Goal: Task Accomplishment & Management: Use online tool/utility

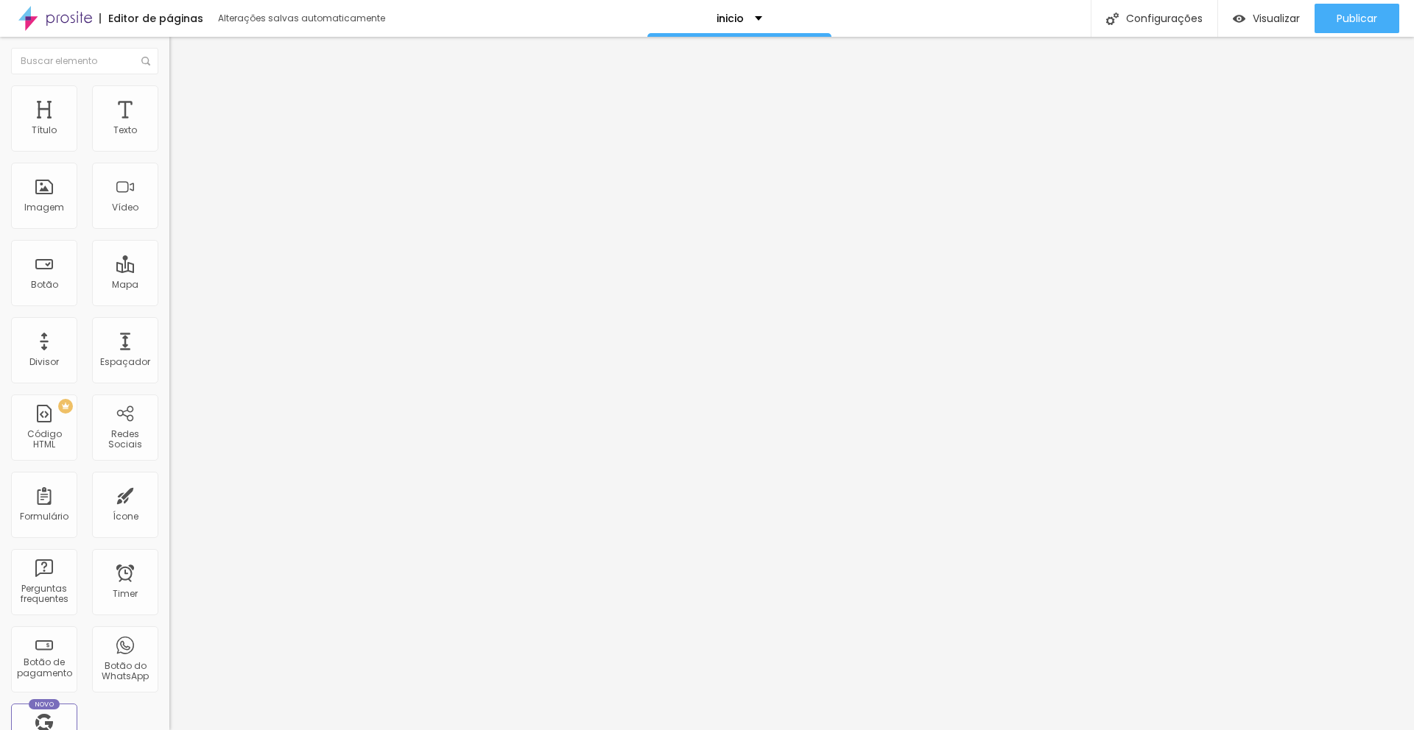
click at [62, 13] on img at bounding box center [55, 18] width 74 height 37
click at [169, 88] on li "Estilo" at bounding box center [253, 92] width 169 height 15
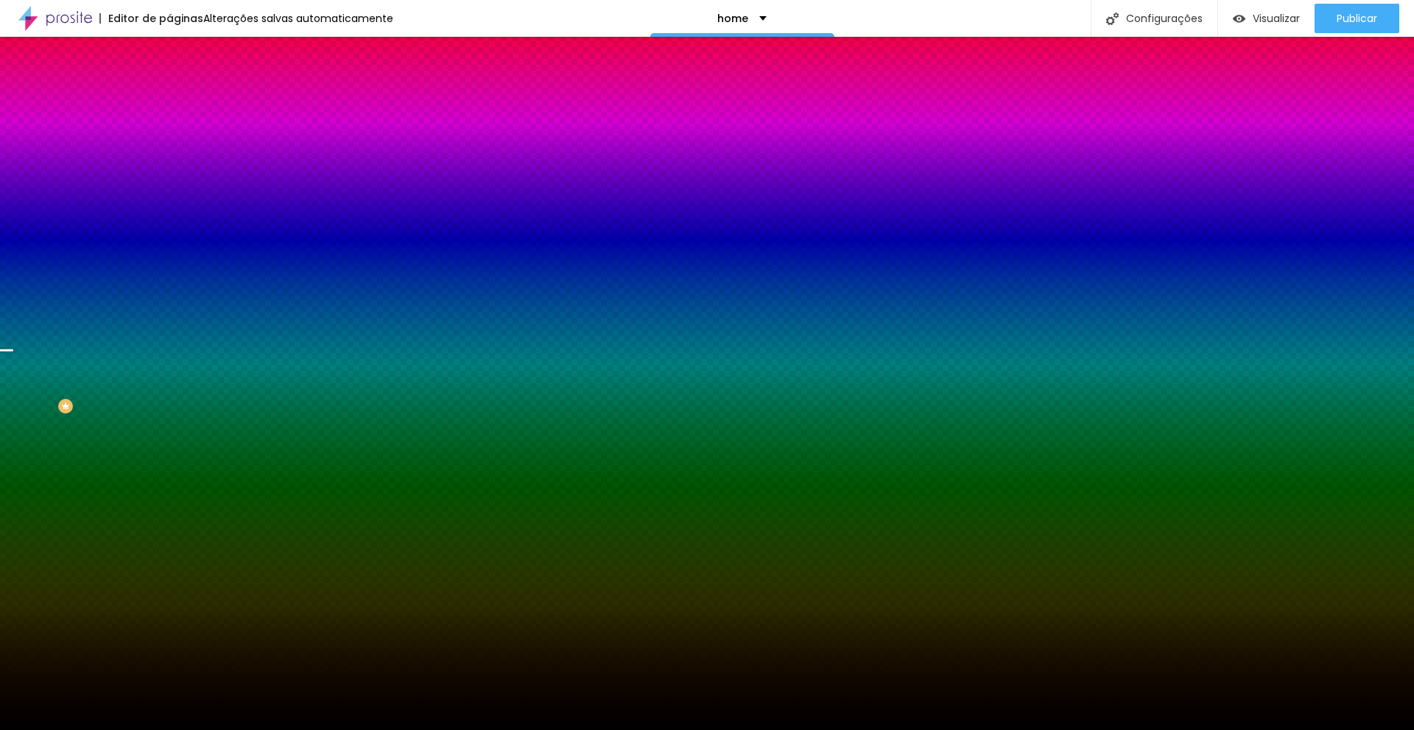
click at [169, 100] on li "Avançado" at bounding box center [253, 107] width 169 height 15
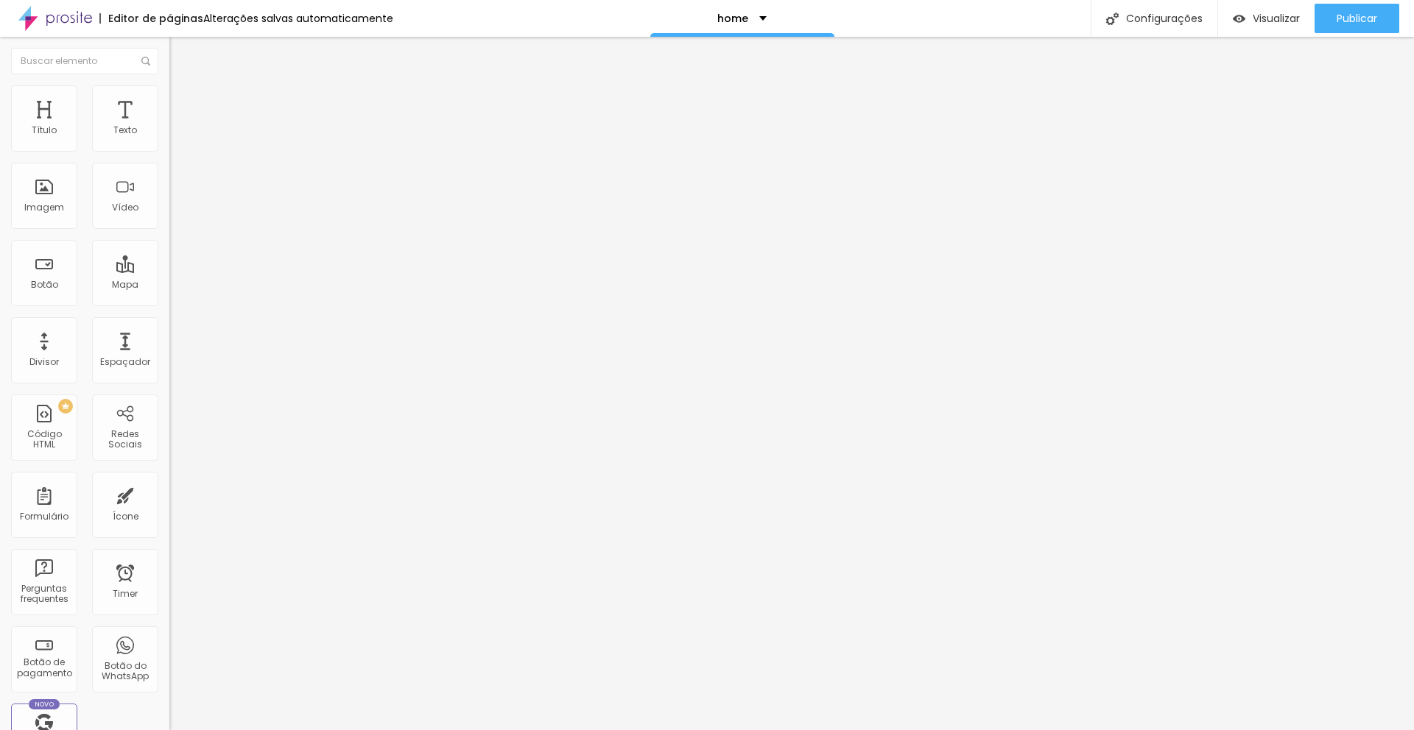
type input "38"
type input "90"
type input "107"
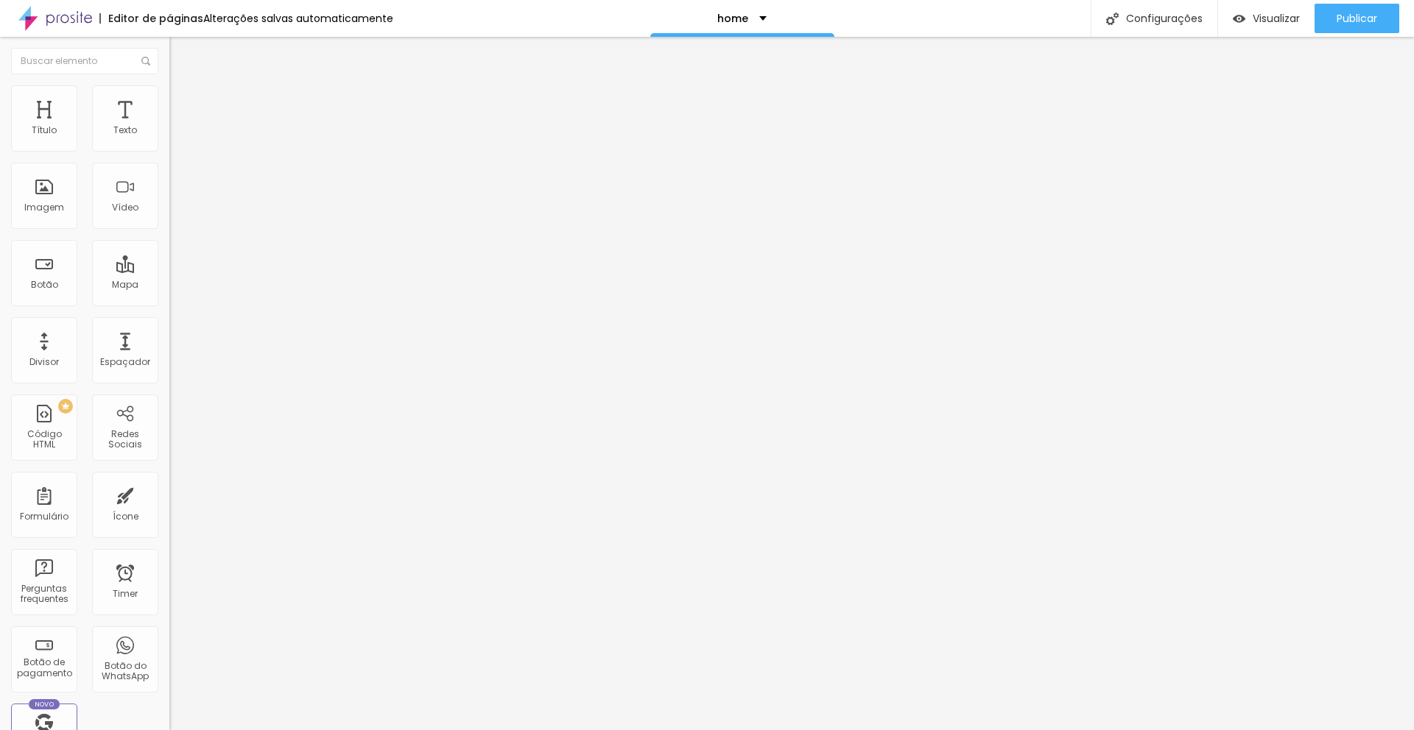
type input "107"
type input "142"
type input "149"
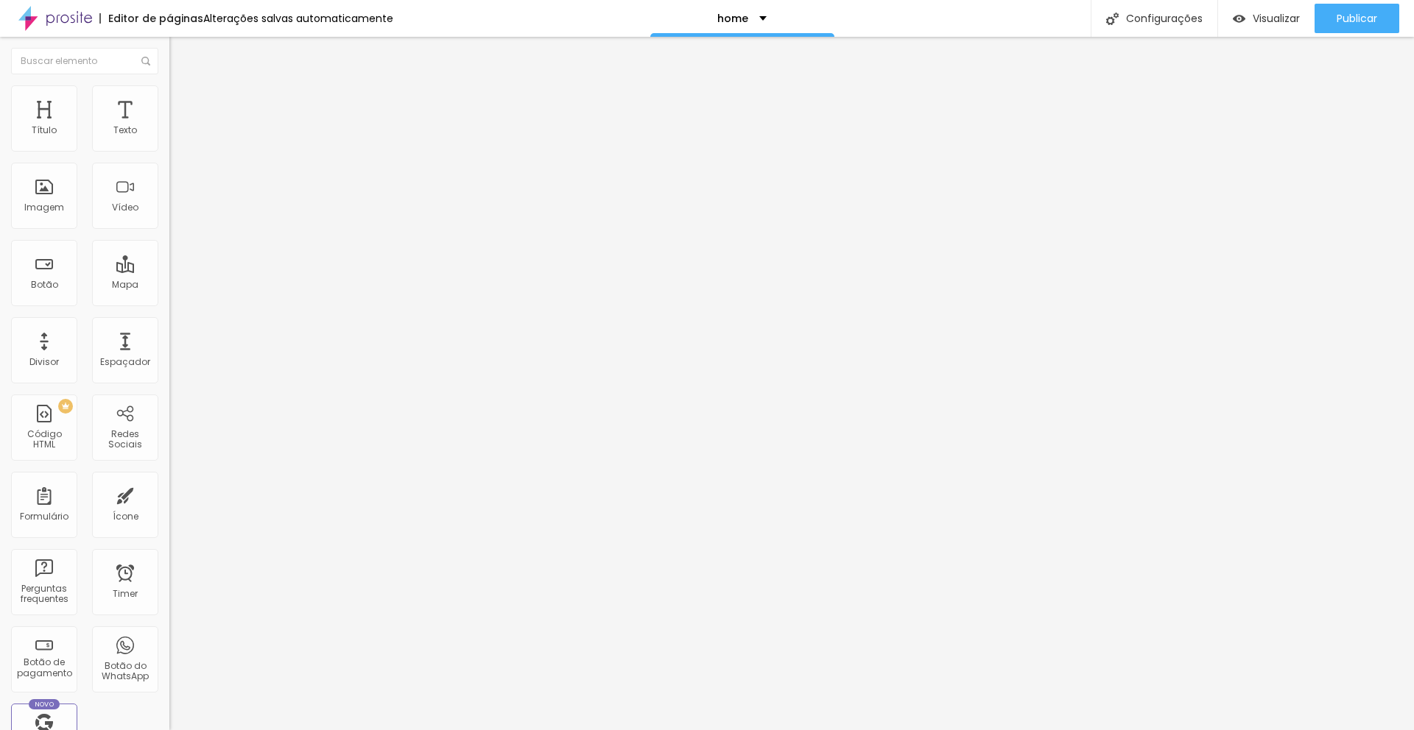
type input "158"
type input "168"
type input "181"
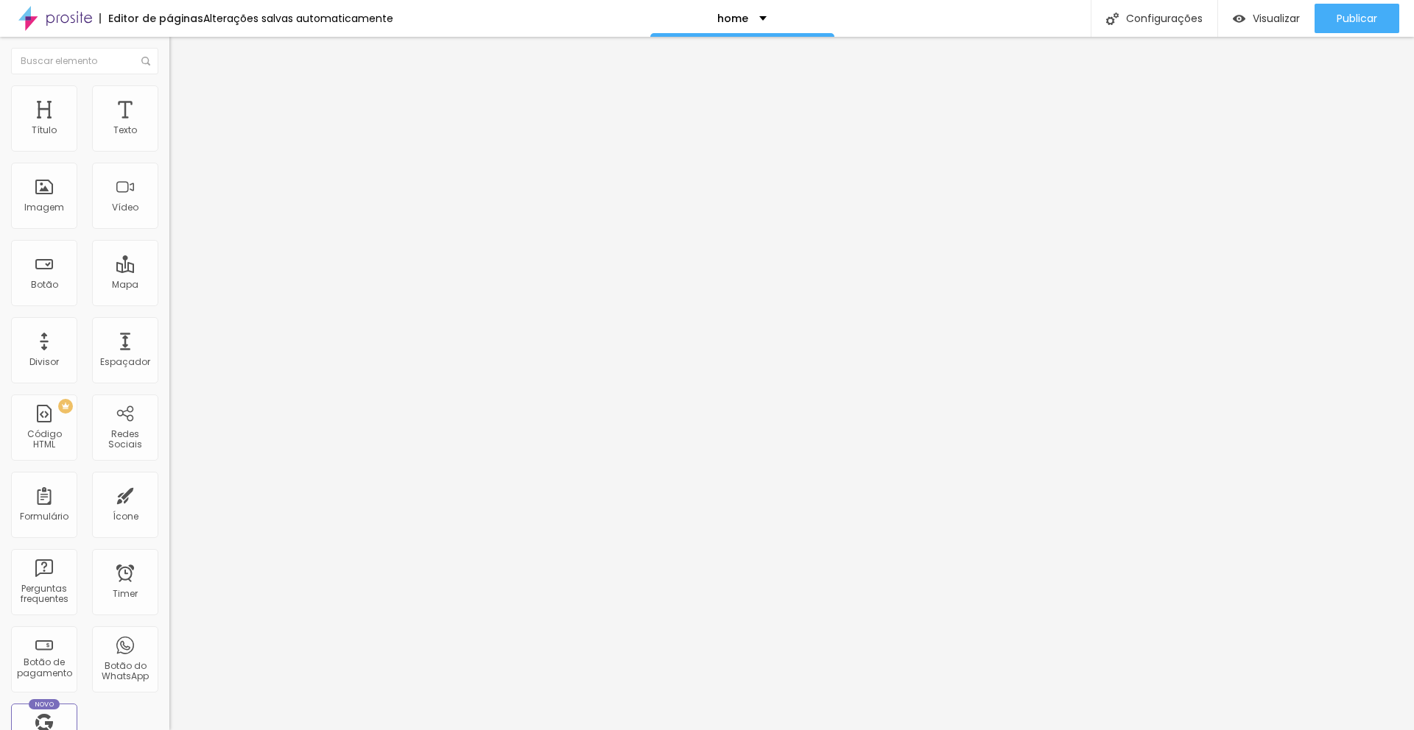
type input "181"
type input "190"
type input "199"
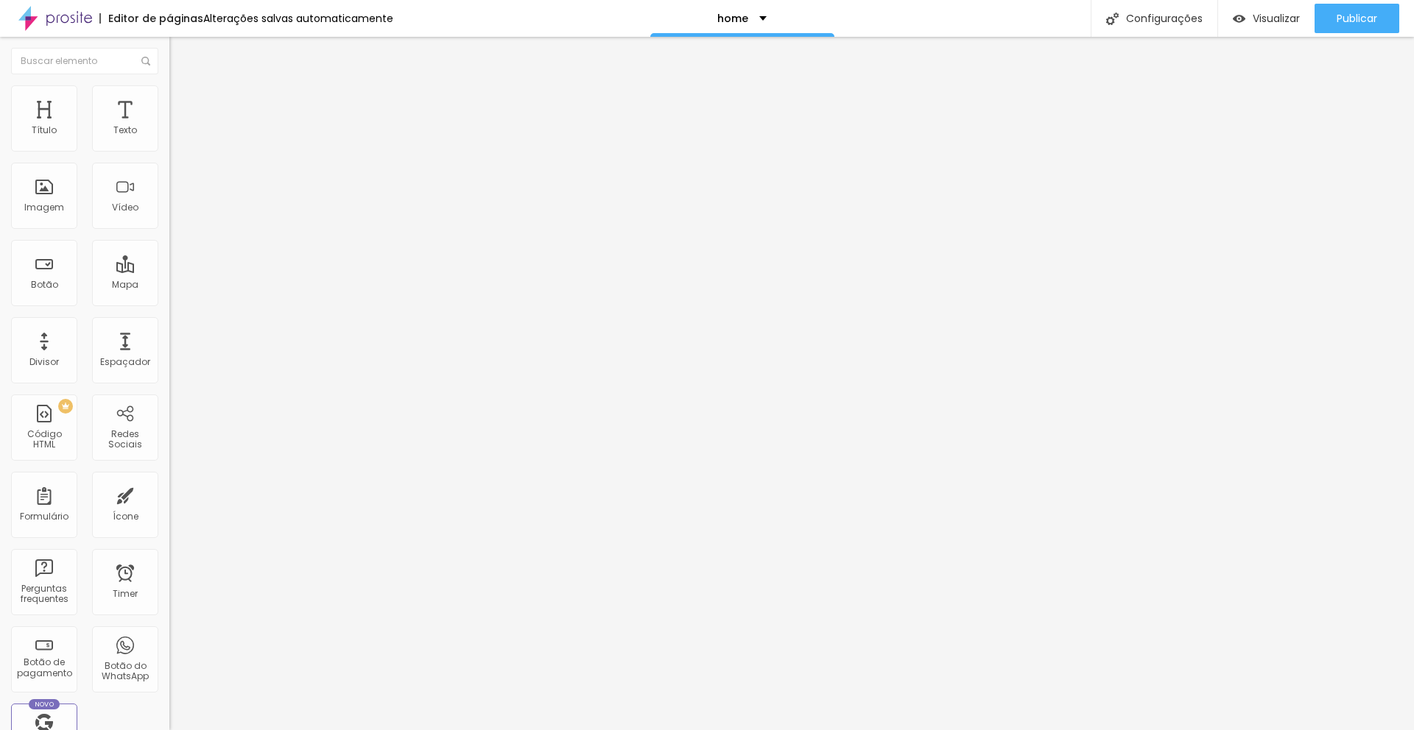
type input "204"
type input "207"
type input "195"
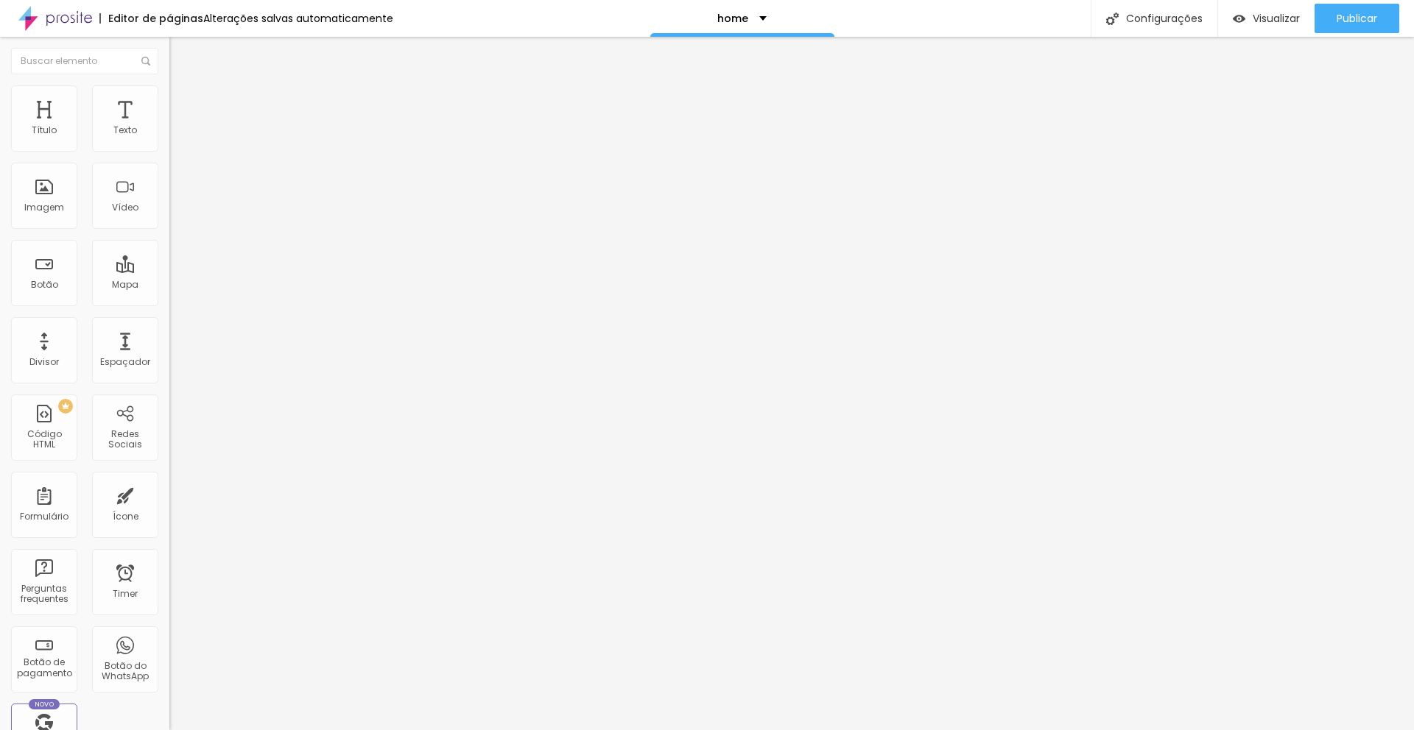
type input "195"
type input "185"
type input "176"
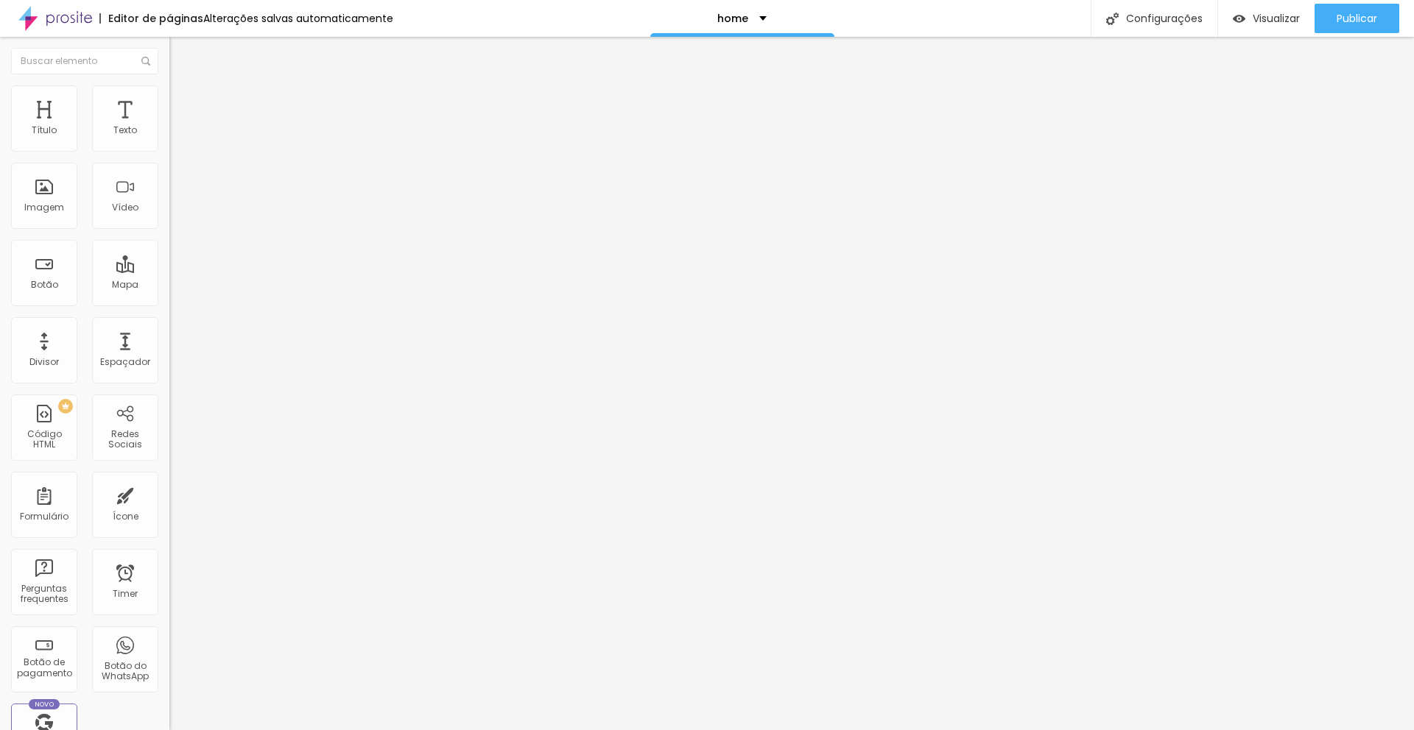
type input "168"
type input "150"
type input "139"
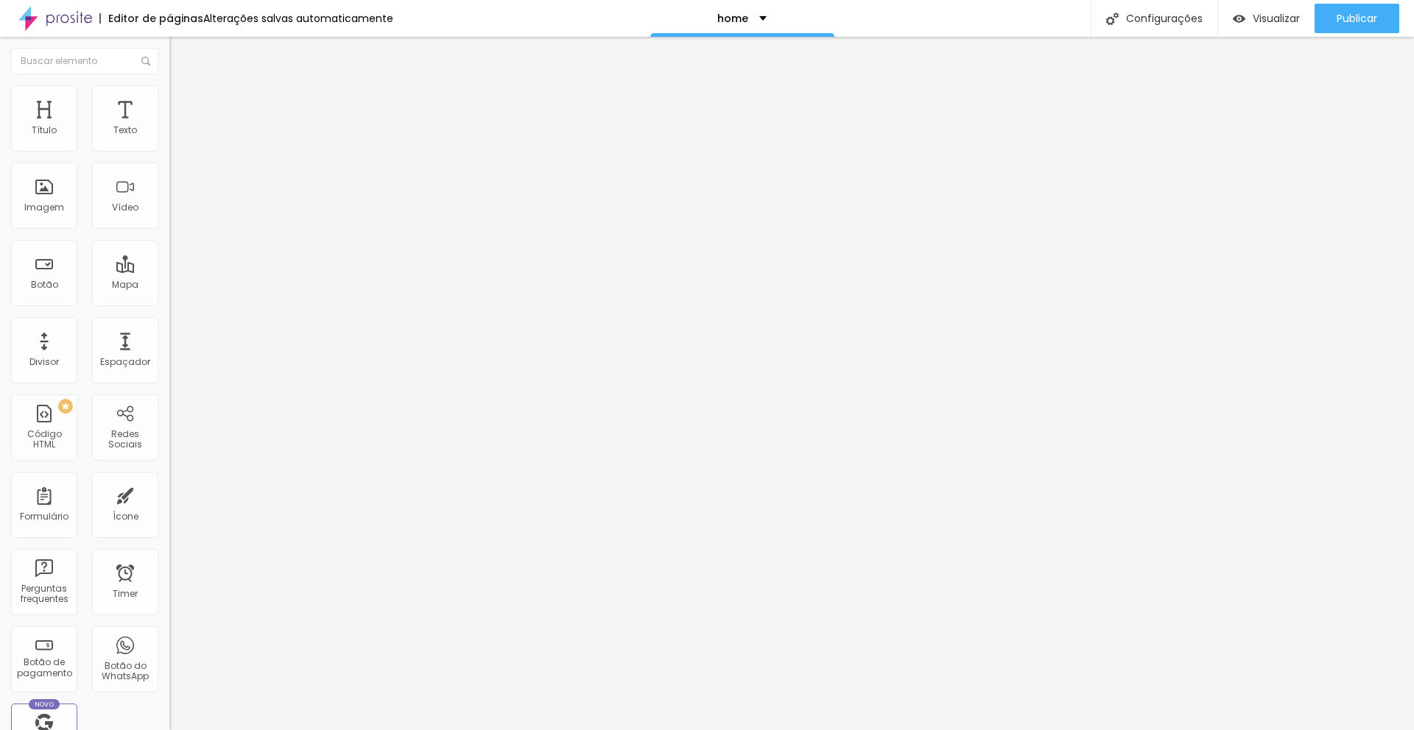
type input "139"
type input "136"
type input "134"
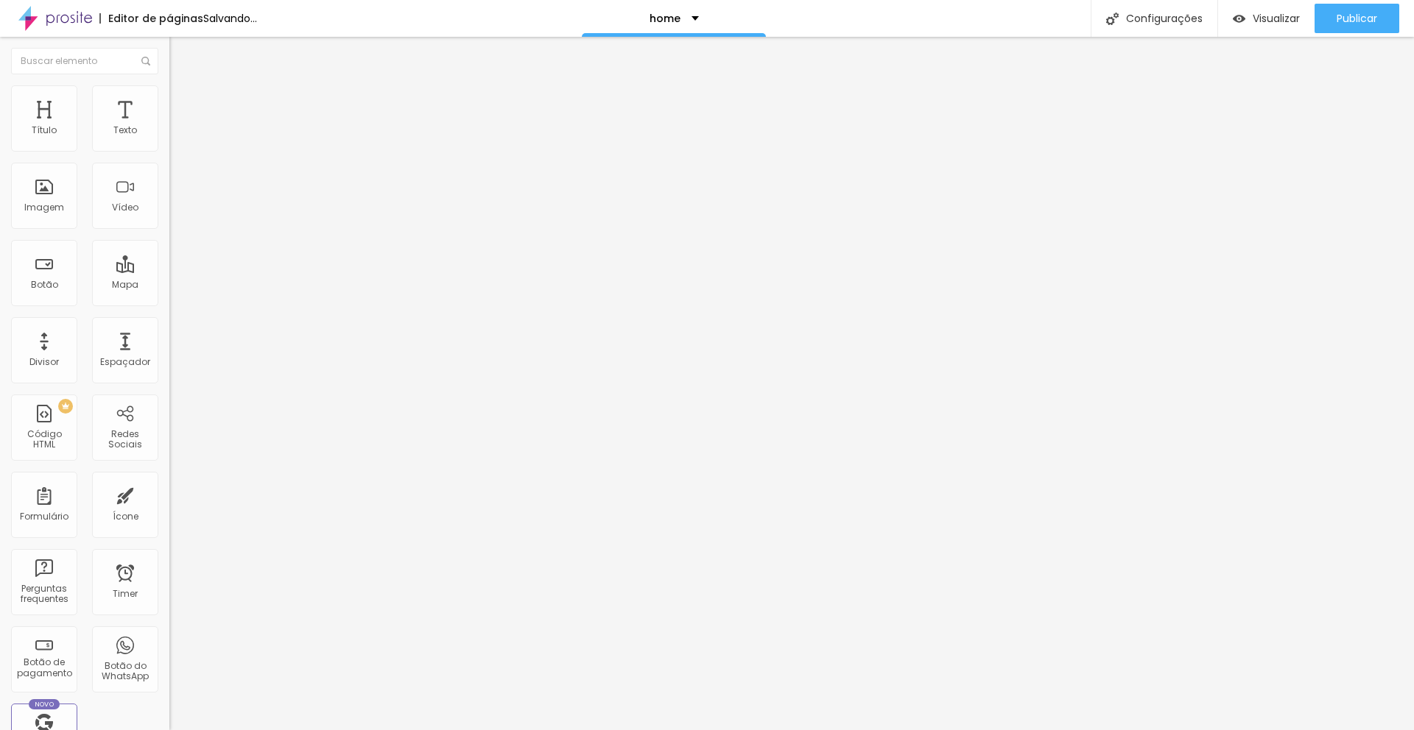
drag, startPoint x: 38, startPoint y: 174, endPoint x: 52, endPoint y: 177, distance: 14.5
click at [169, 494] on input "range" at bounding box center [216, 500] width 95 height 12
type input "131"
type input "128"
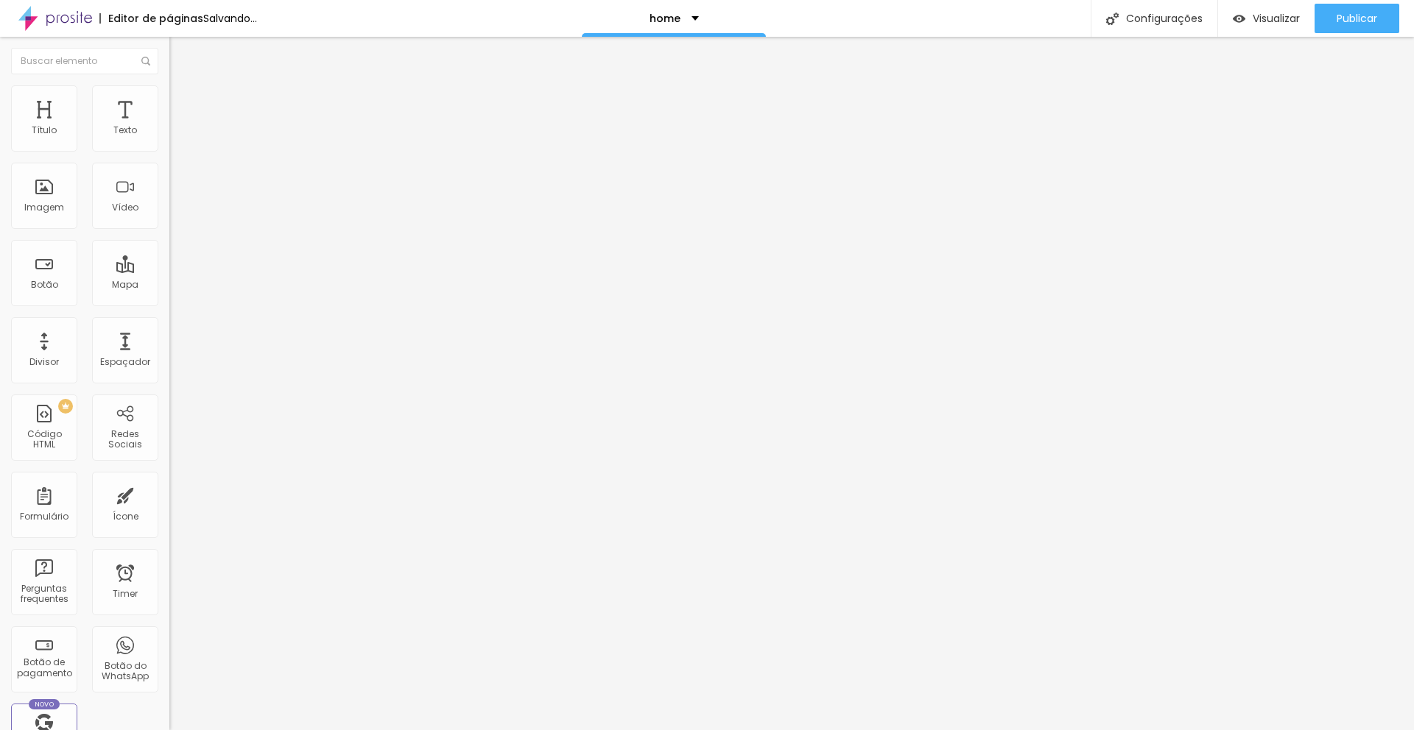
type input "128"
type input "123"
type input "121"
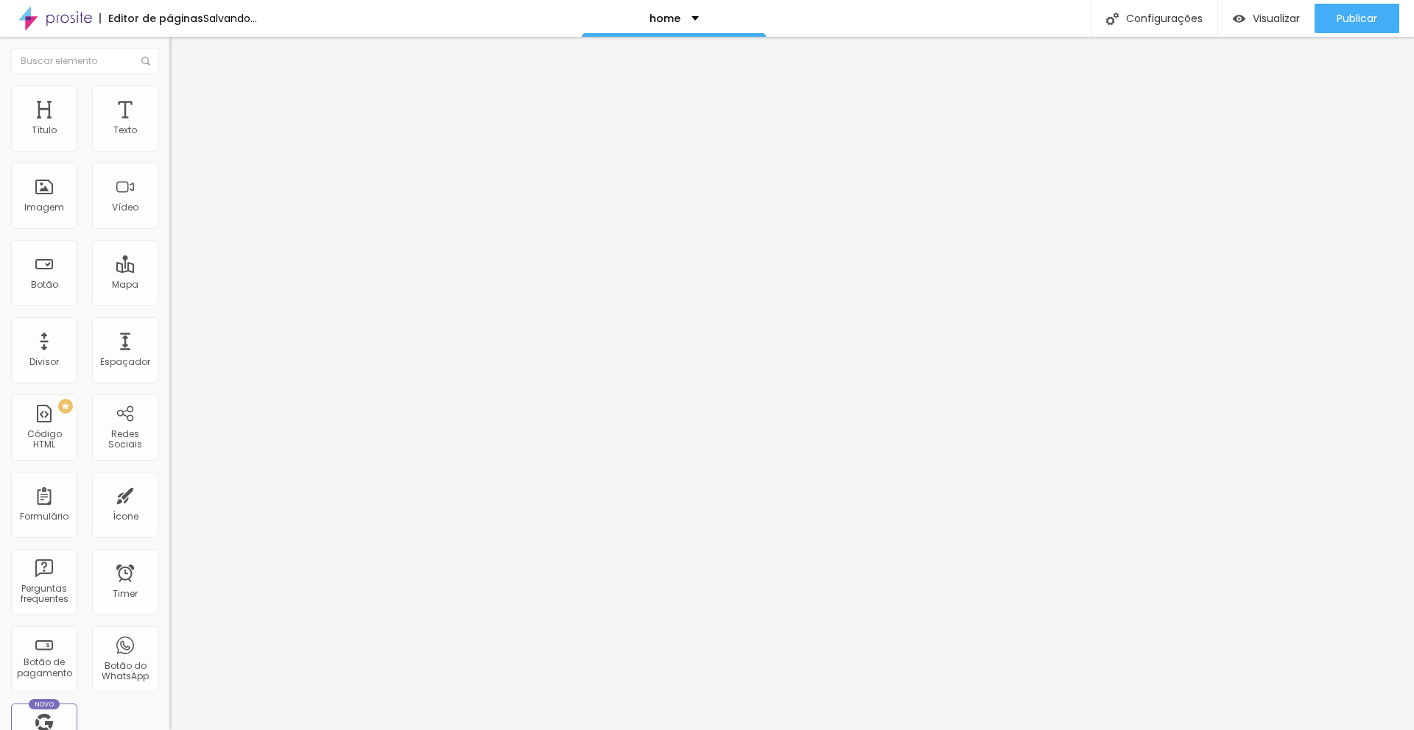
type input "117"
type input "113"
type input "111"
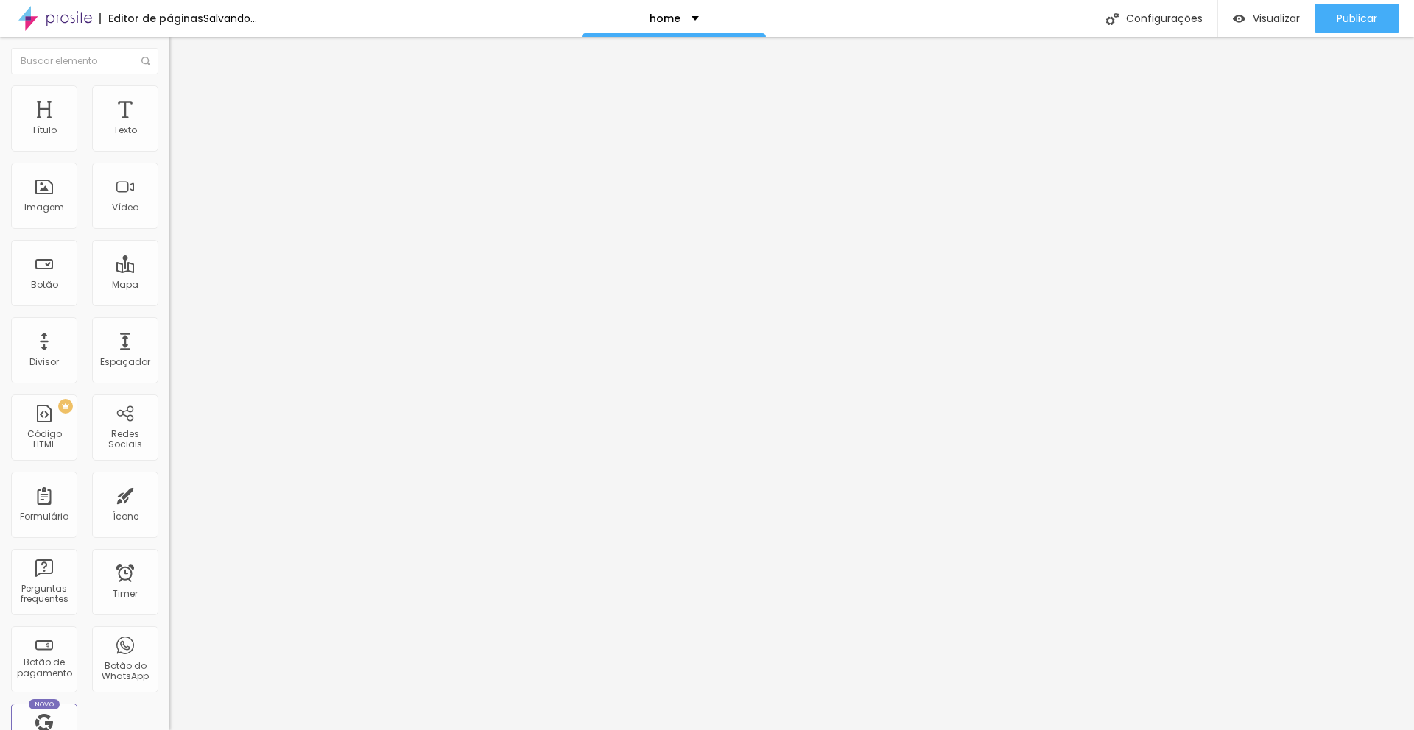
type input "111"
type input "110"
type input "108"
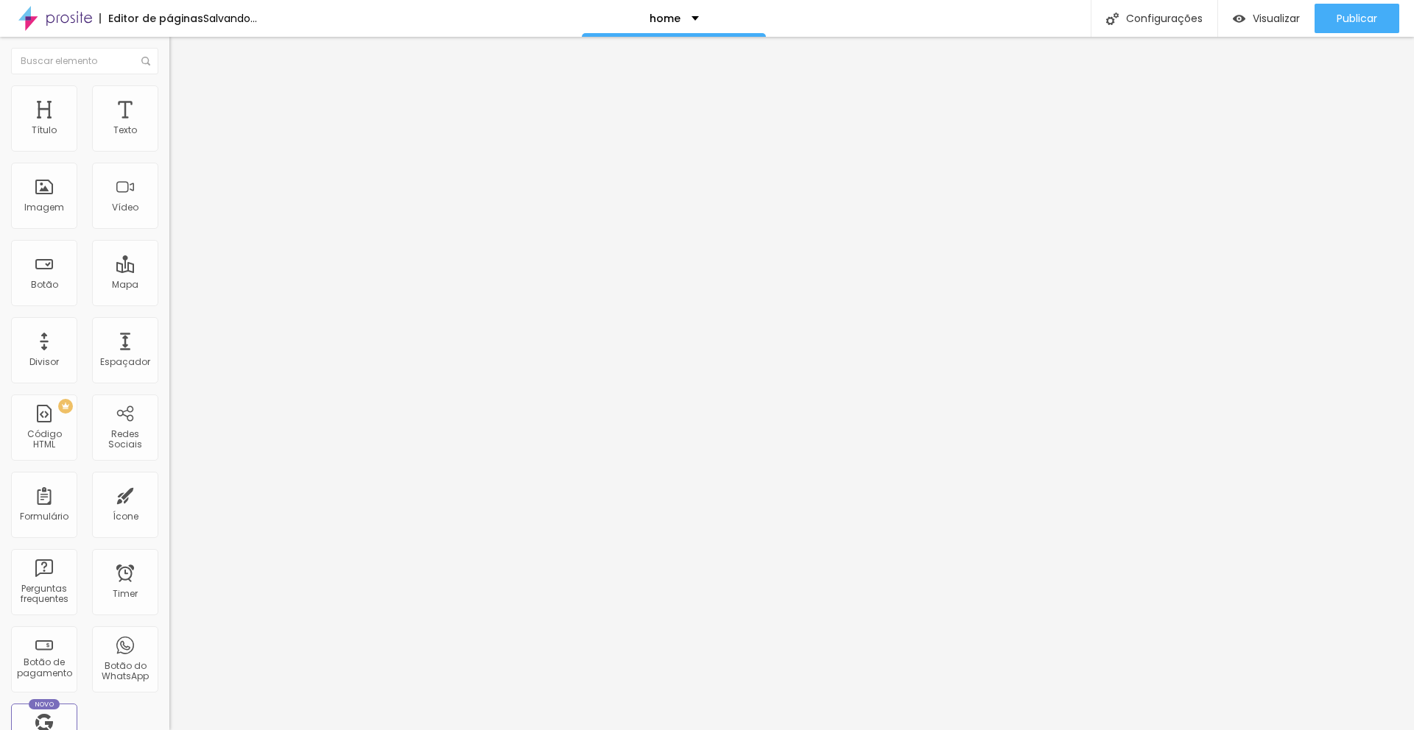
type input "107"
click at [169, 494] on input "range" at bounding box center [216, 500] width 95 height 12
click at [169, 96] on li "Estilo" at bounding box center [253, 92] width 169 height 15
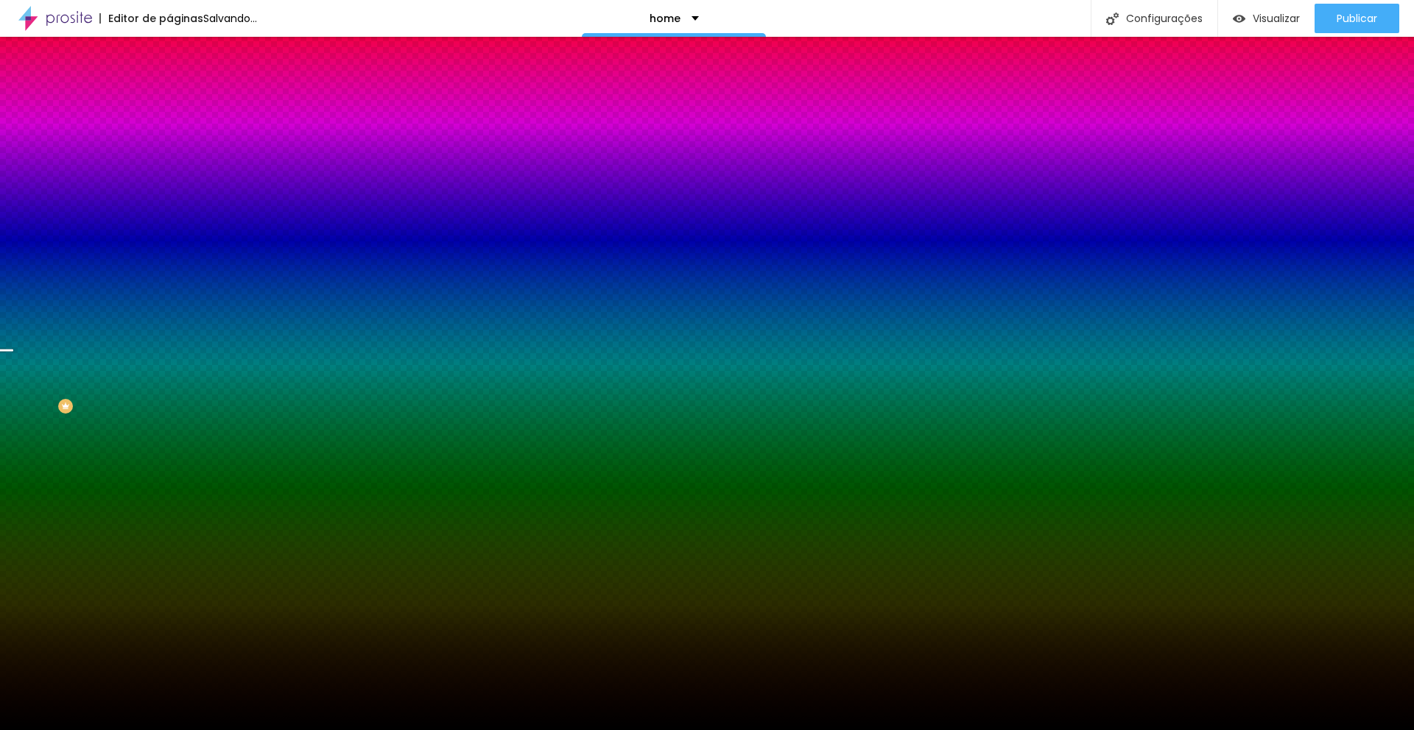
click at [169, 84] on img at bounding box center [175, 77] width 13 height 13
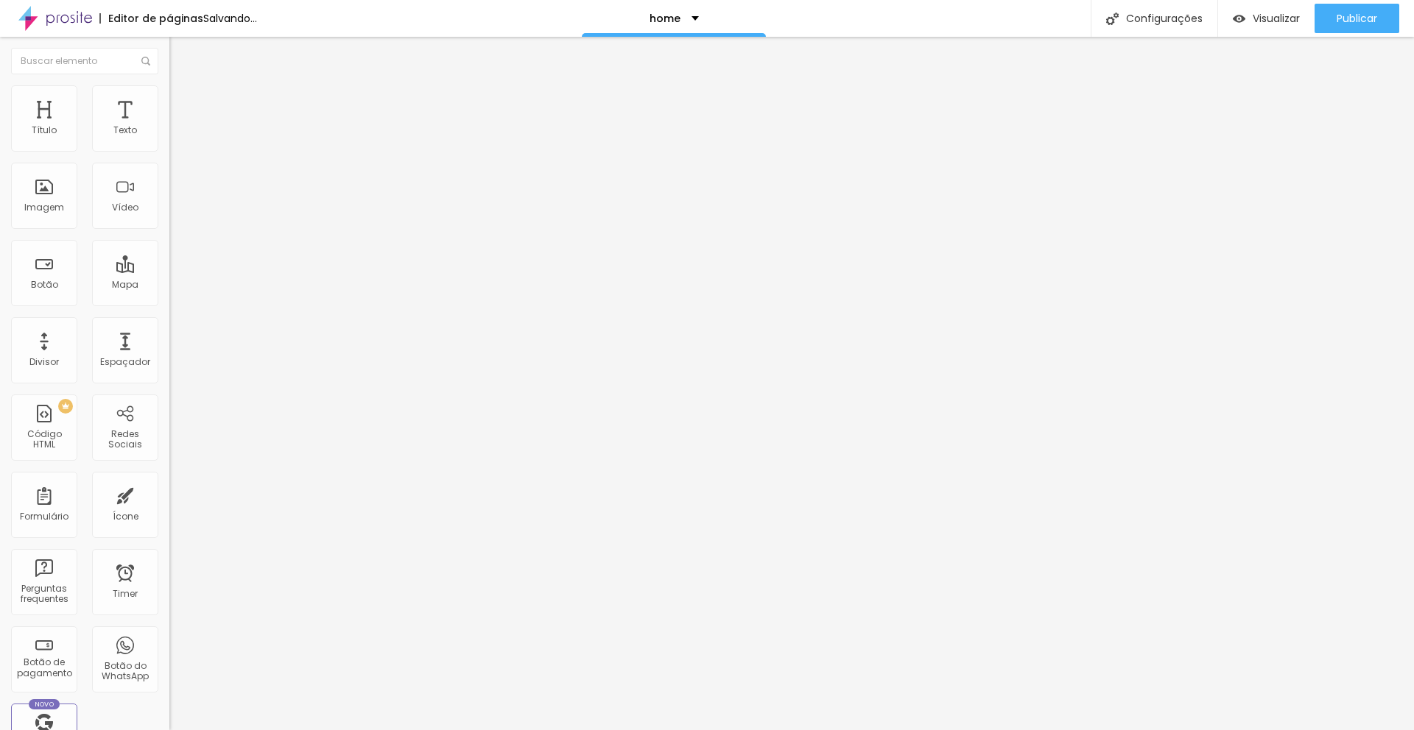
click at [180, 49] on img "button" at bounding box center [186, 54] width 12 height 12
click at [169, 90] on img at bounding box center [175, 91] width 13 height 13
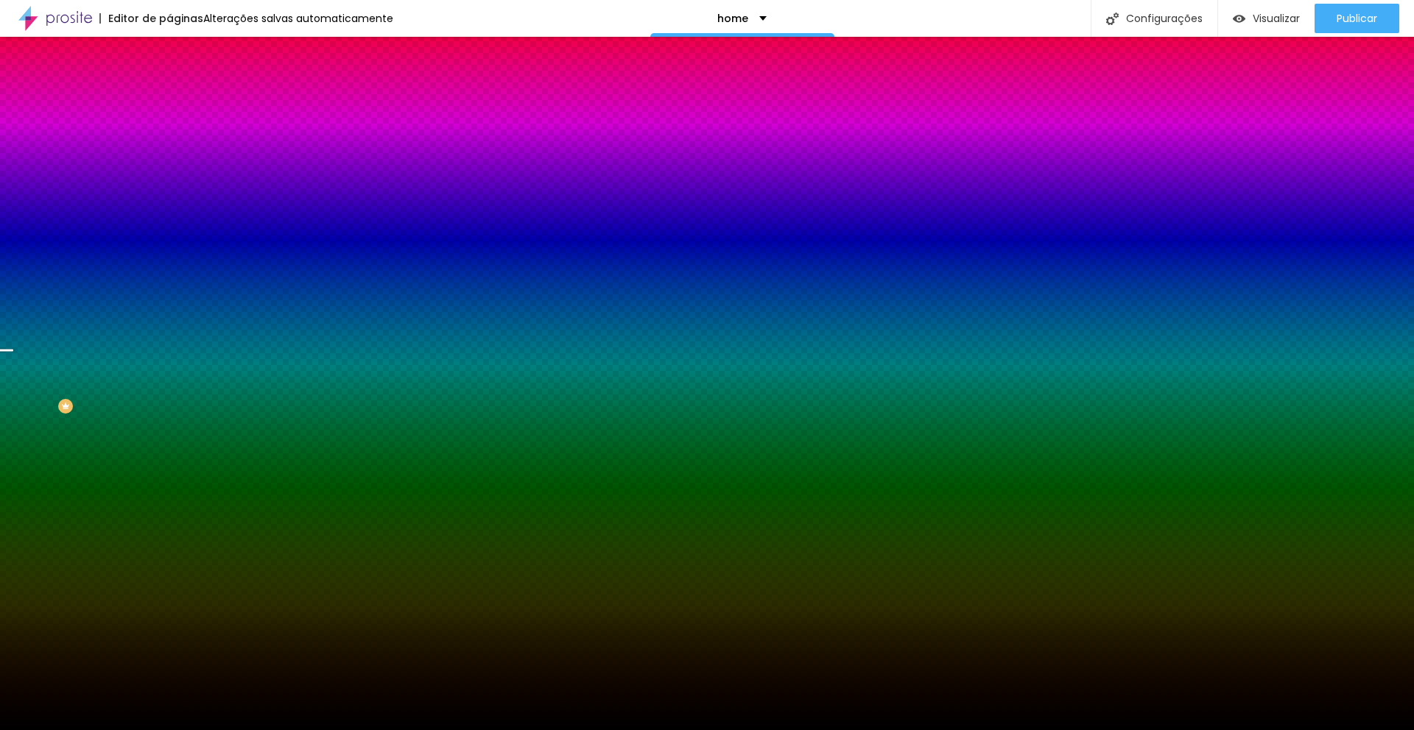
click at [169, 100] on img at bounding box center [175, 106] width 13 height 13
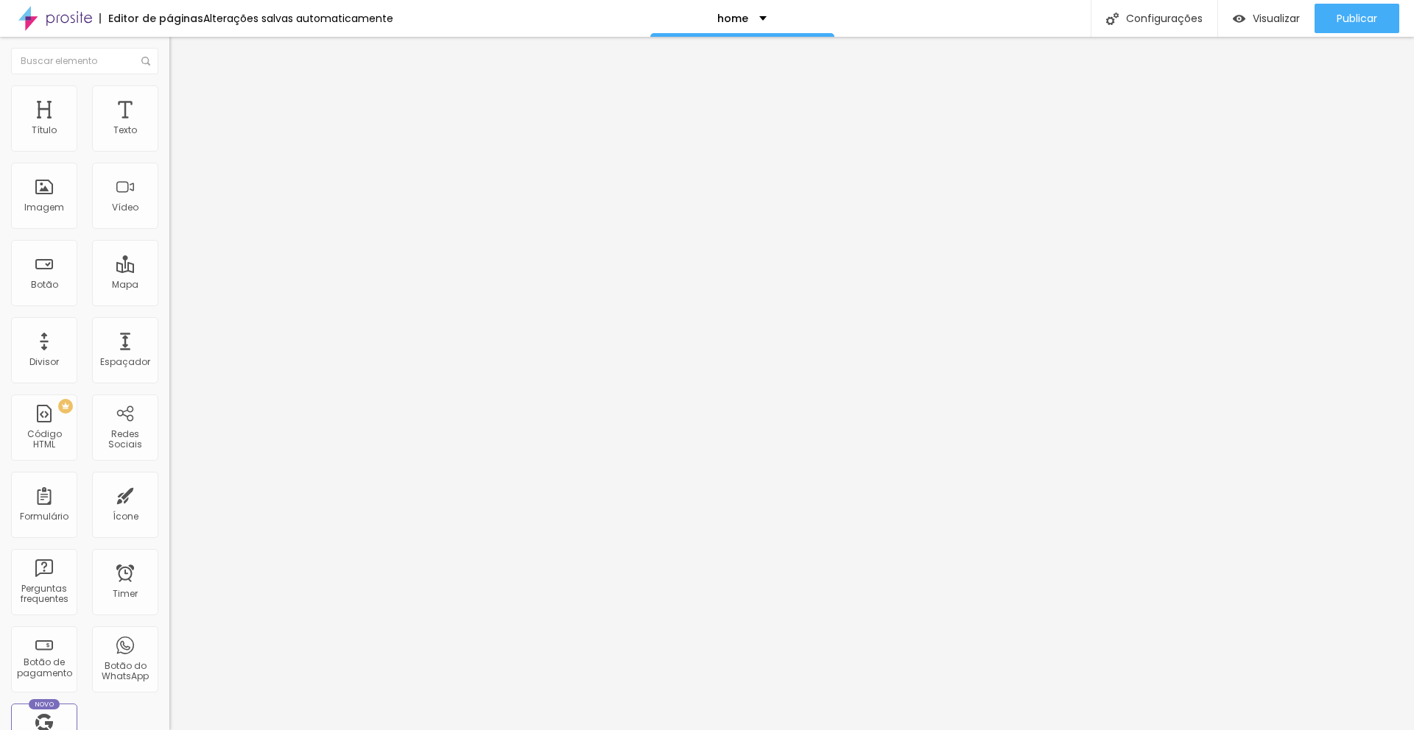
type input "69"
type input "63"
type input "60"
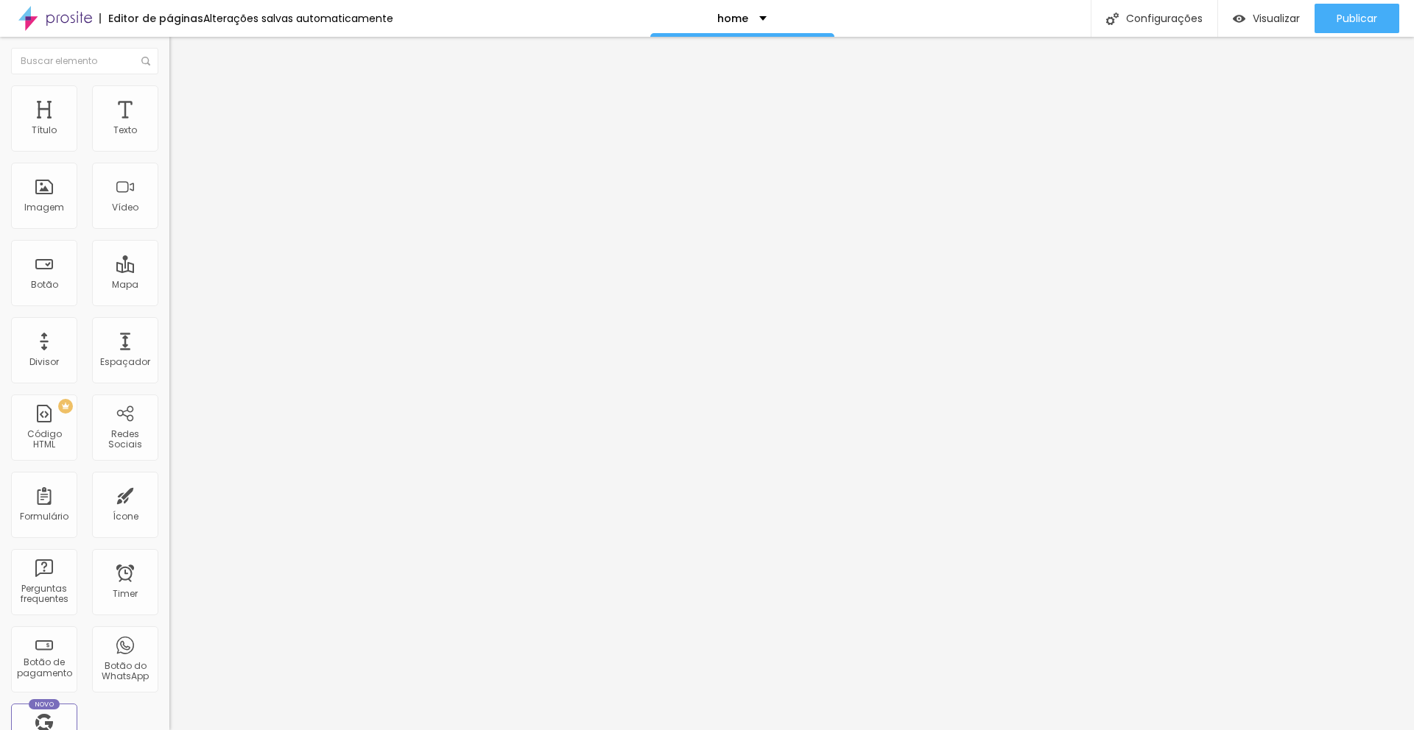
type input "60"
type input "57"
type input "52"
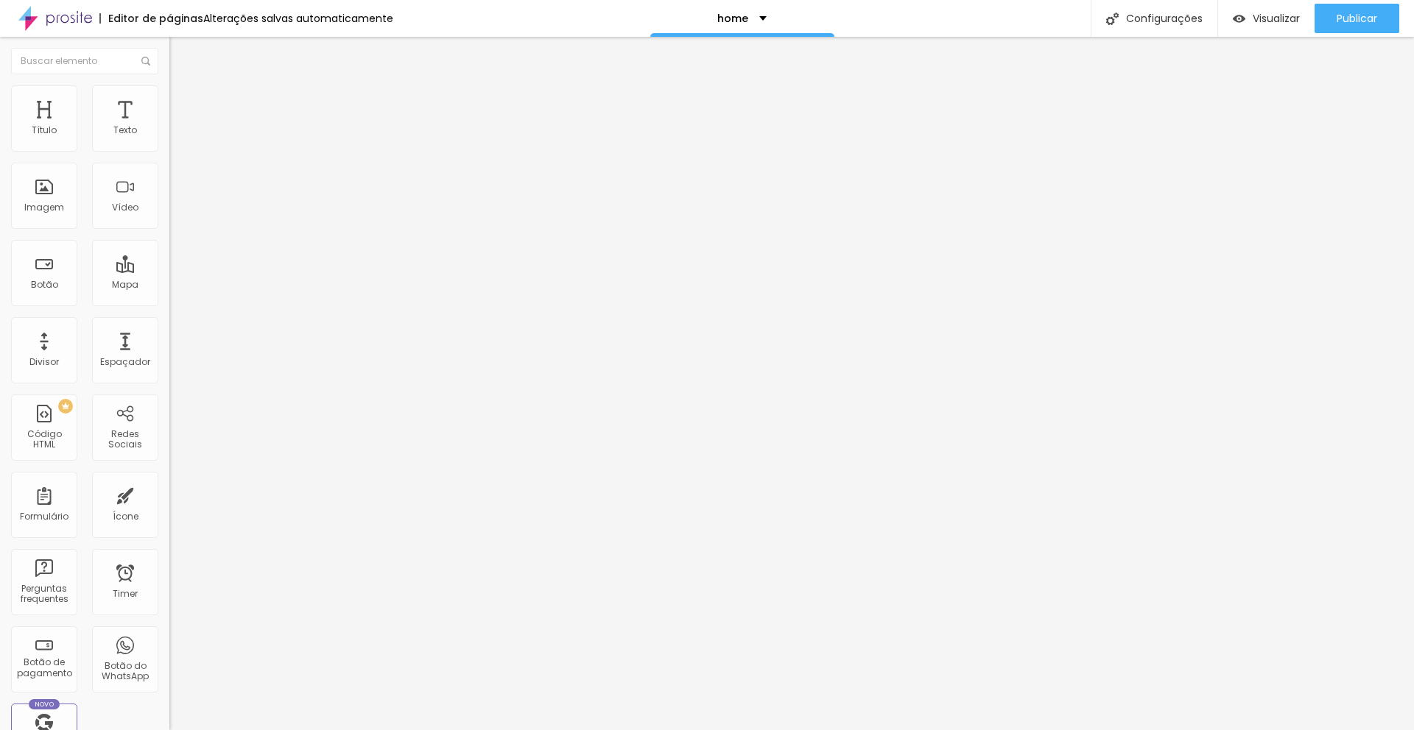
type input "49"
type input "48"
type input "46"
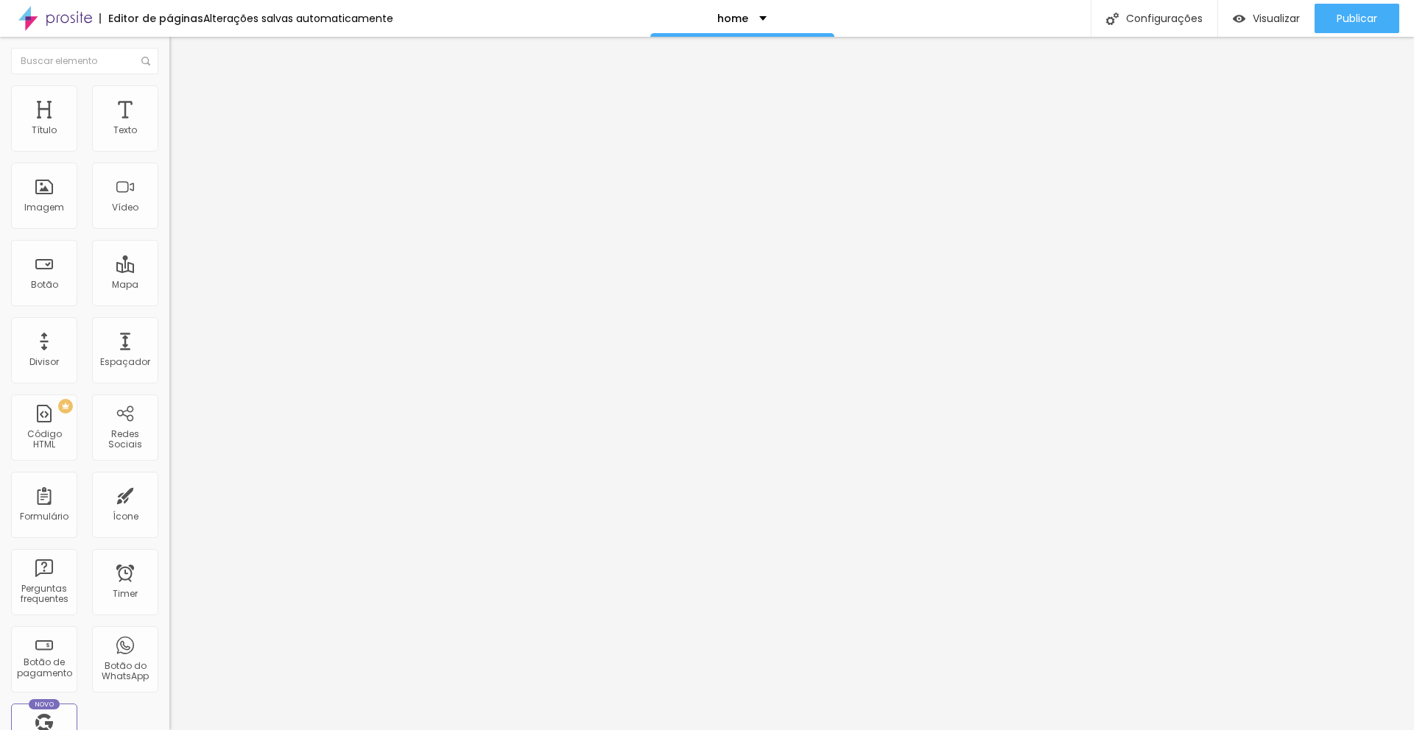
type input "46"
type input "49"
type input "52"
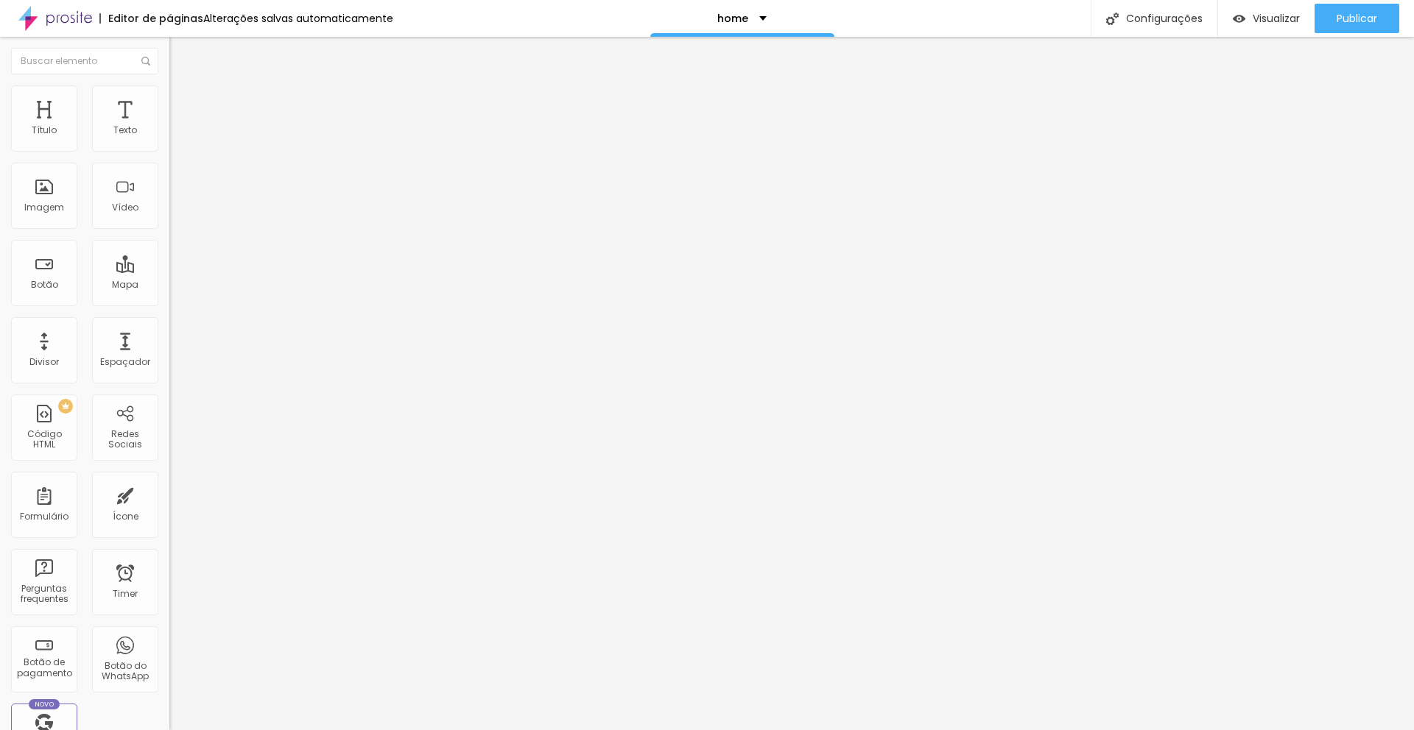
type input "55"
type input "58"
type input "64"
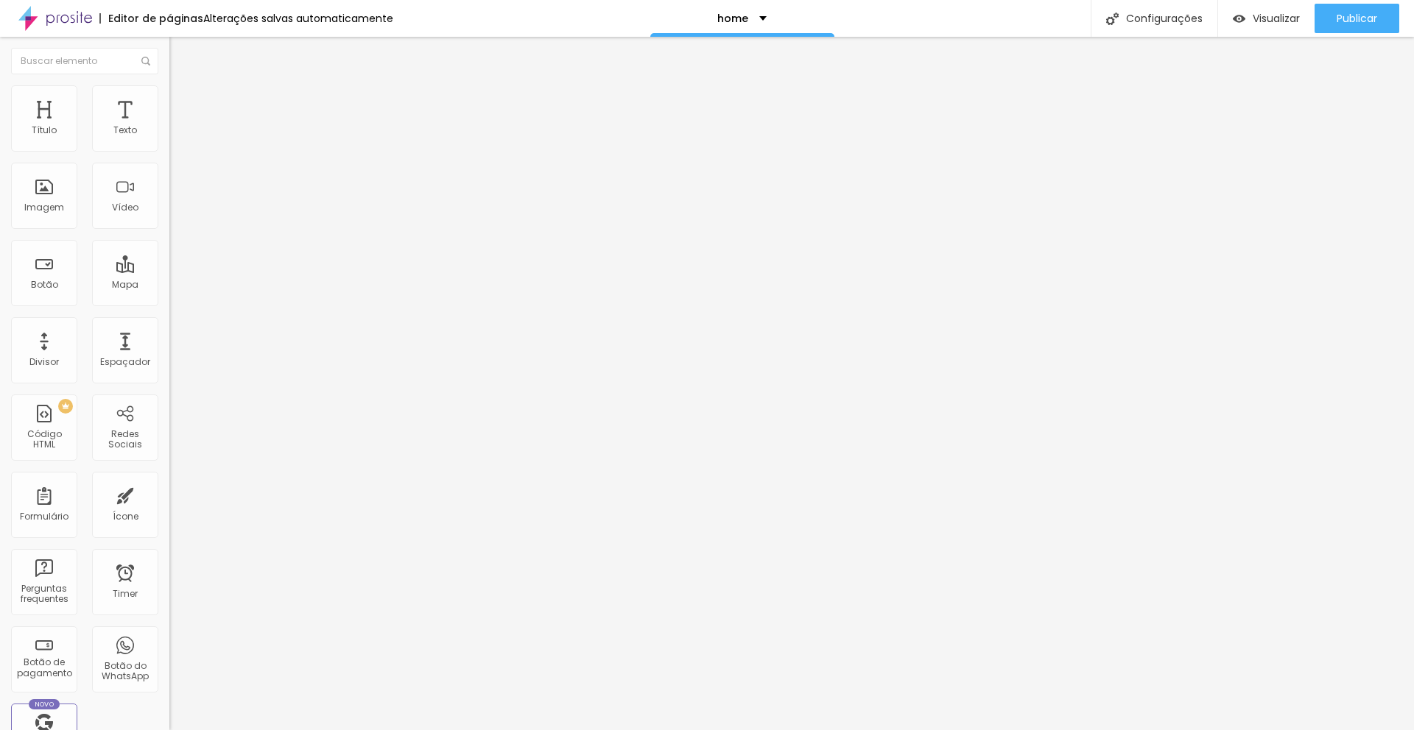
type input "64"
type input "69"
type input "70"
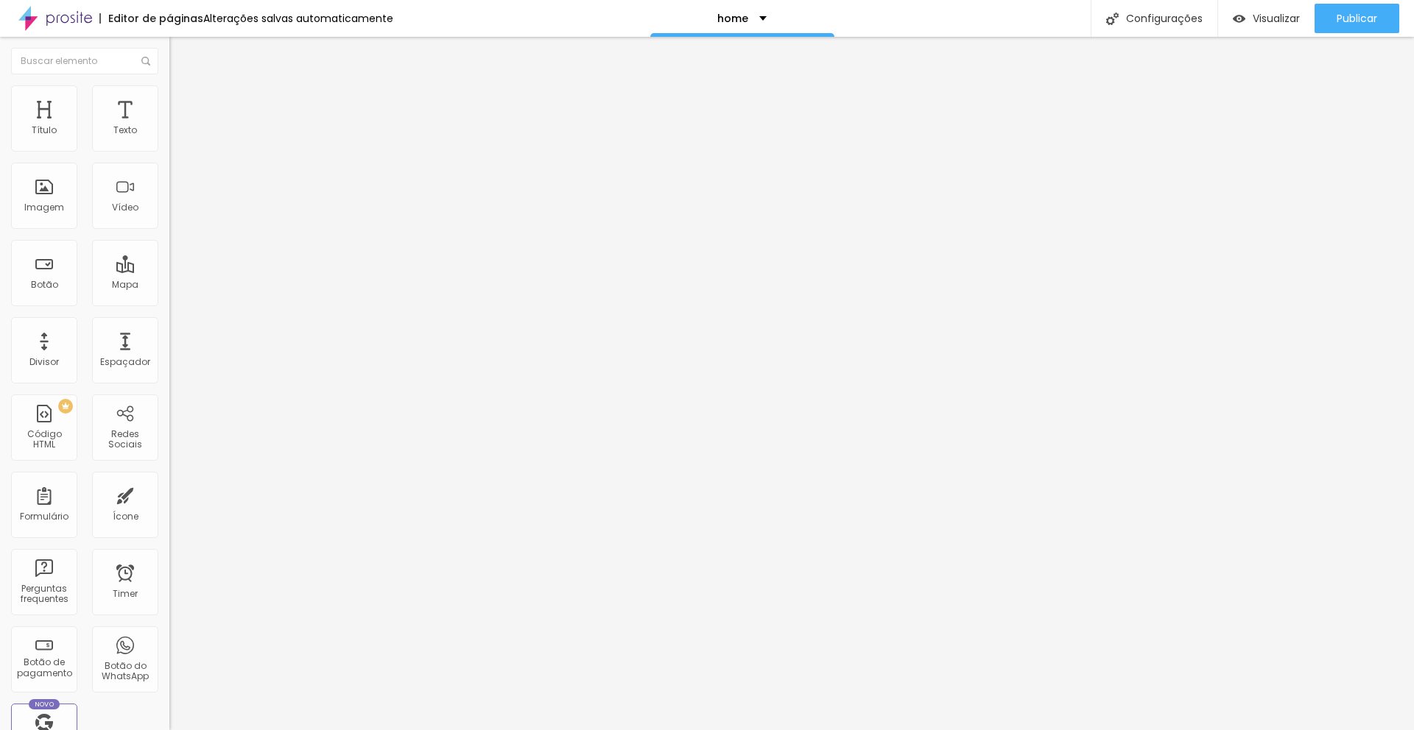
type input "71"
type input "73"
type input "74"
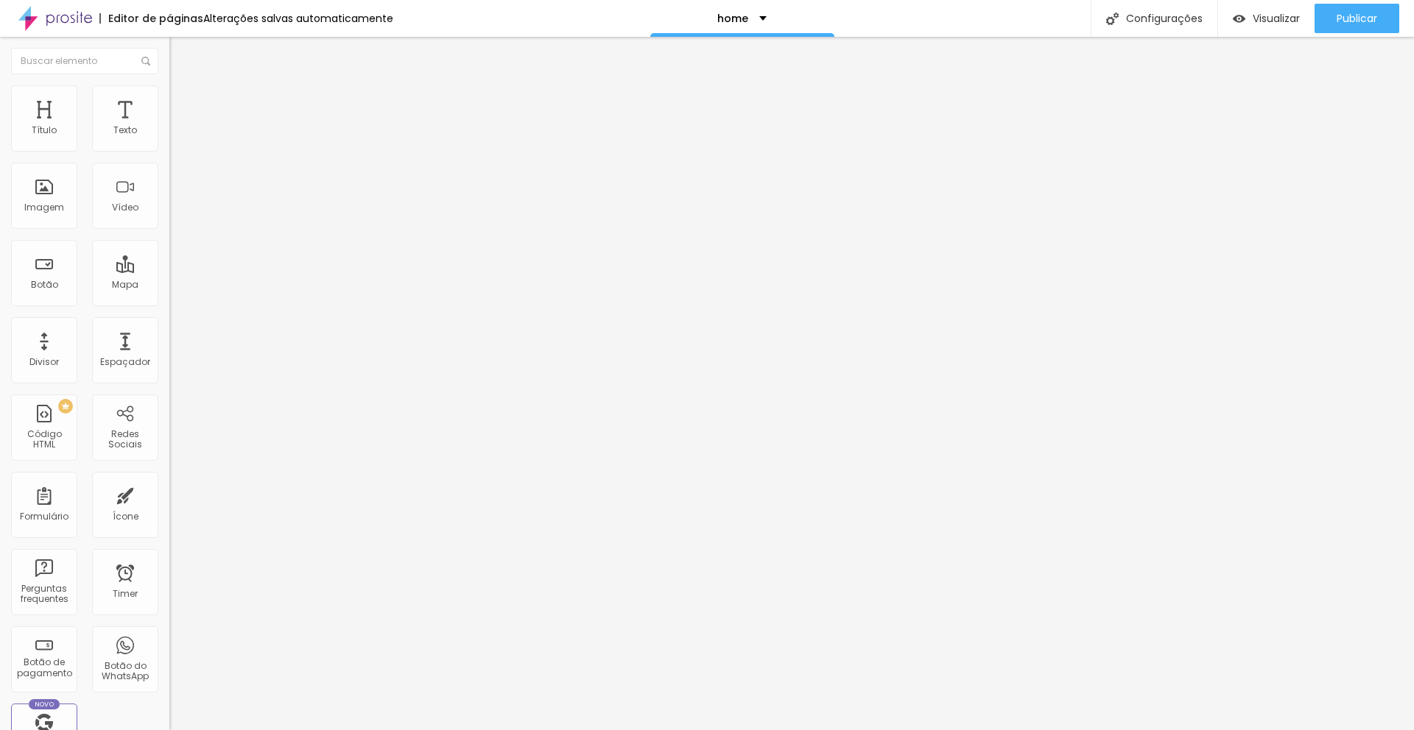
type input "74"
type input "77"
type input "80"
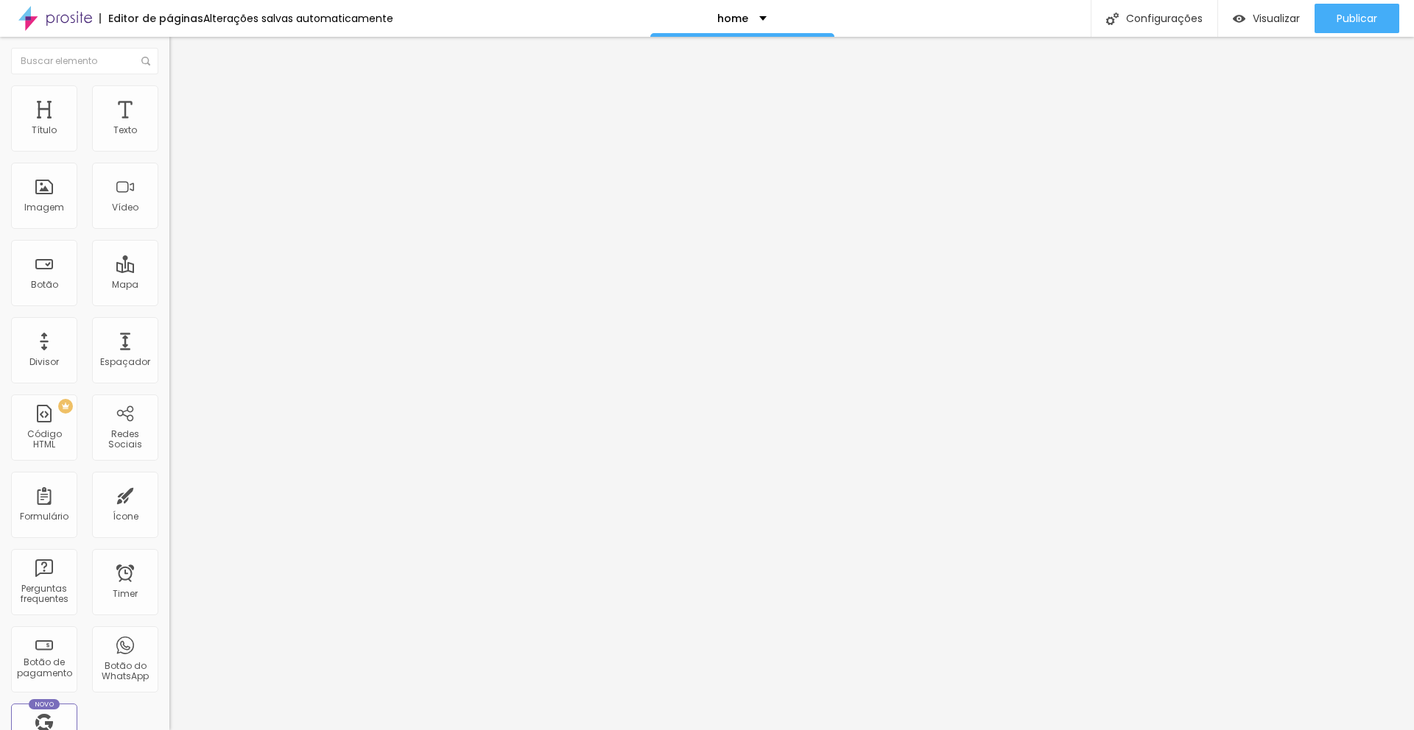
type input "82"
type input "84"
type input "86"
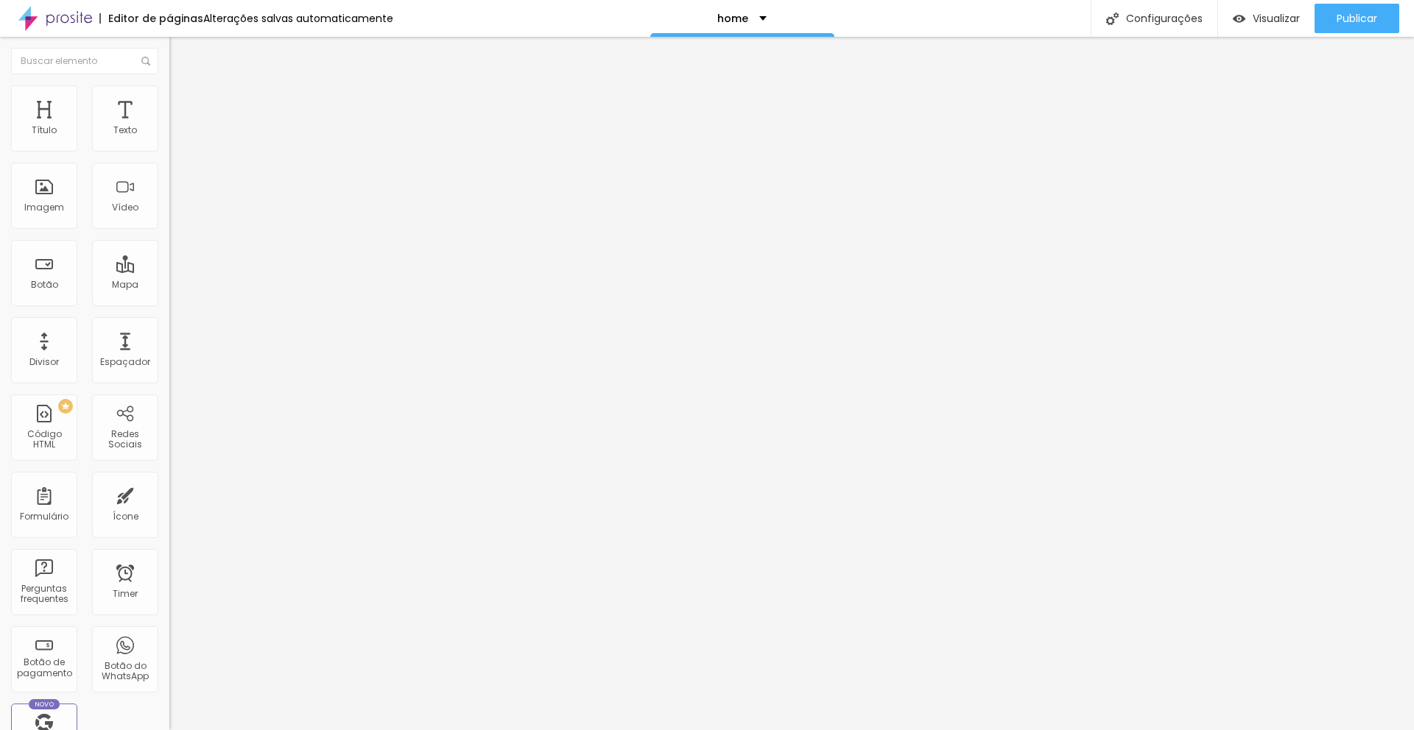
type input "86"
type input "87"
type input "89"
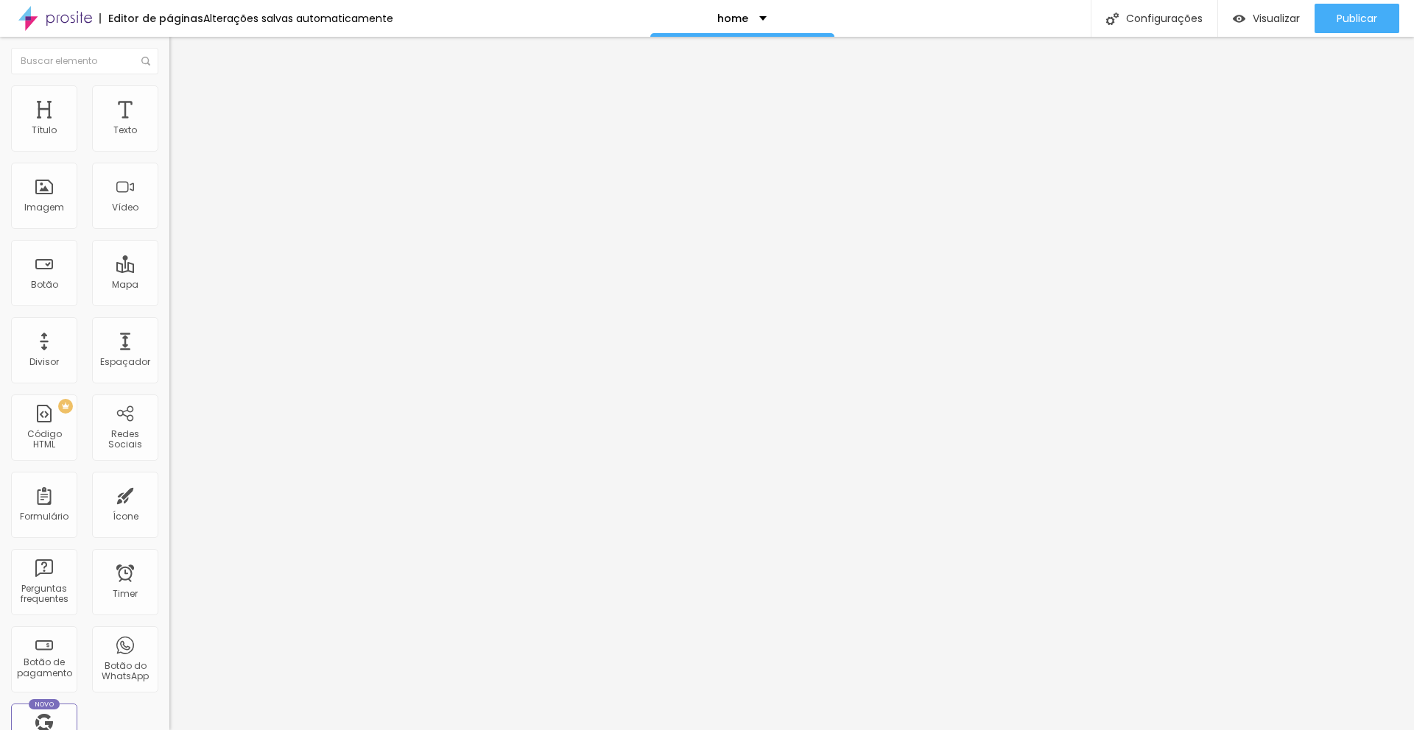
type input "92"
type input "95"
type input "96"
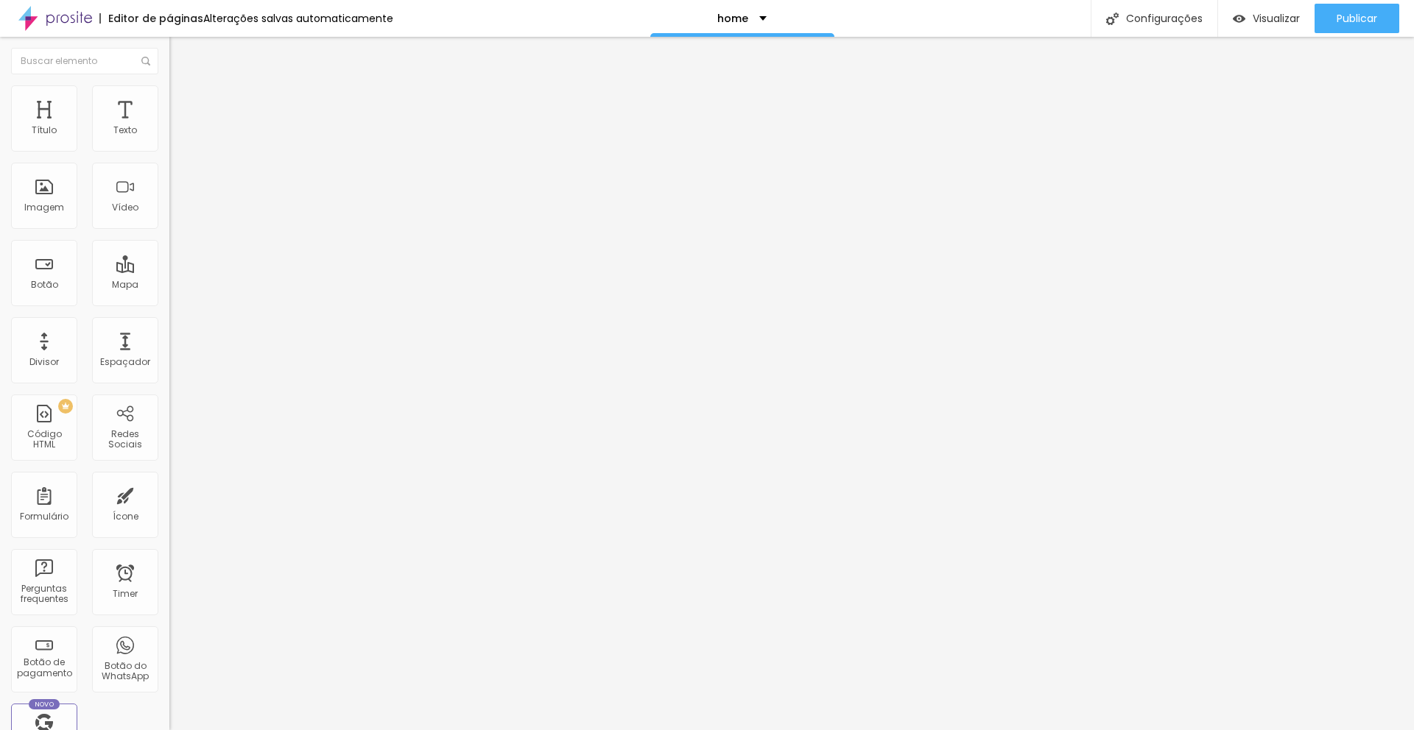
type input "96"
type input "98"
type input "99"
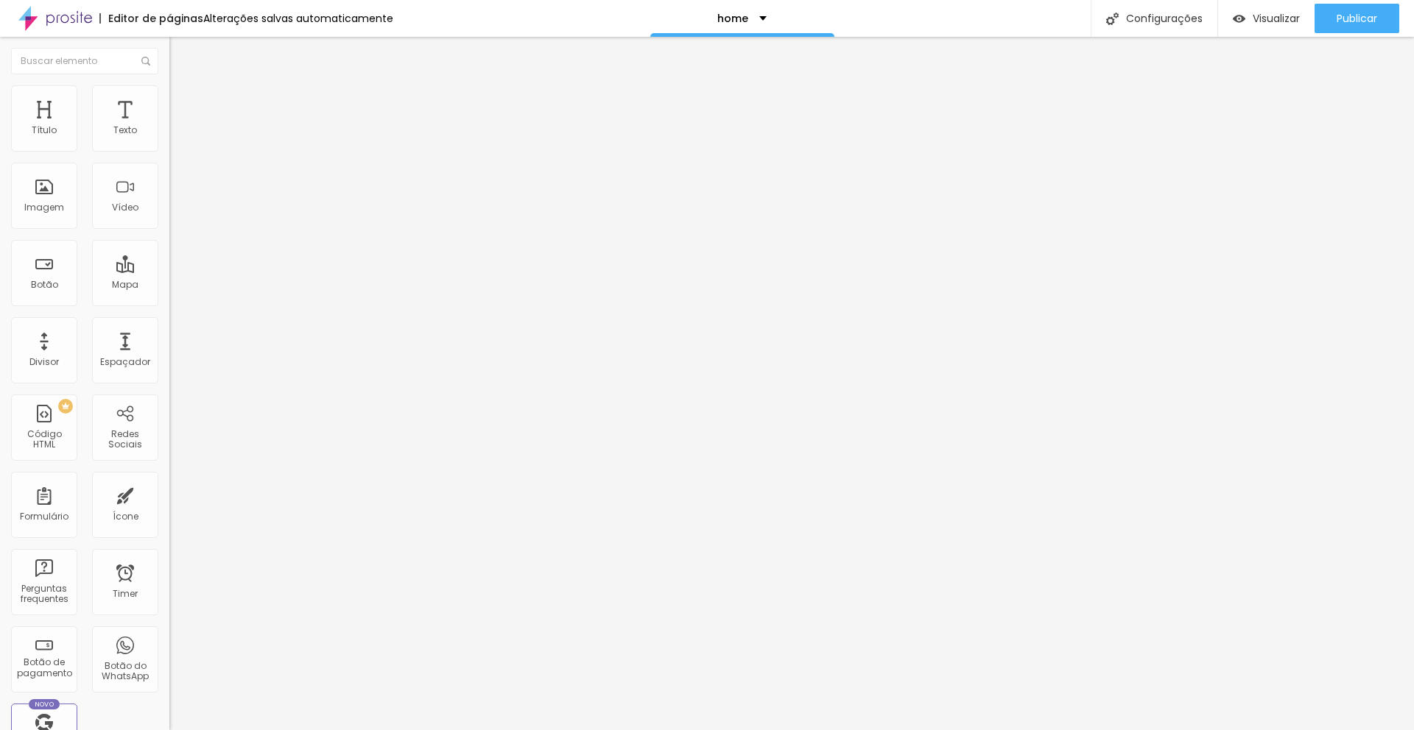
type input "98"
type input "95"
type input "94"
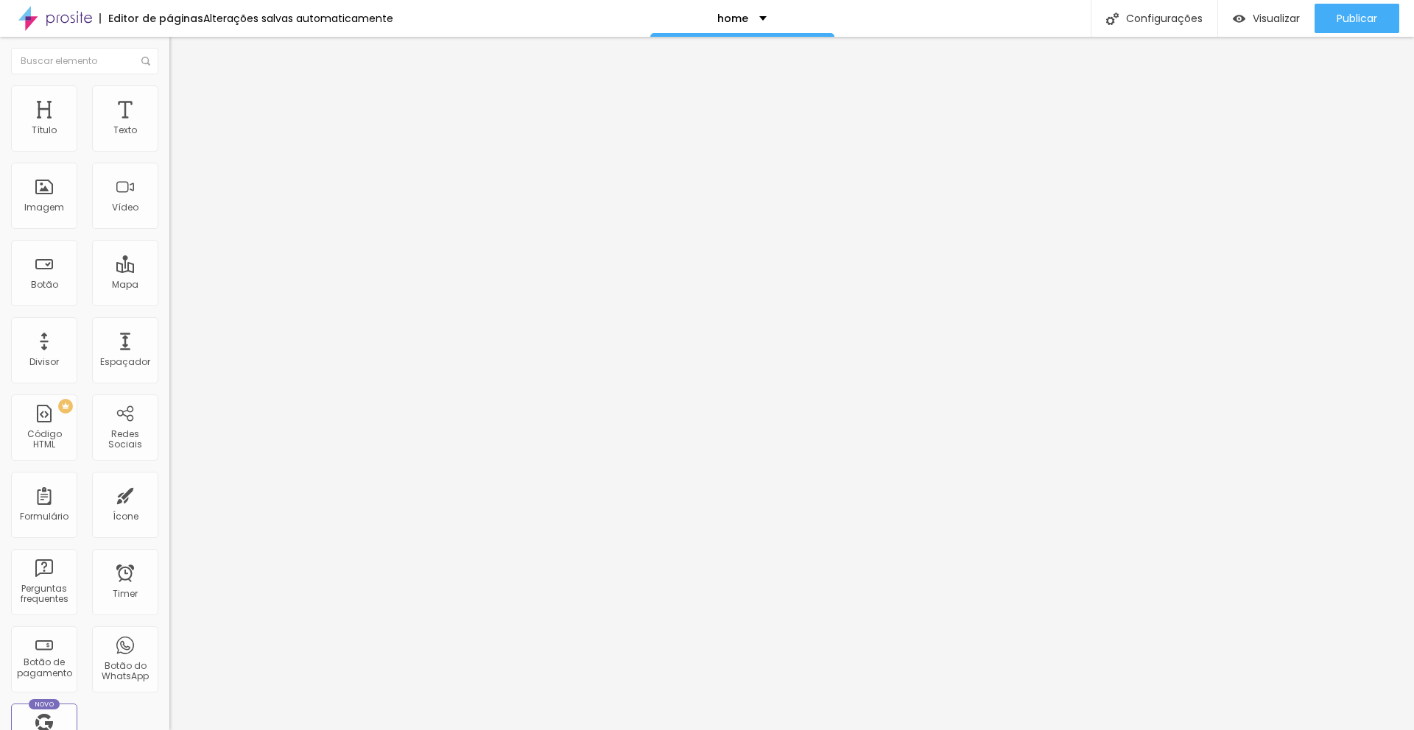
type input "94"
type input "93"
type input "96"
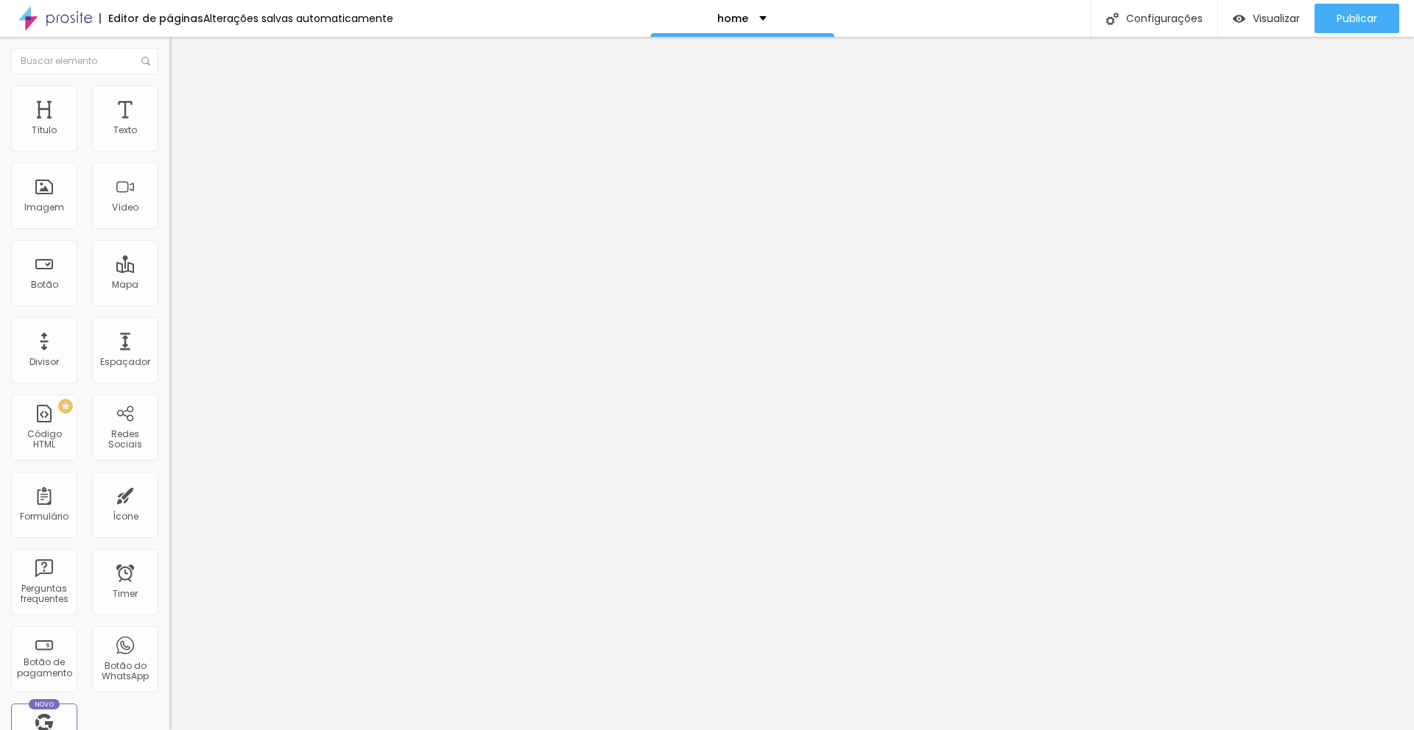
type input "99"
type input "100"
type input "101"
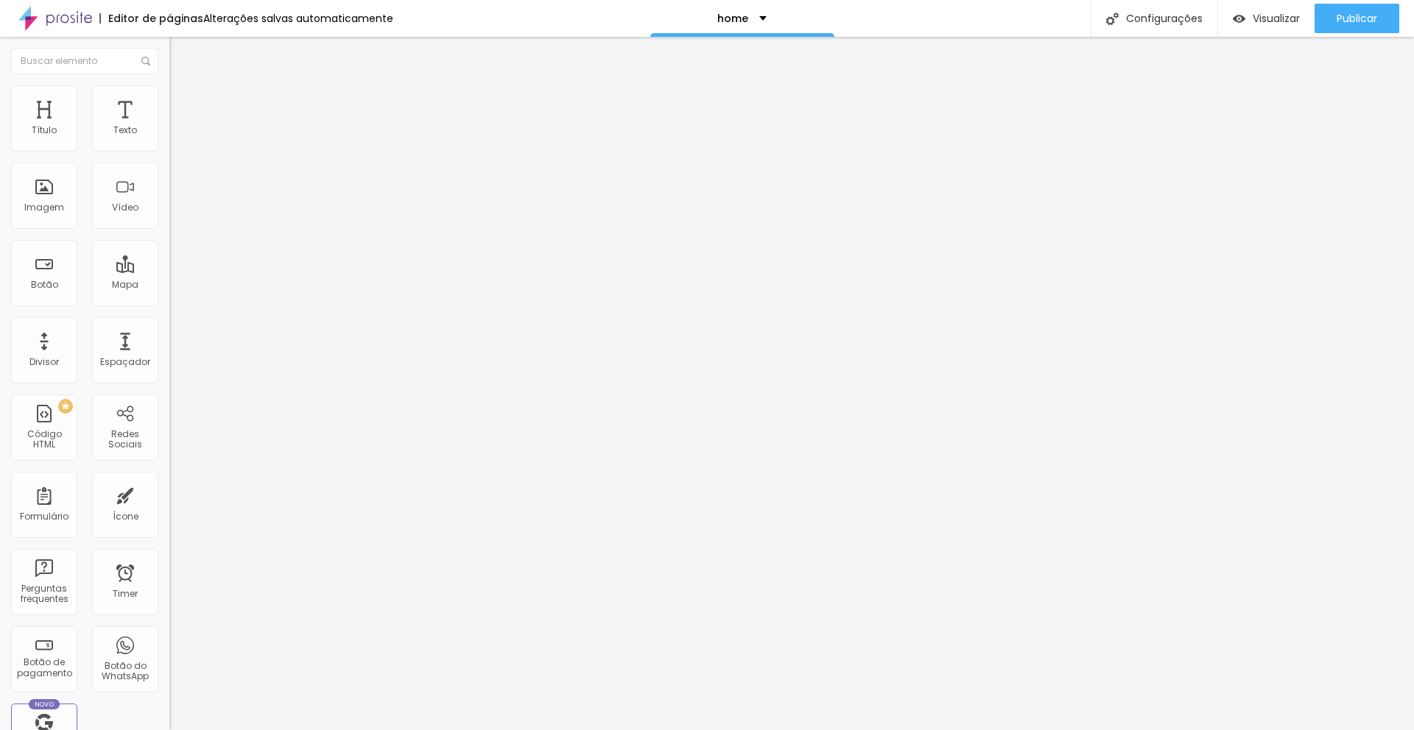
type input "101"
click at [169, 494] on input "range" at bounding box center [216, 500] width 95 height 12
click at [169, 134] on span "Encaixotado" at bounding box center [197, 127] width 57 height 13
click at [169, 157] on span "Completo" at bounding box center [191, 150] width 45 height 13
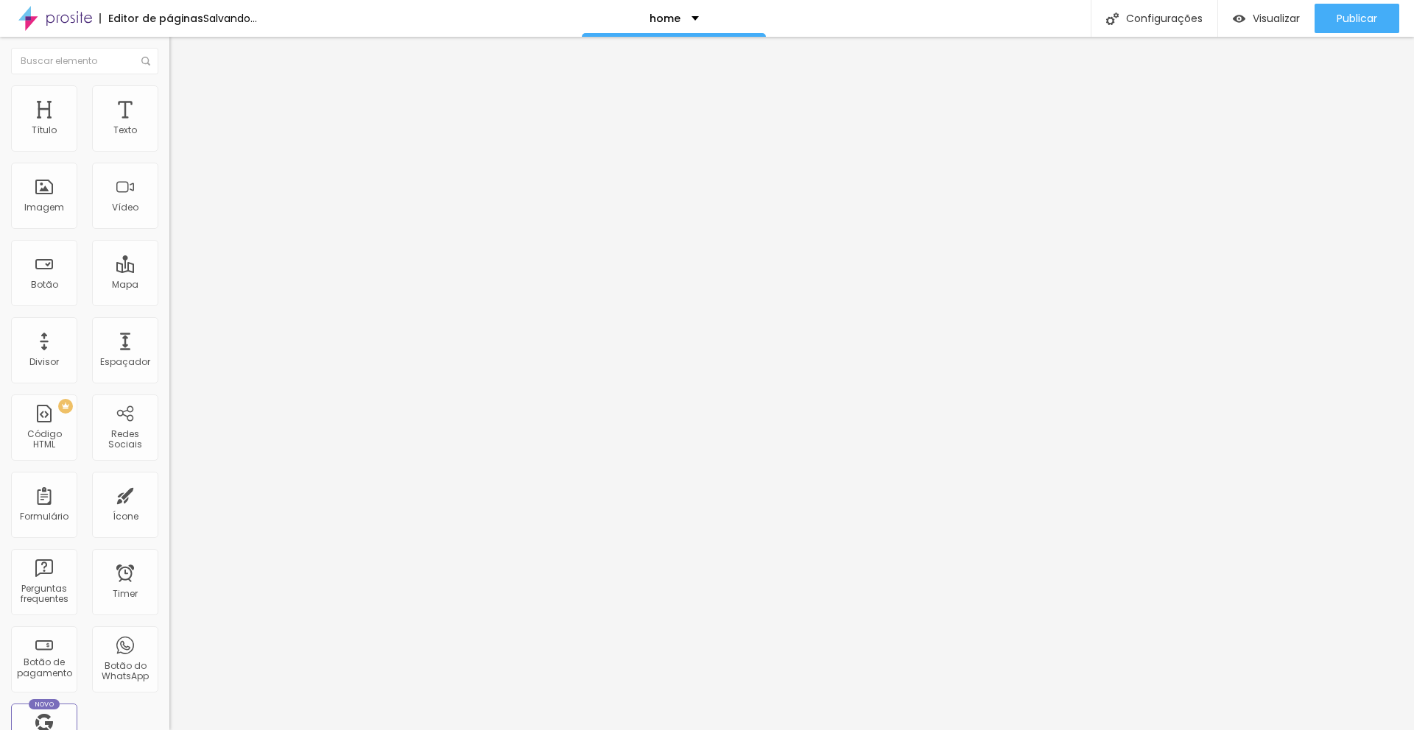
click at [169, 143] on span "Encaixotado" at bounding box center [197, 136] width 57 height 13
click at [169, 84] on img at bounding box center [175, 77] width 13 height 13
click at [169, 90] on img at bounding box center [175, 91] width 13 height 13
click at [169, 95] on li "Estilo" at bounding box center [253, 92] width 169 height 15
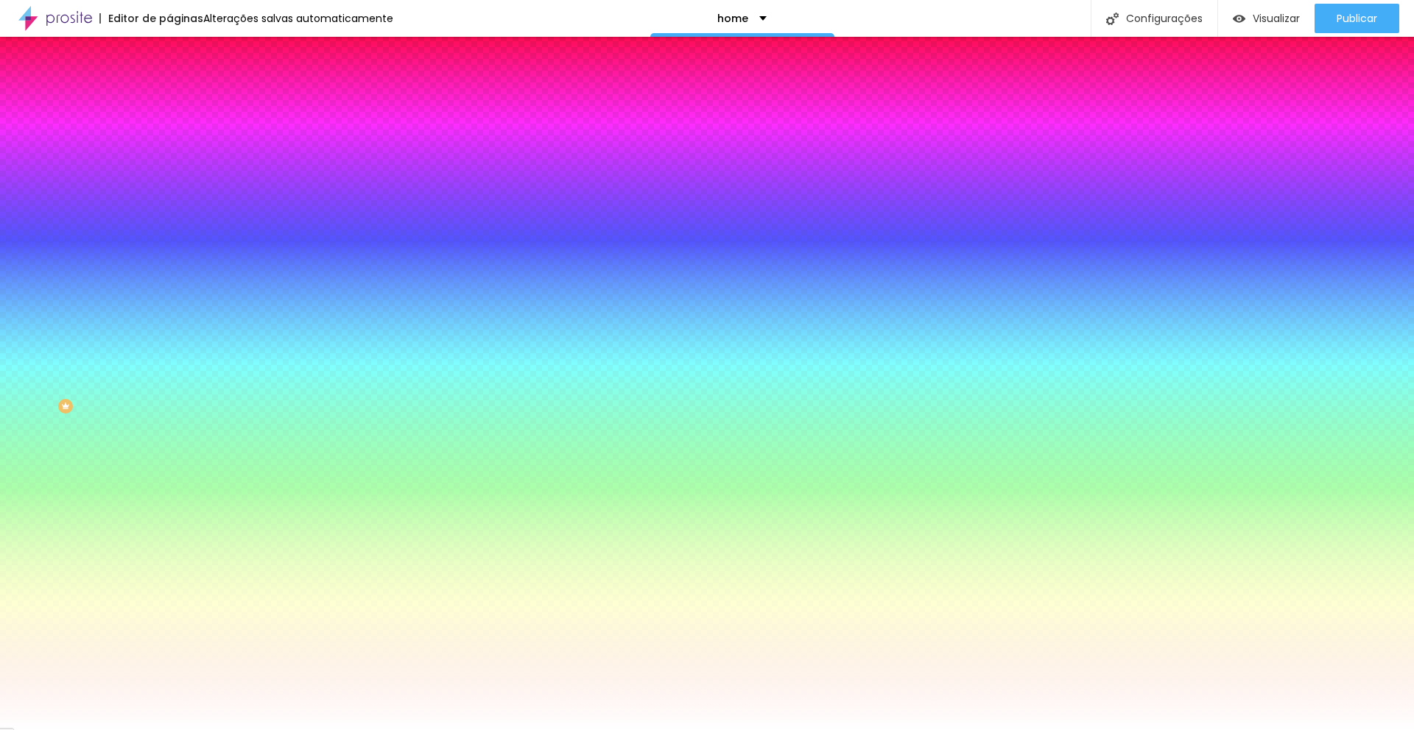
click at [169, 100] on li "Avançado" at bounding box center [253, 107] width 169 height 15
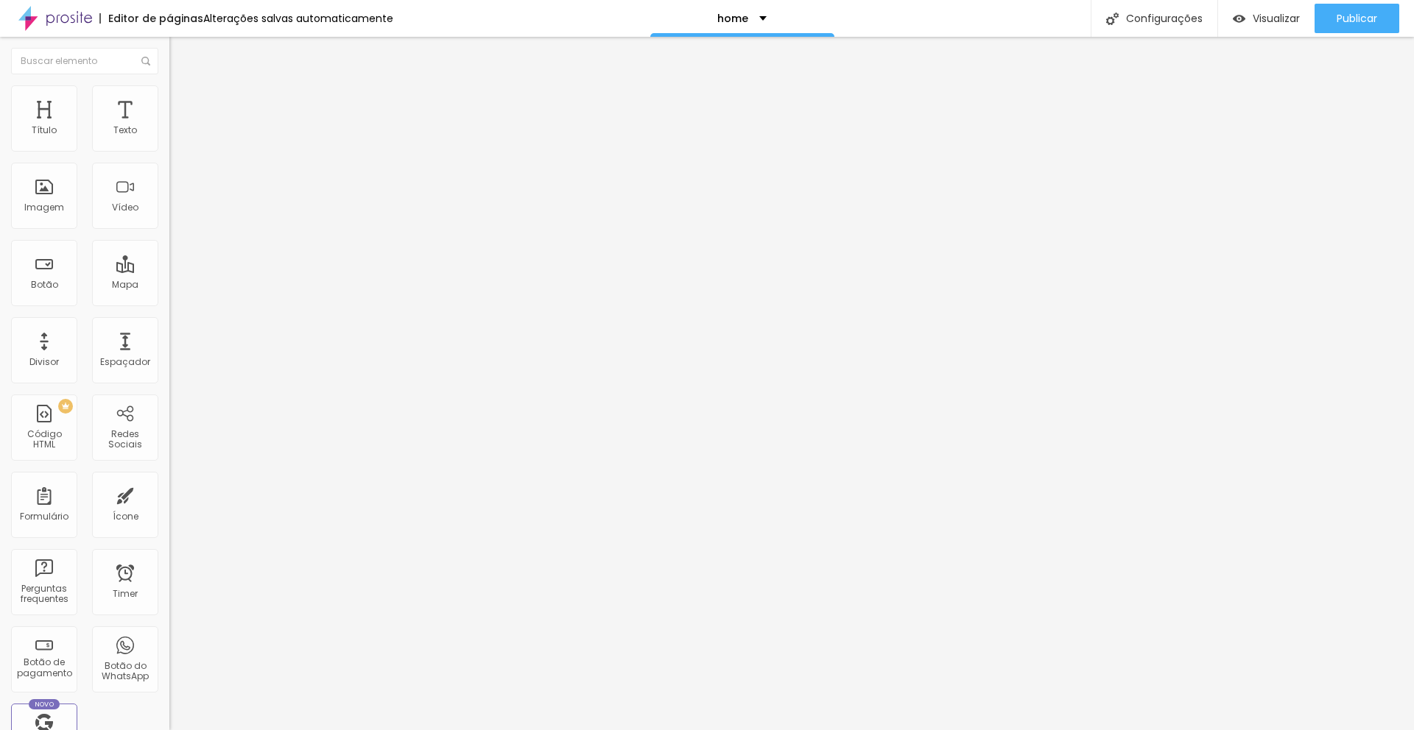
type input "5"
type input "10"
type input "15"
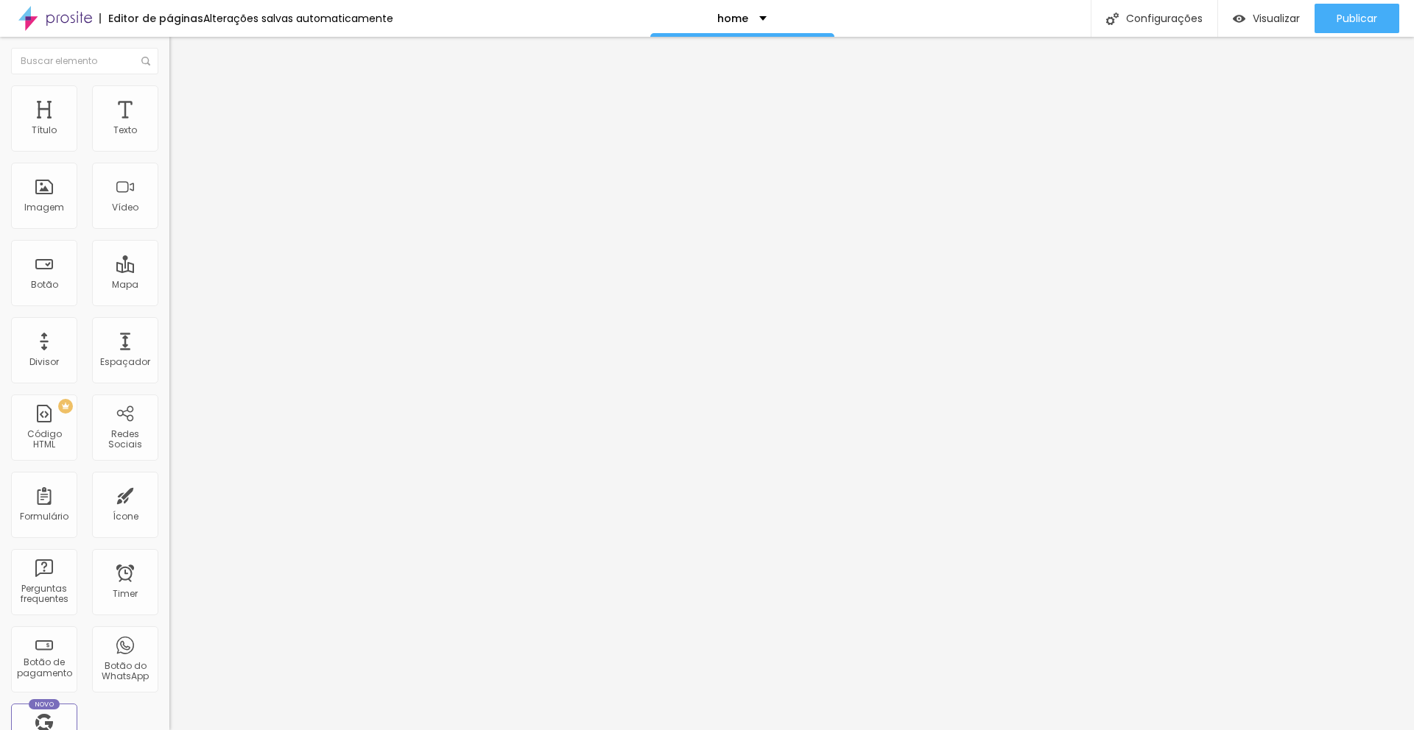
type input "15"
type input "20"
type input "25"
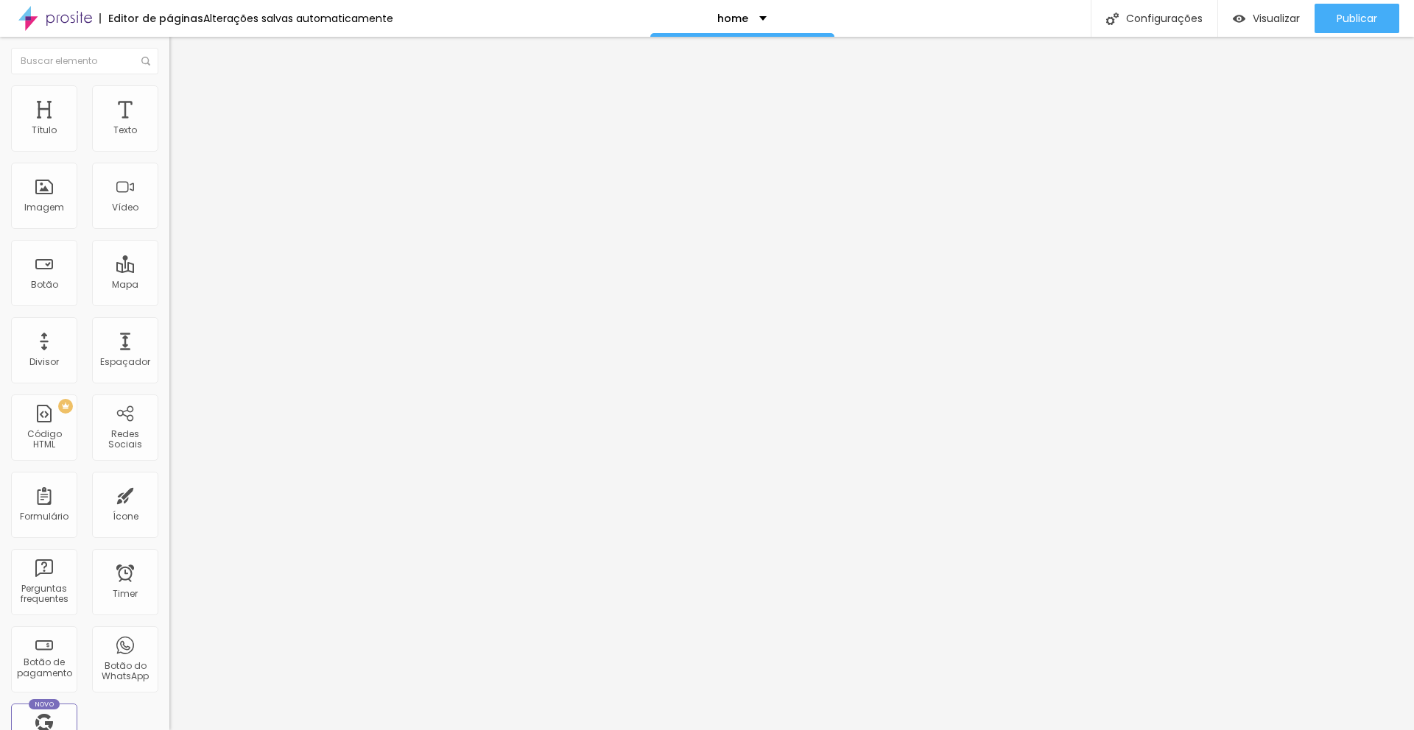
type input "30"
type input "45"
type input "50"
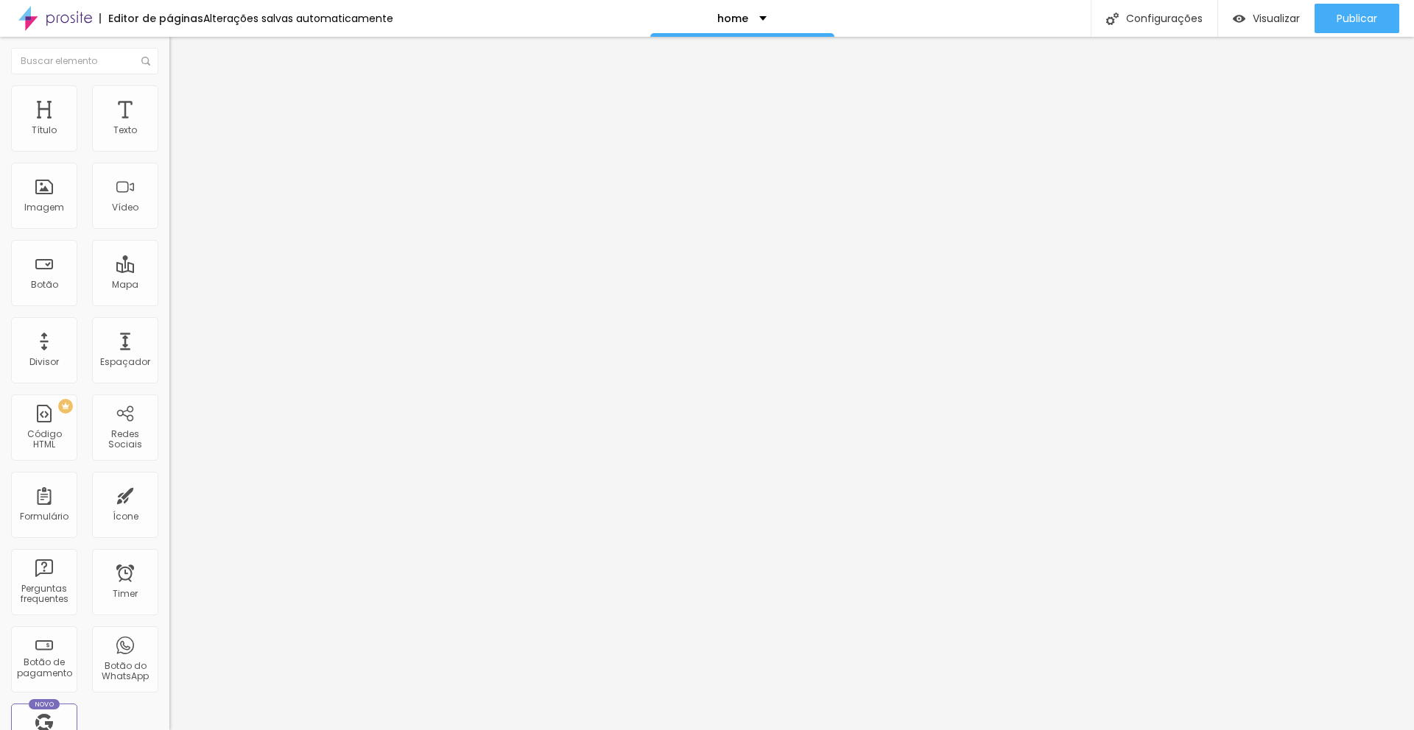
type input "50"
type input "45"
type input "35"
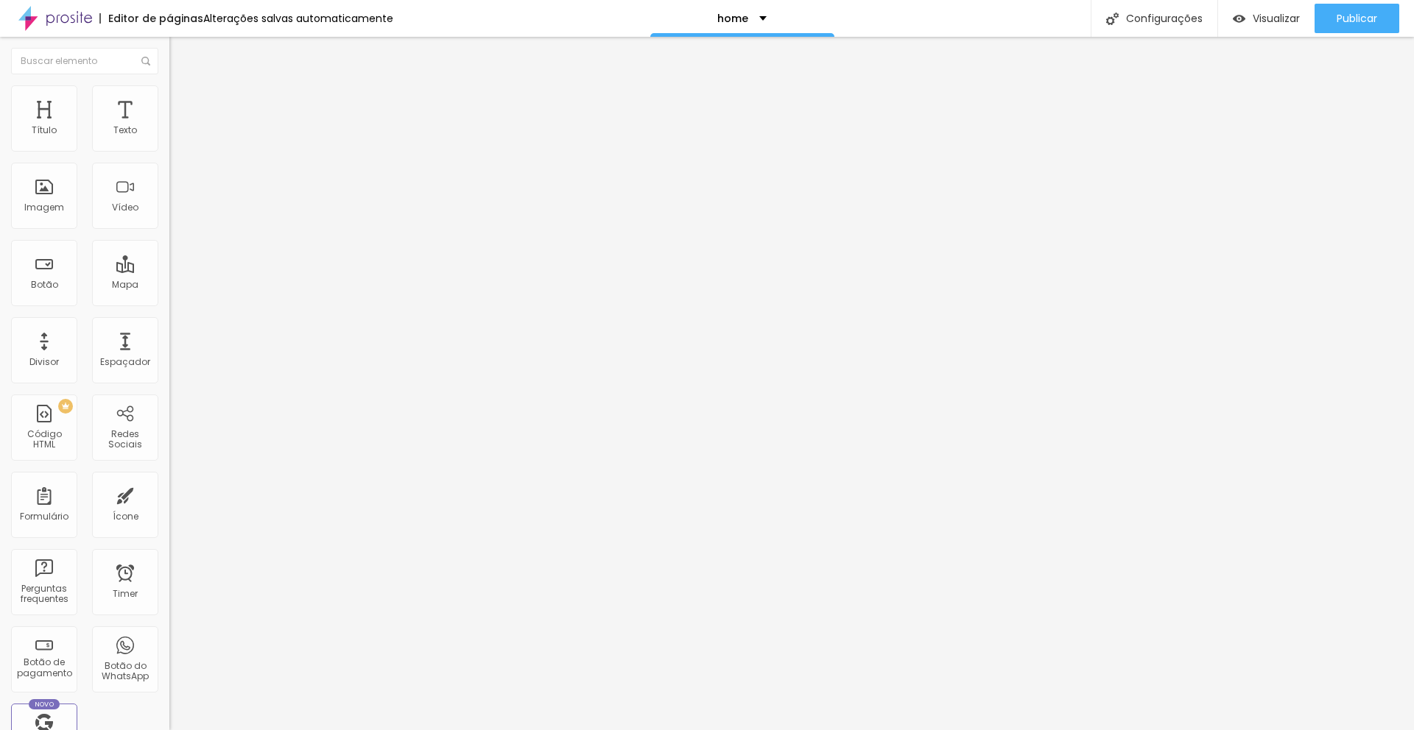
type input "30"
type input "25"
type input "20"
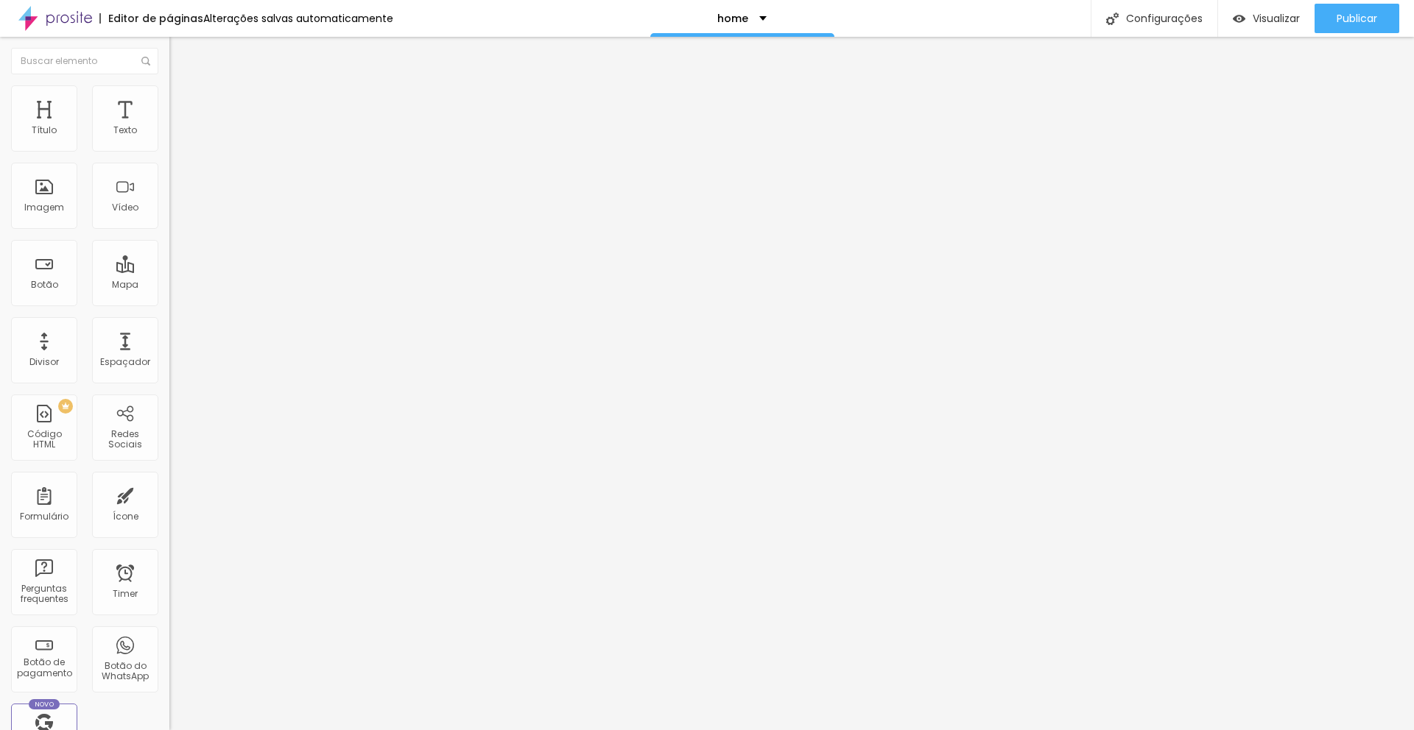
type input "20"
type input "15"
type input "10"
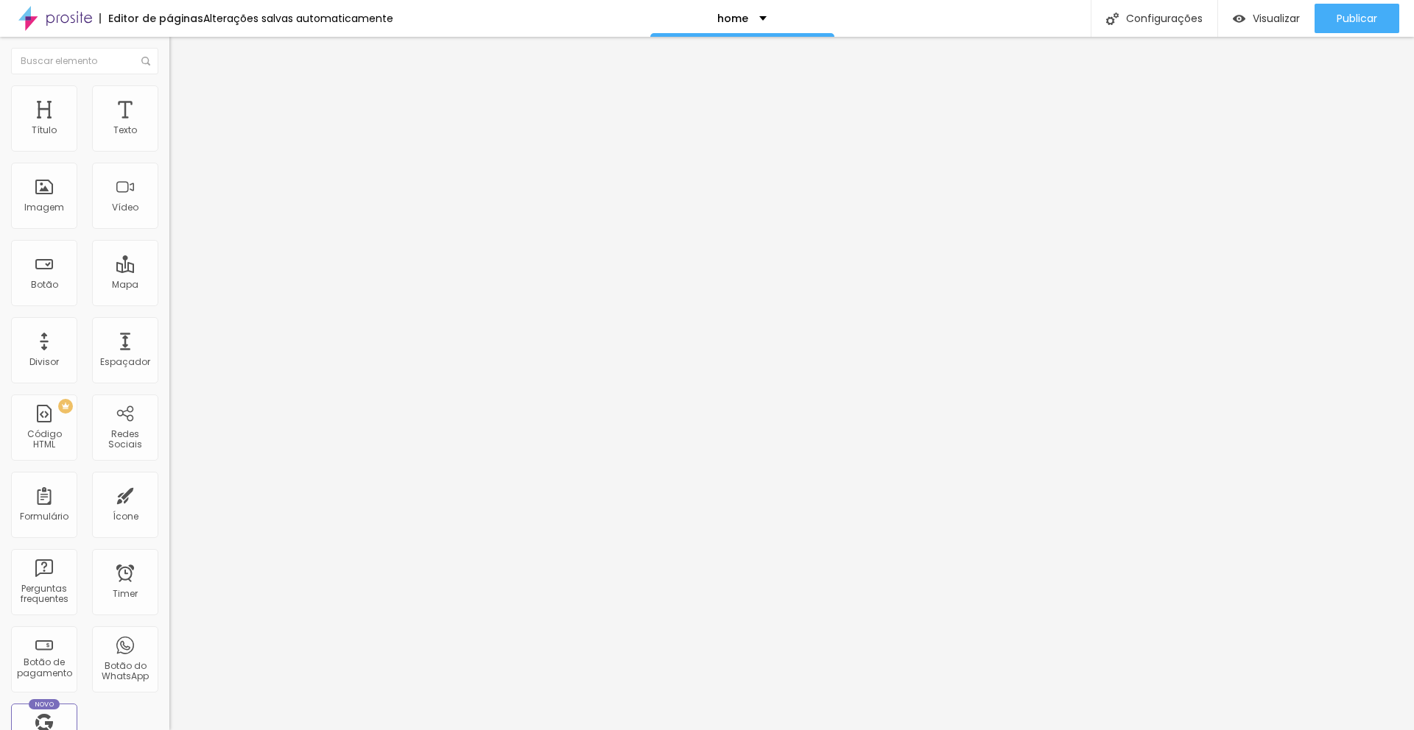
type input "5"
type input "0"
type input "15"
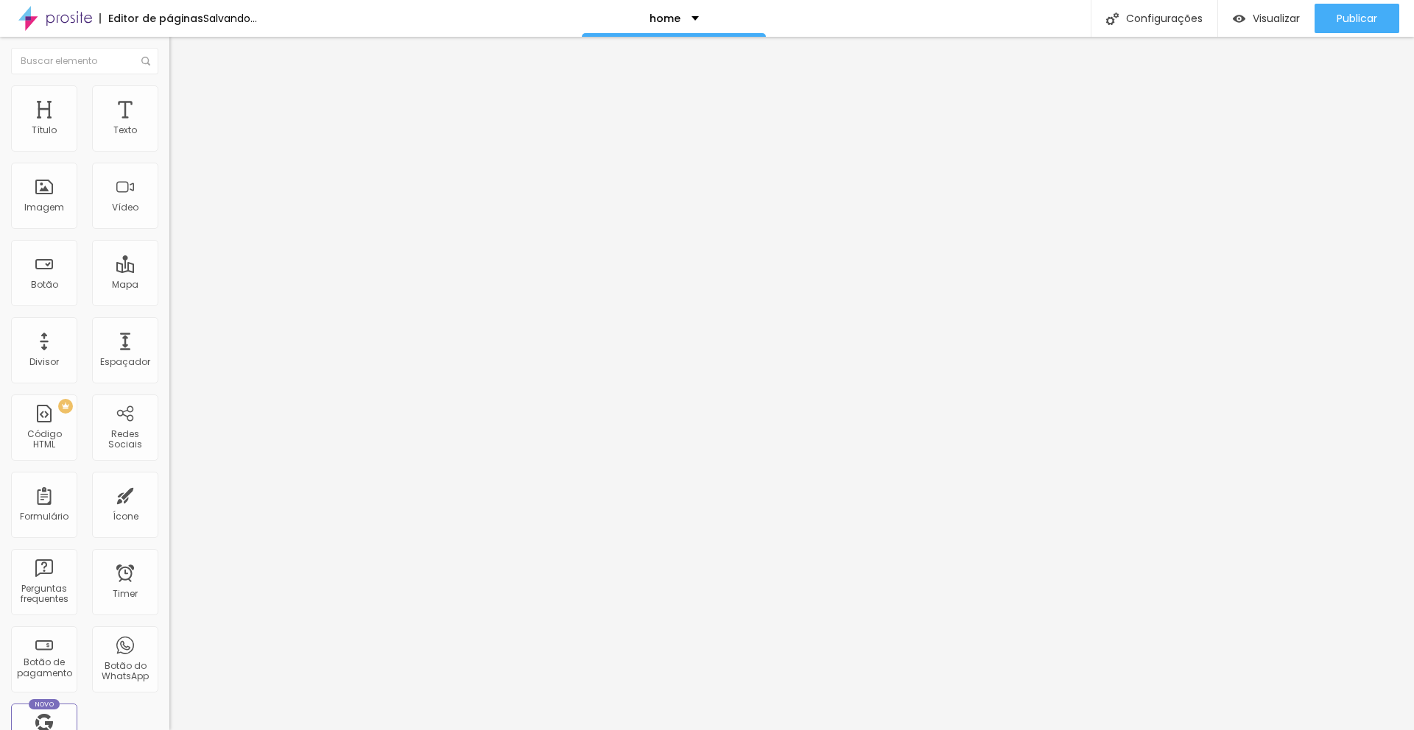
type input "15"
type input "20"
type input "25"
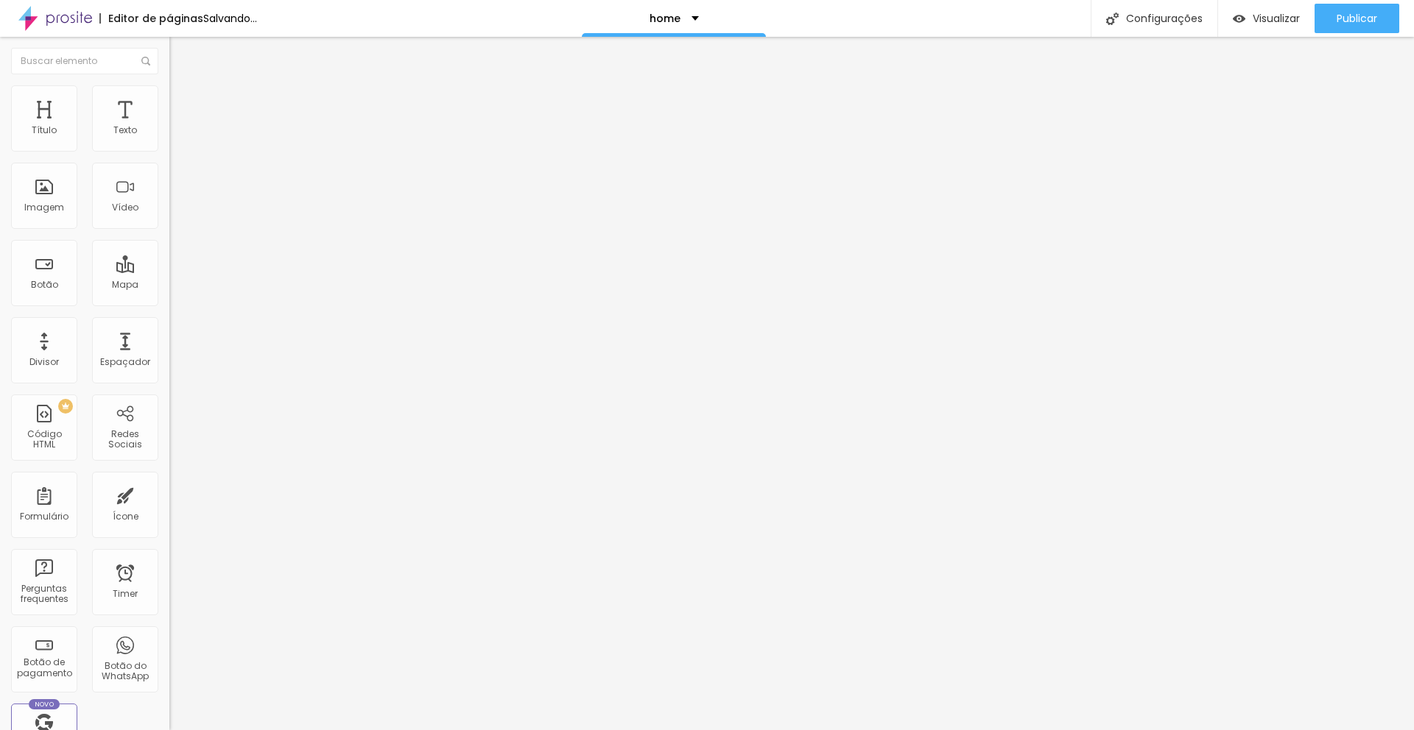
type input "30"
type input "25"
type input "10"
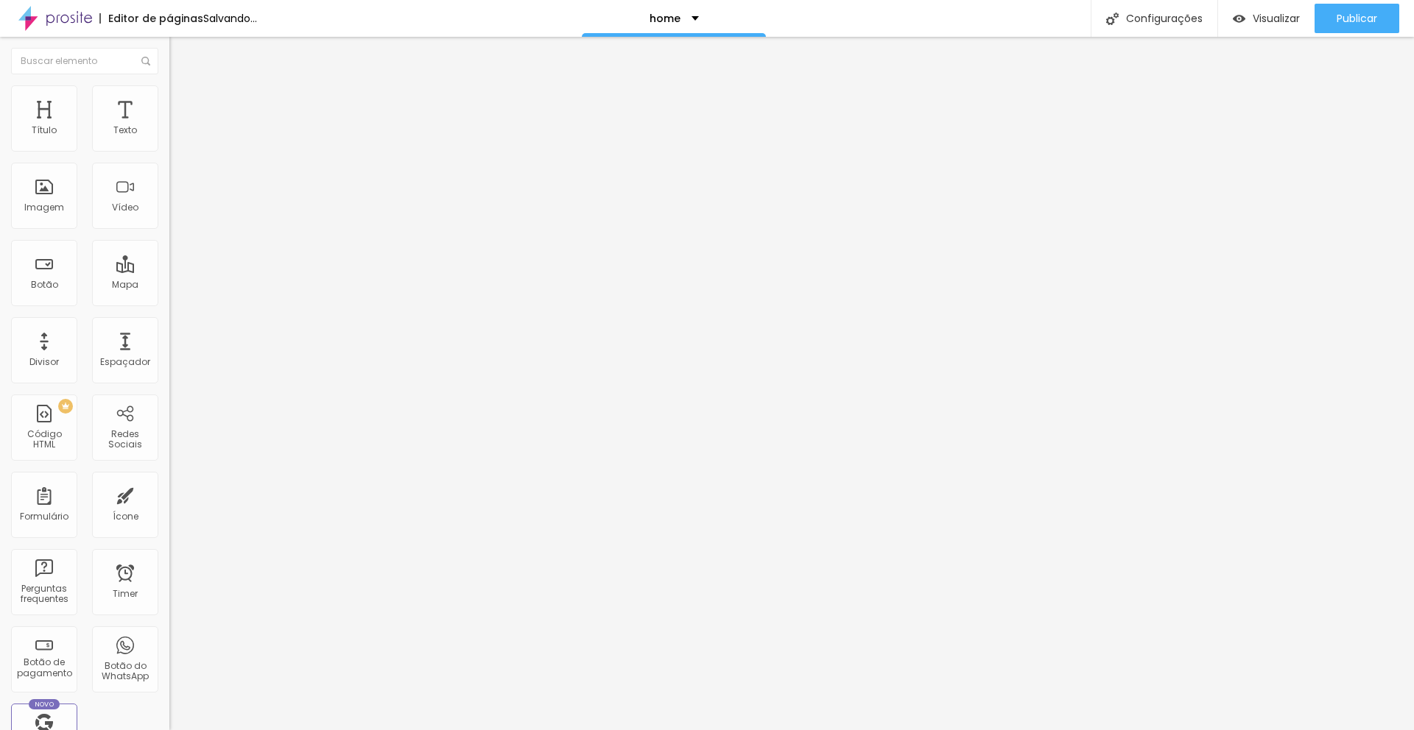
type input "10"
type input "5"
type input "0"
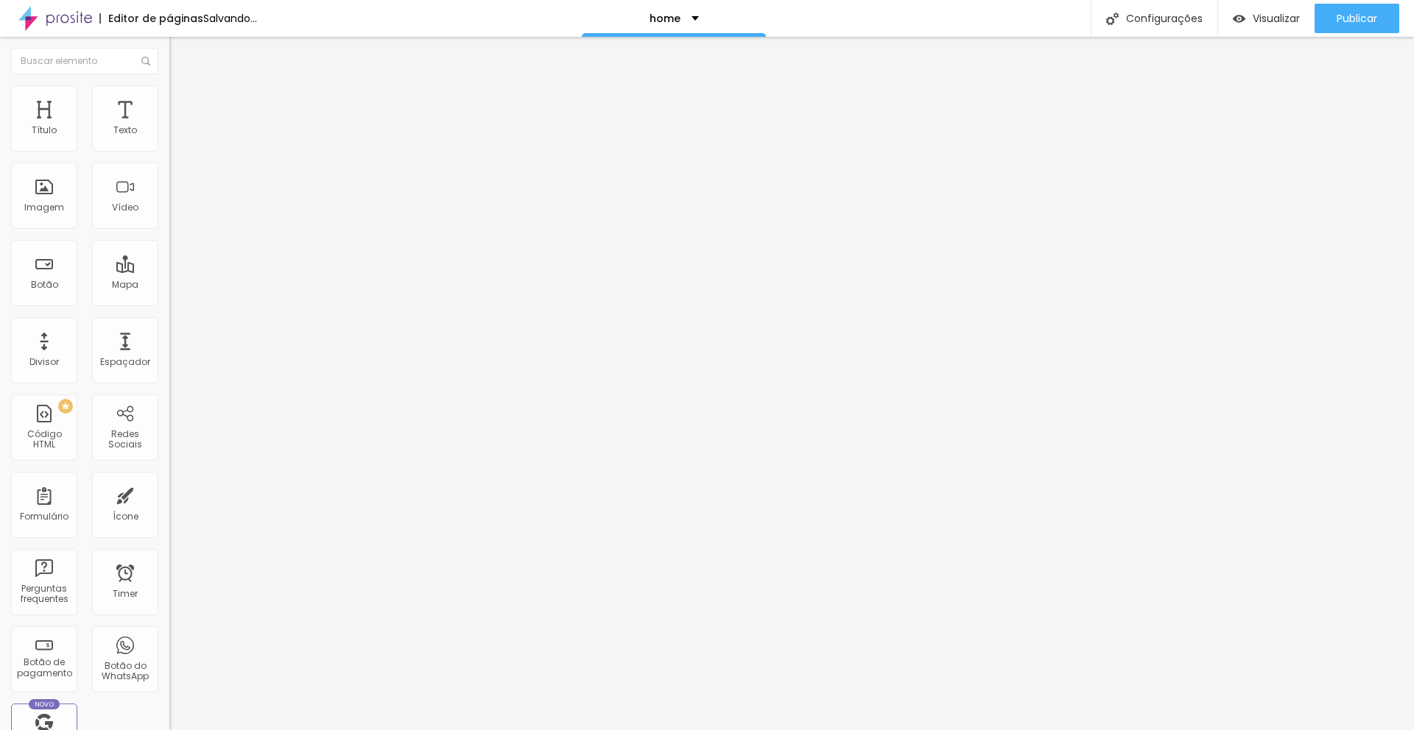
drag, startPoint x: 36, startPoint y: 144, endPoint x: -59, endPoint y: 135, distance: 95.3
click at [169, 286] on input "range" at bounding box center [216, 292] width 95 height 12
click at [68, 17] on img at bounding box center [55, 18] width 74 height 37
click at [169, 141] on button "button" at bounding box center [179, 133] width 21 height 15
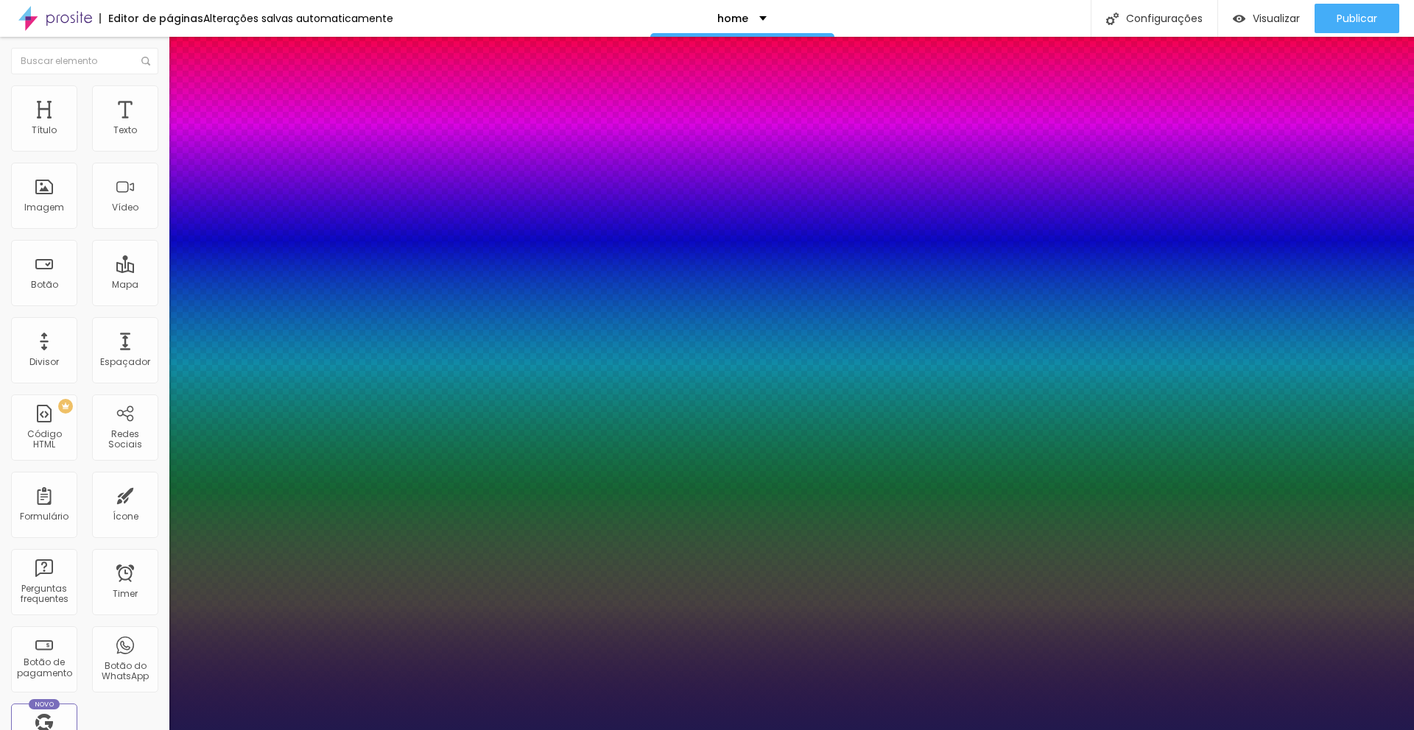
type input "1"
type input "18"
type input "1"
type input "17"
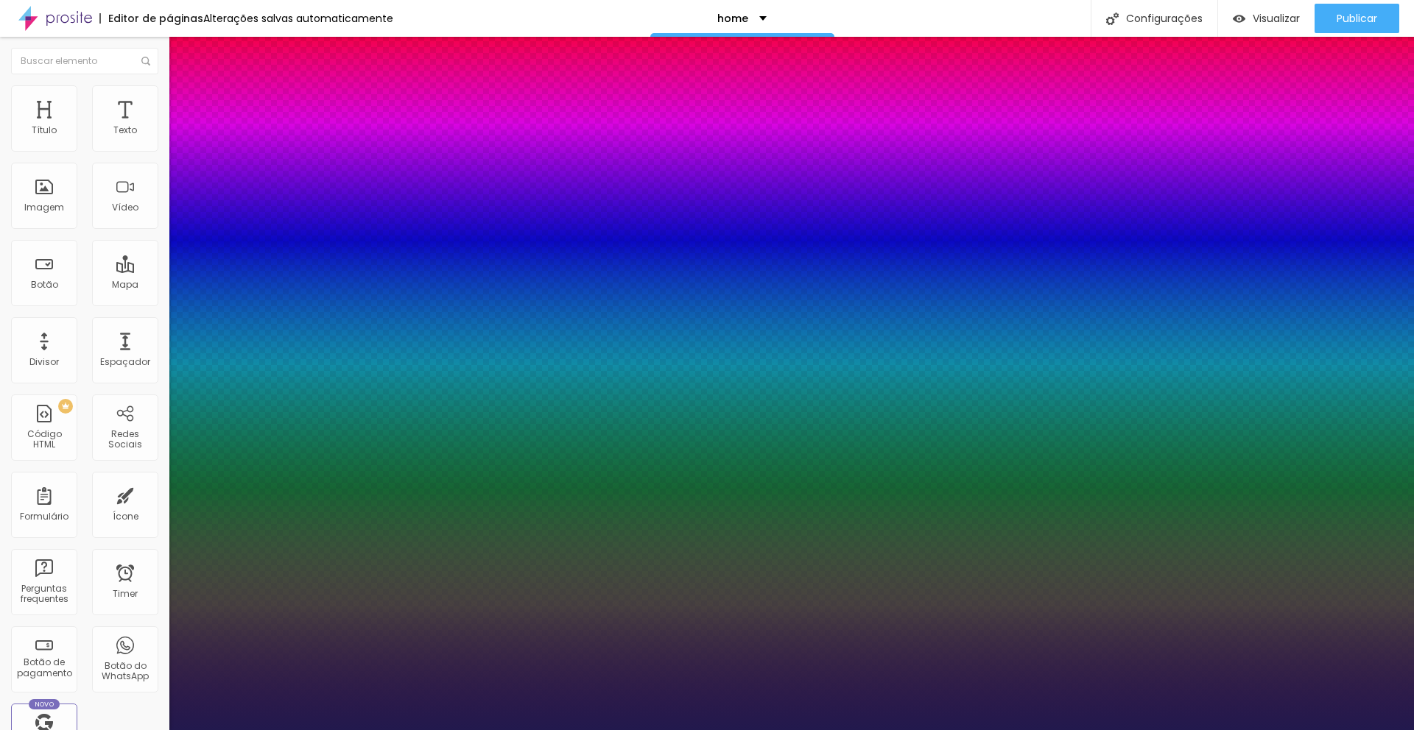
type input "17"
type input "1"
type input "16"
type input "1"
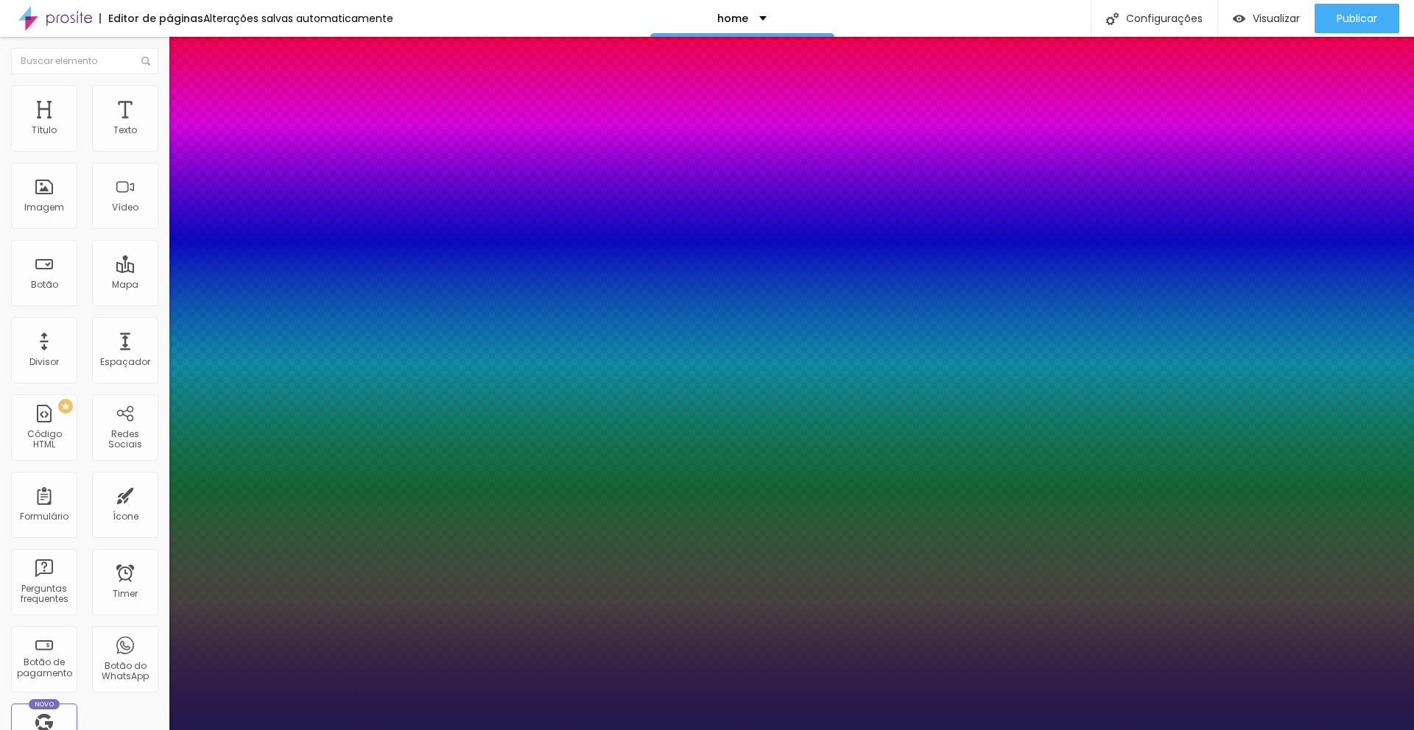
type input "15"
type input "1"
type input "14"
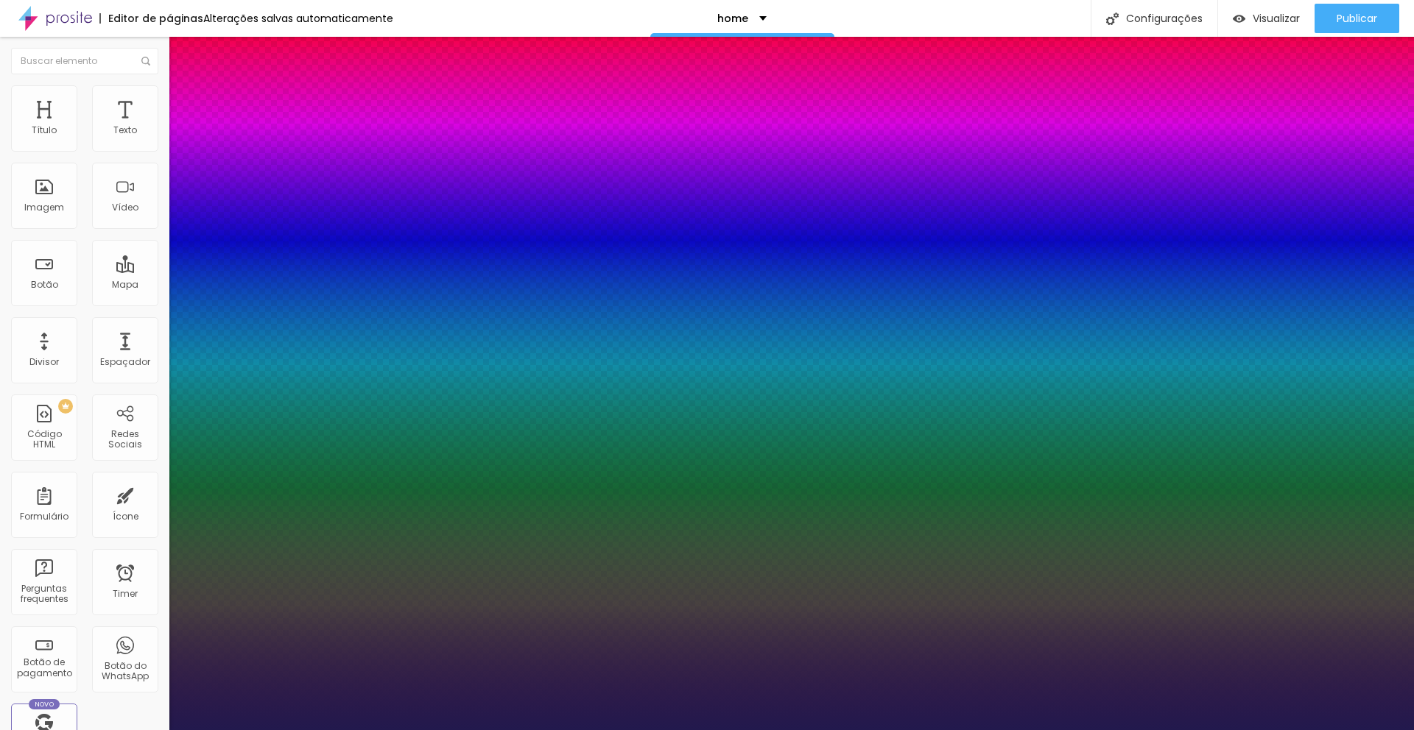
type input "1"
type input "15"
type input "1"
type input "16"
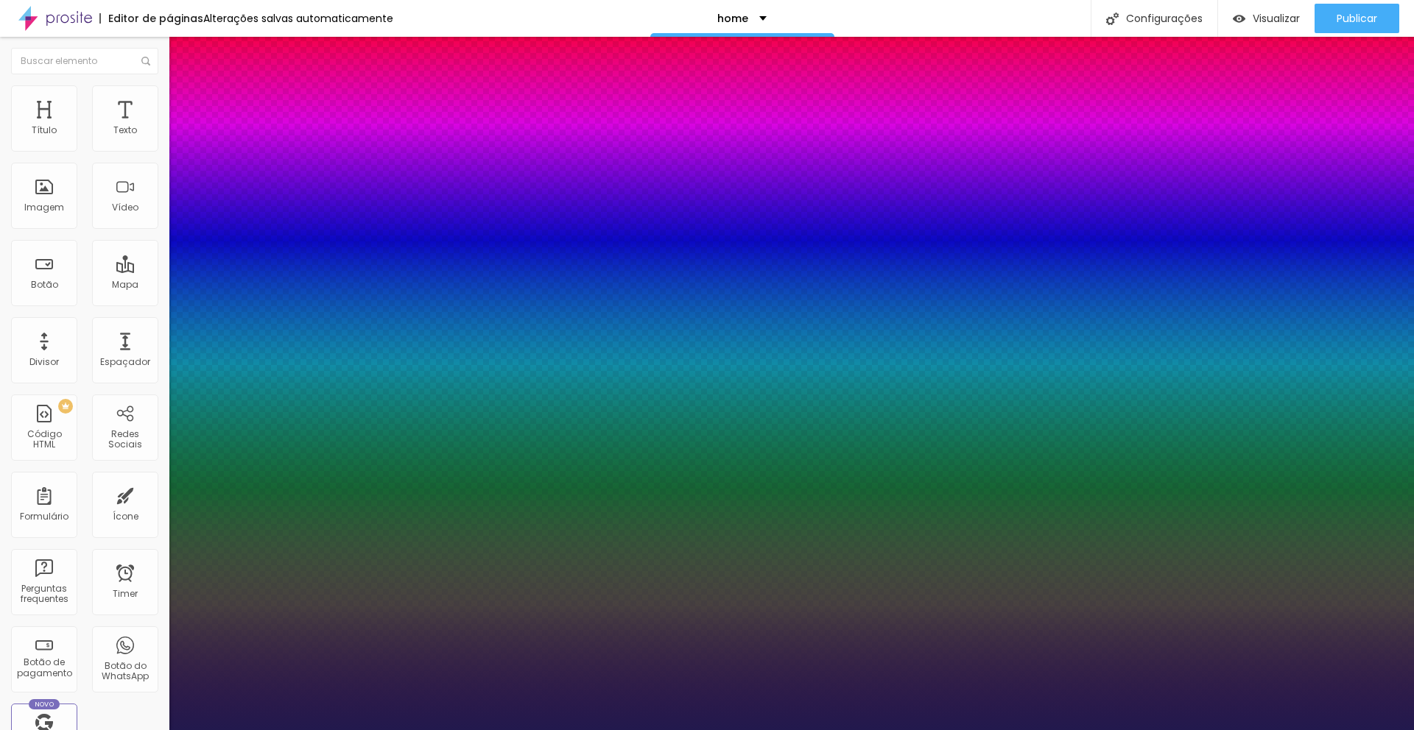
type input "16"
type input "1"
type input "17"
type input "1"
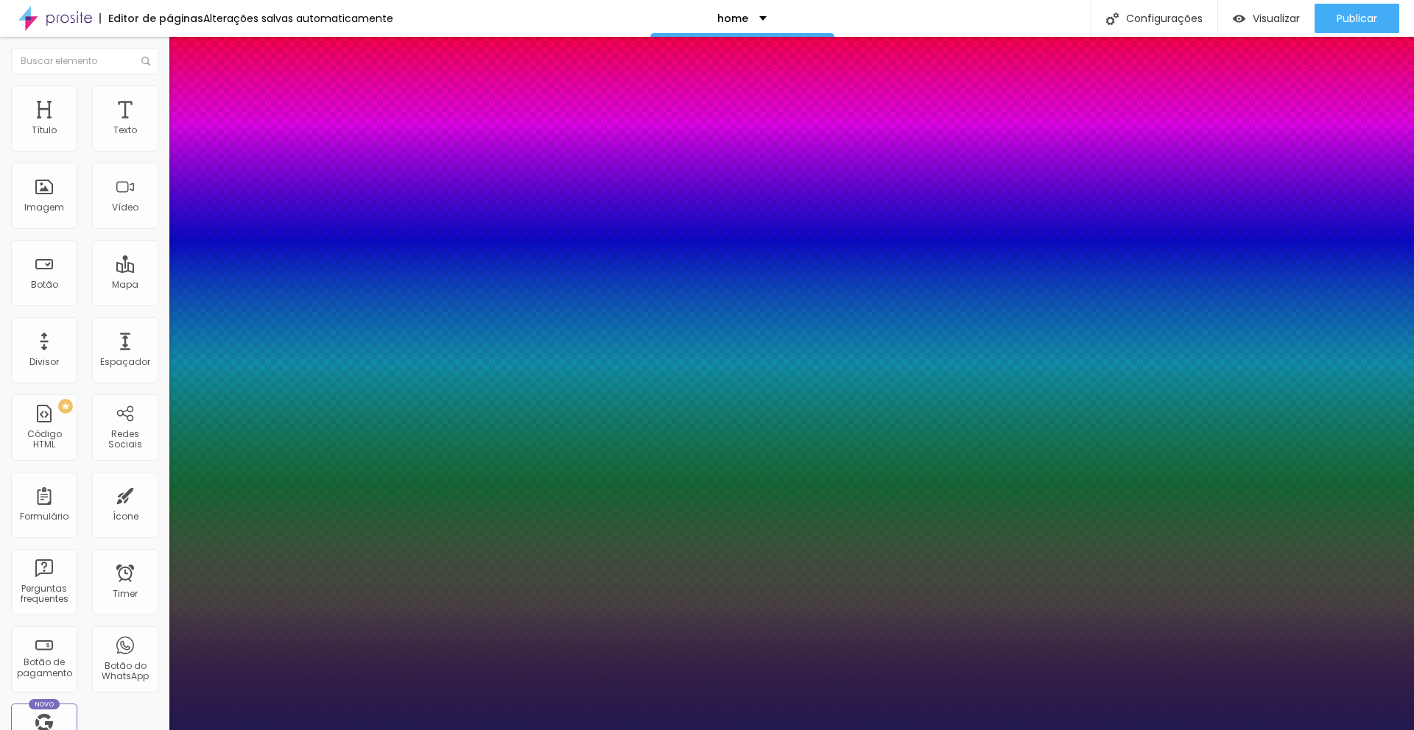
type input "18"
type input "1"
type input "19"
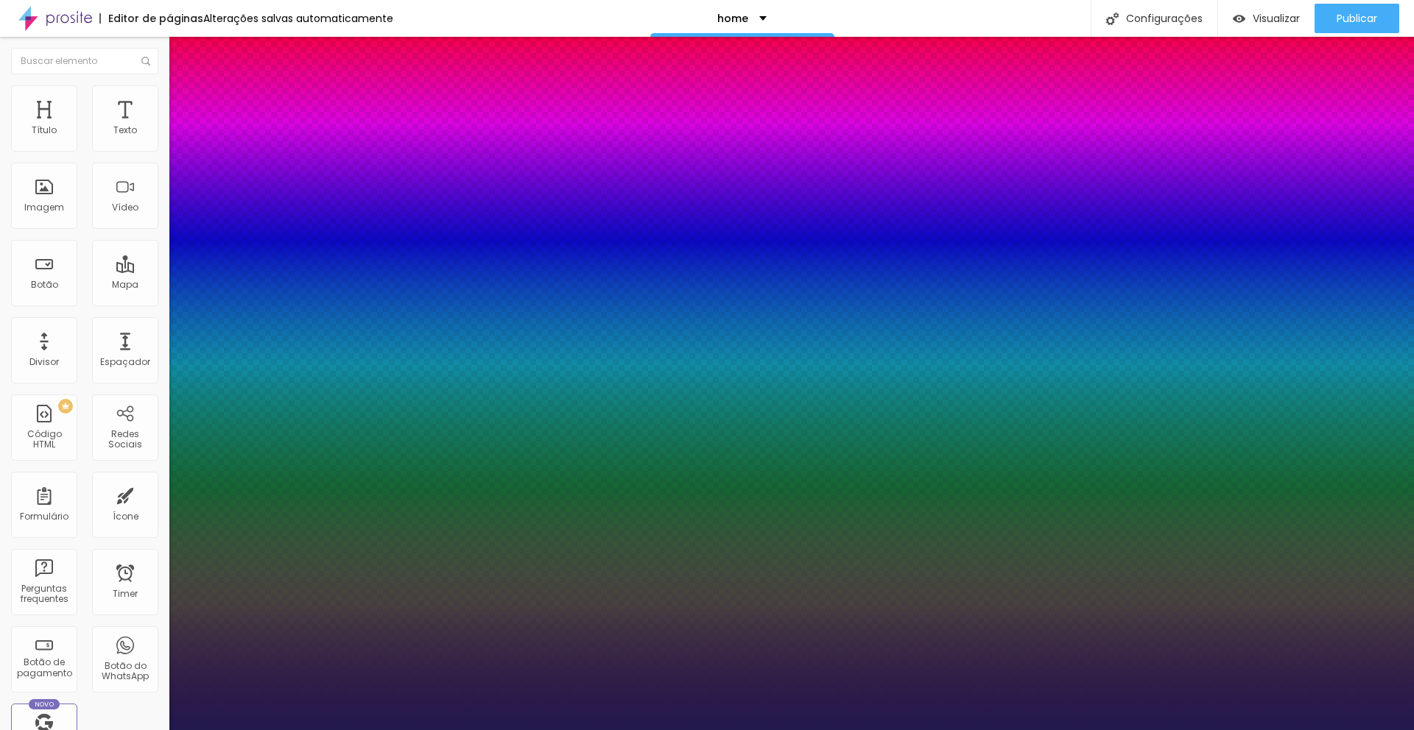
type input "1"
type input "19"
type input "1"
click at [454, 730] on div at bounding box center [707, 730] width 1414 height 0
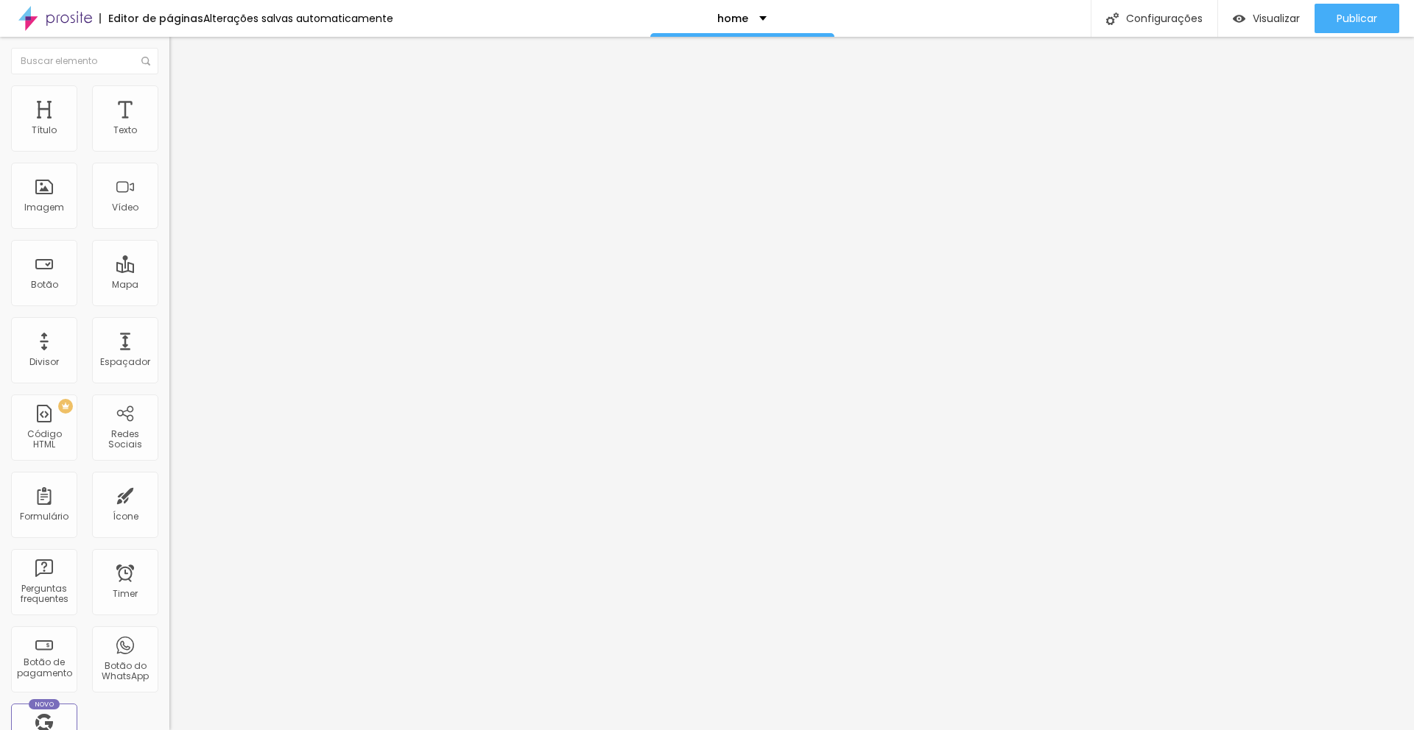
type input "268"
type input "266"
type input "263"
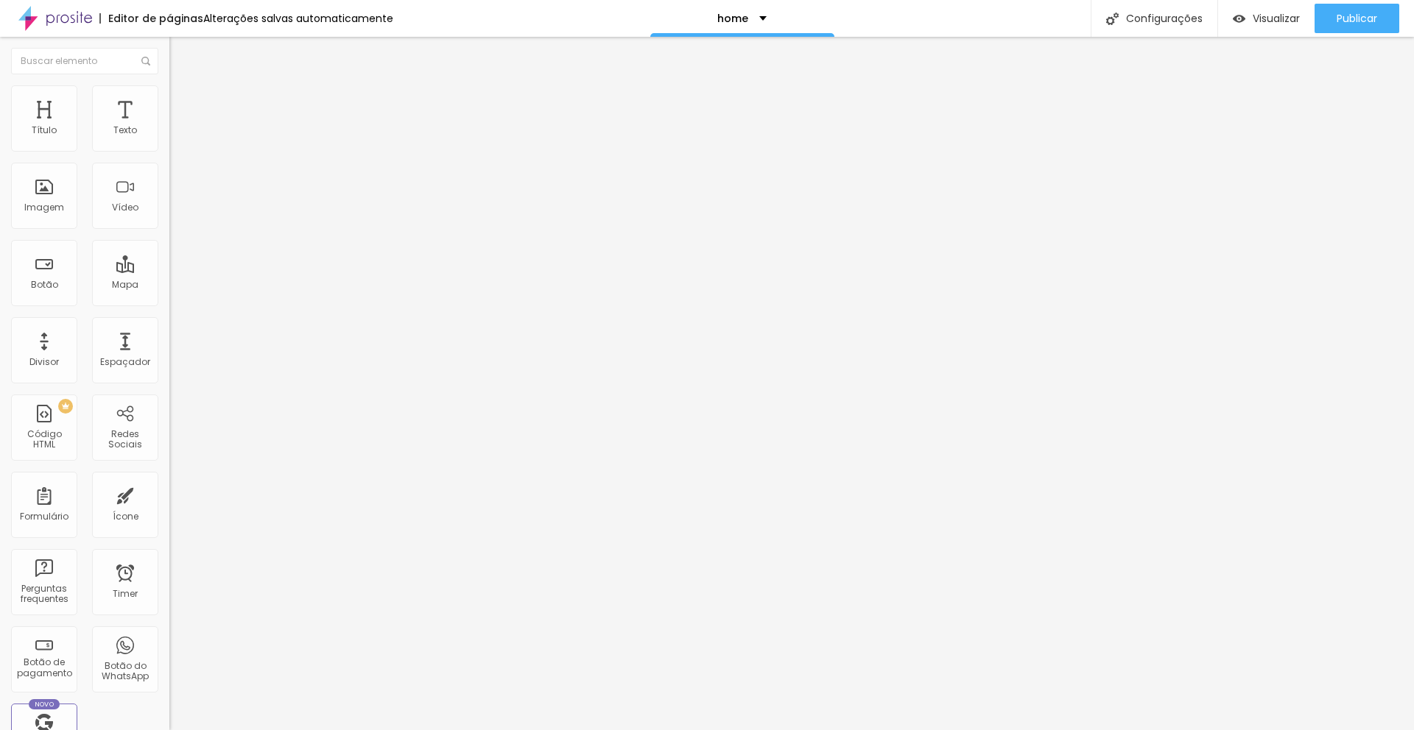
type input "263"
type input "262"
type input "261"
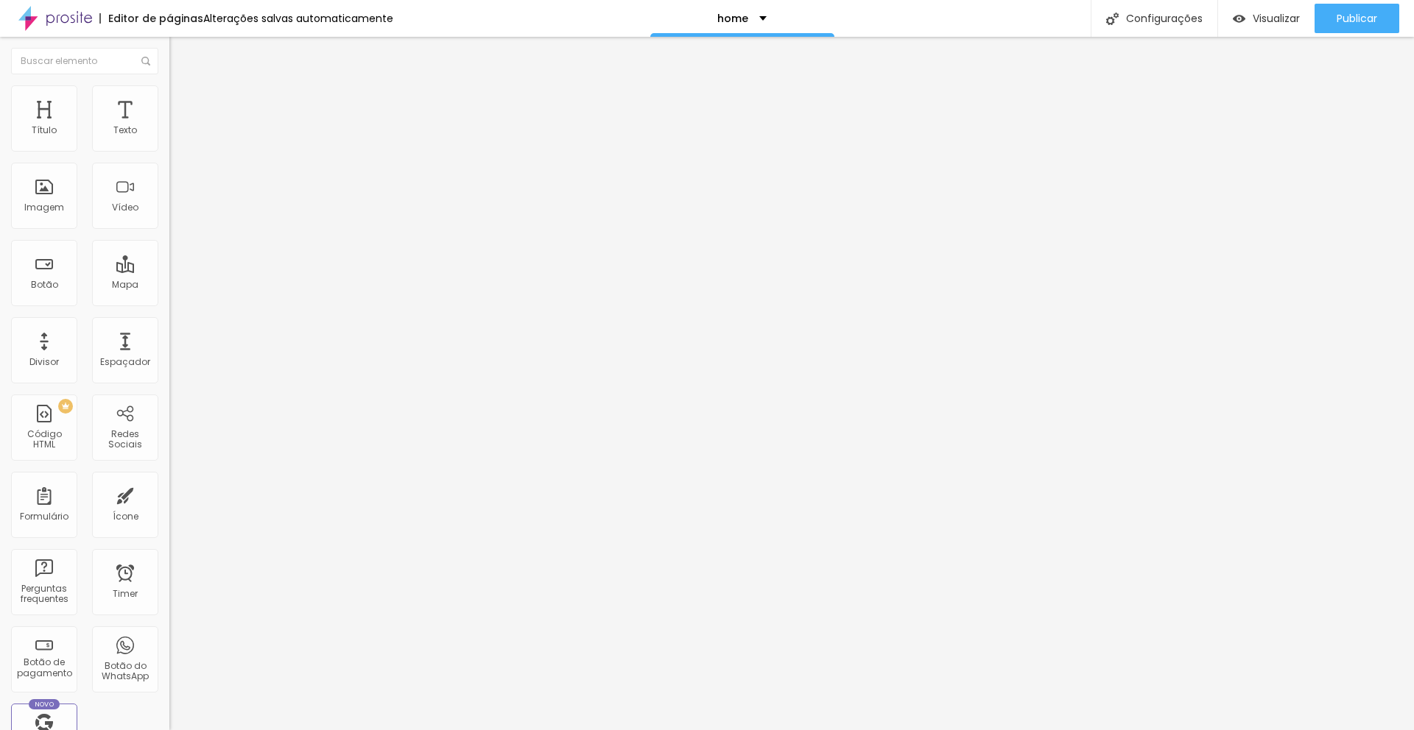
type input "260"
type input "258"
type input "257"
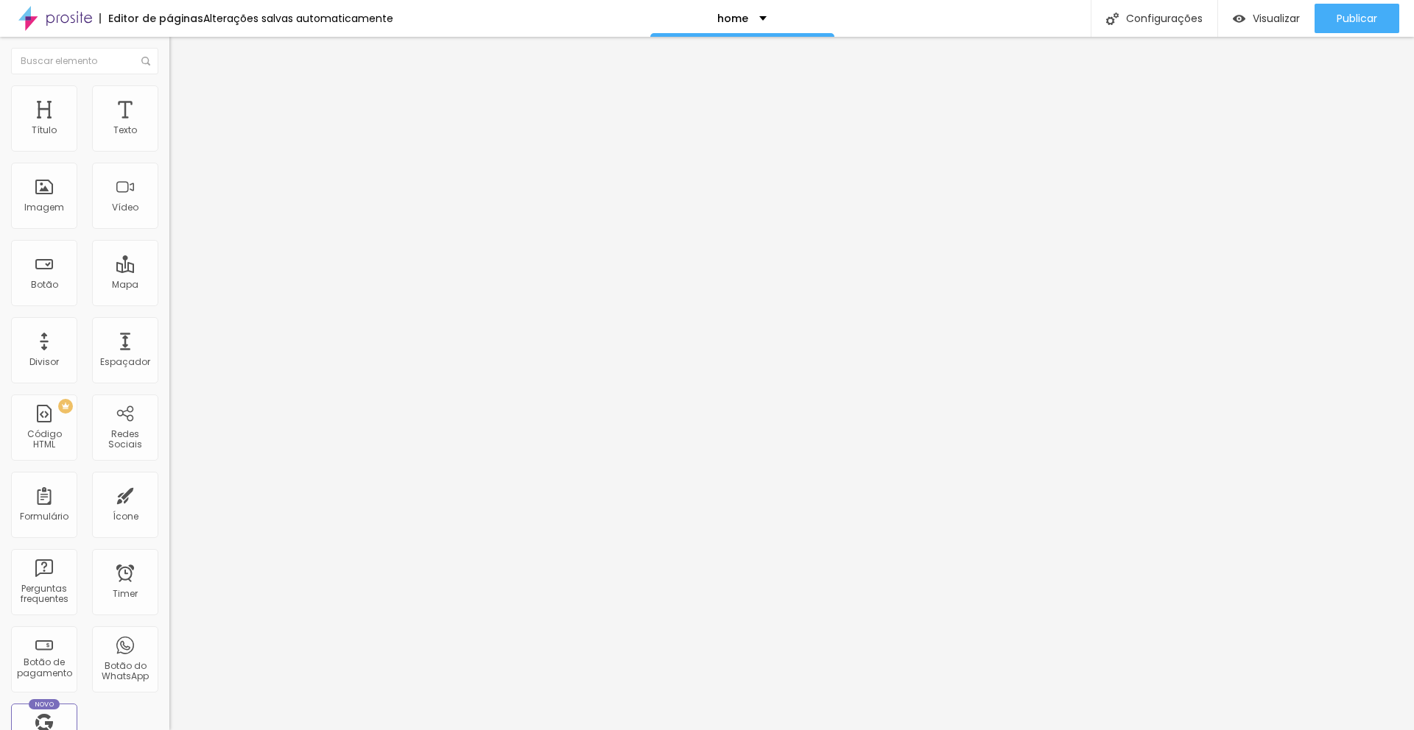
type input "257"
type input "256"
type input "255"
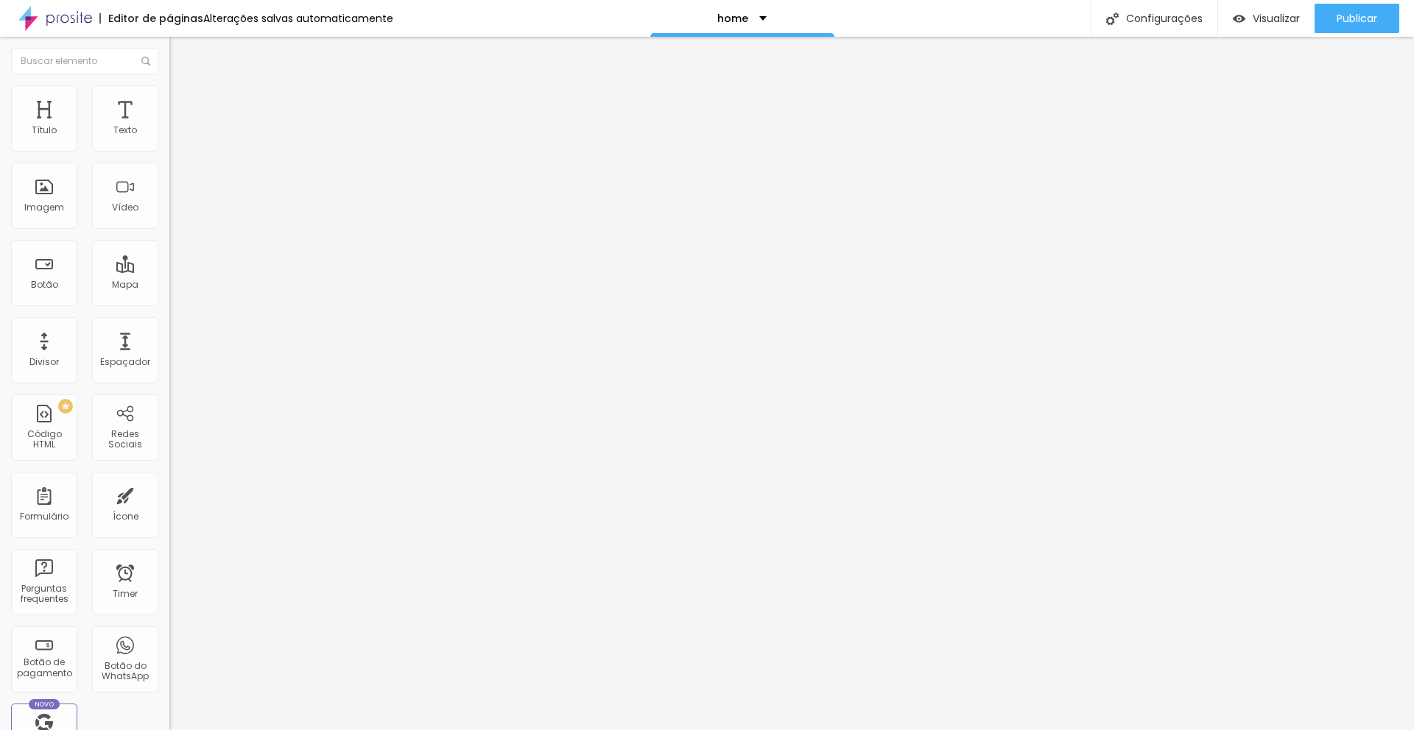
type input "252"
type input "251"
type input "250"
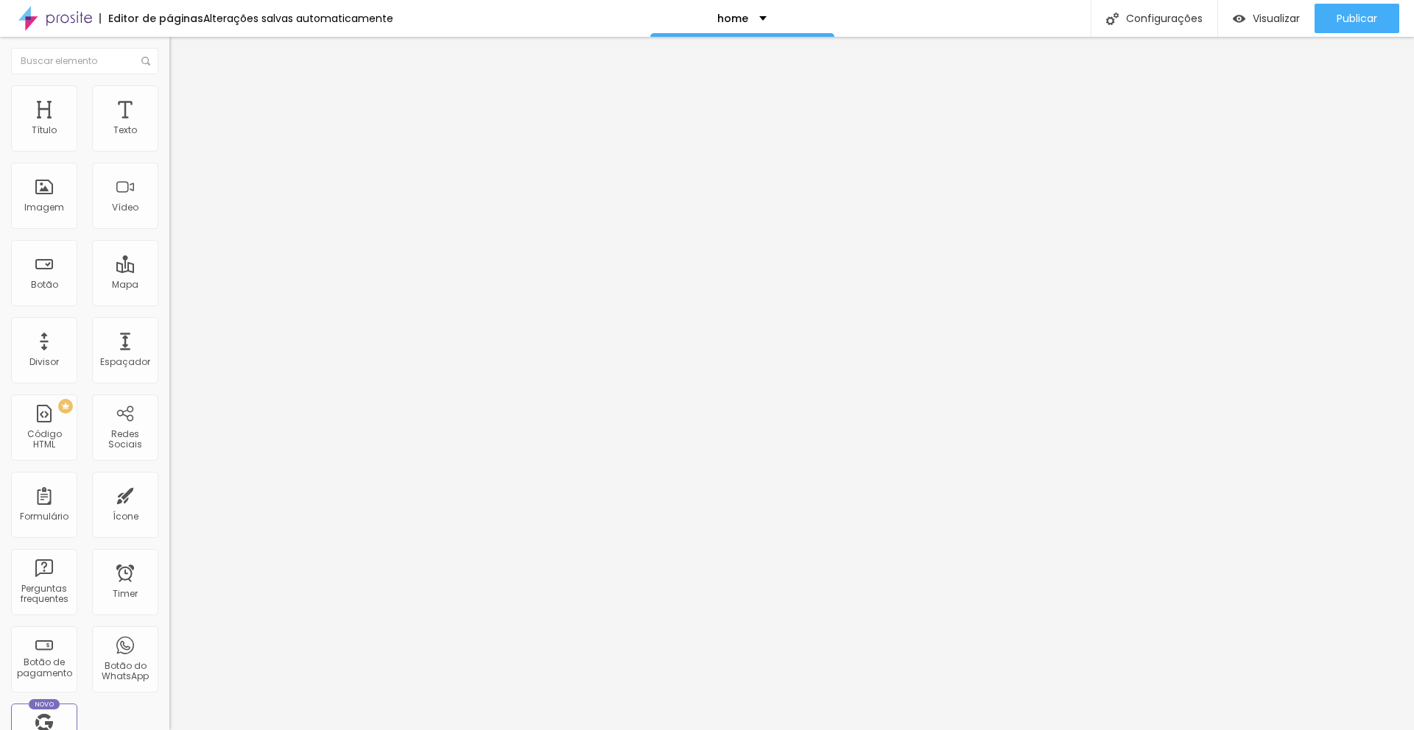
type input "250"
type input "249"
type input "248"
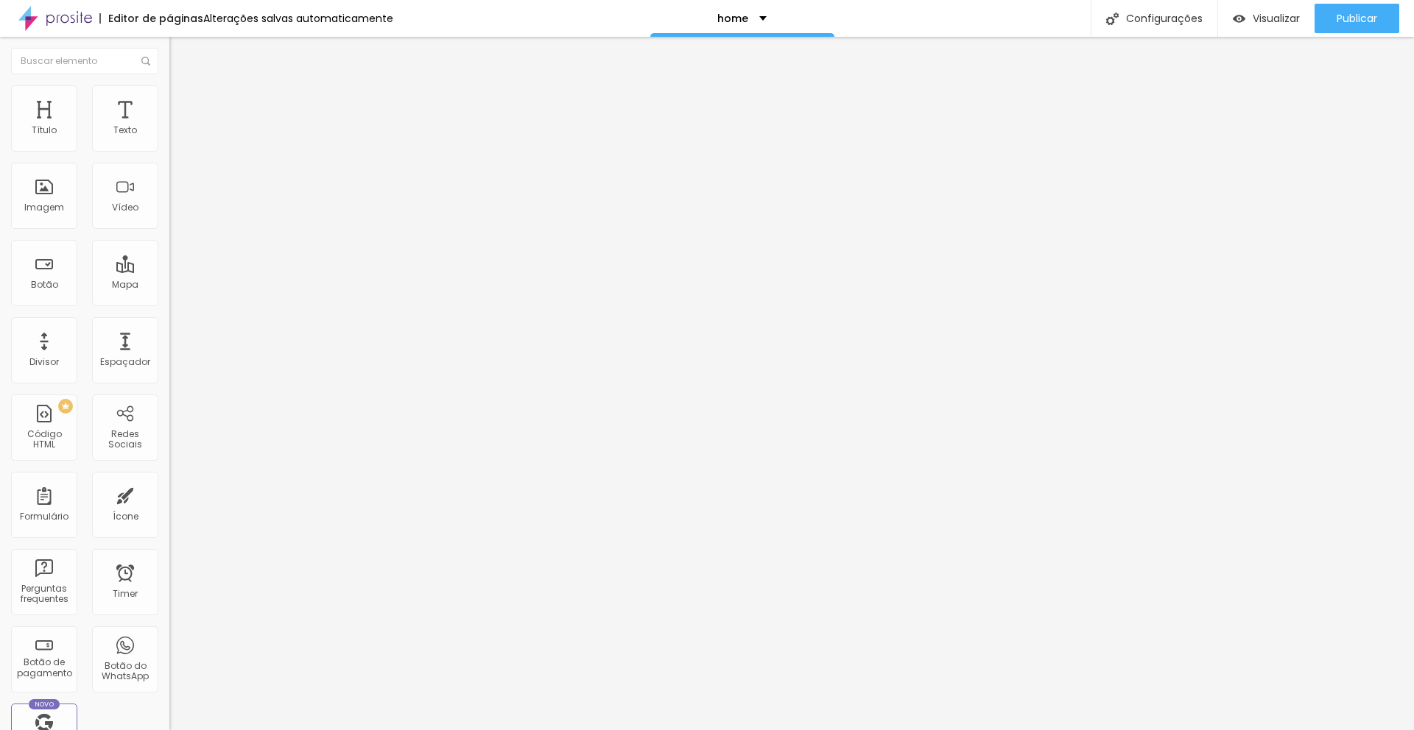
type input "246"
type input "245"
type input "244"
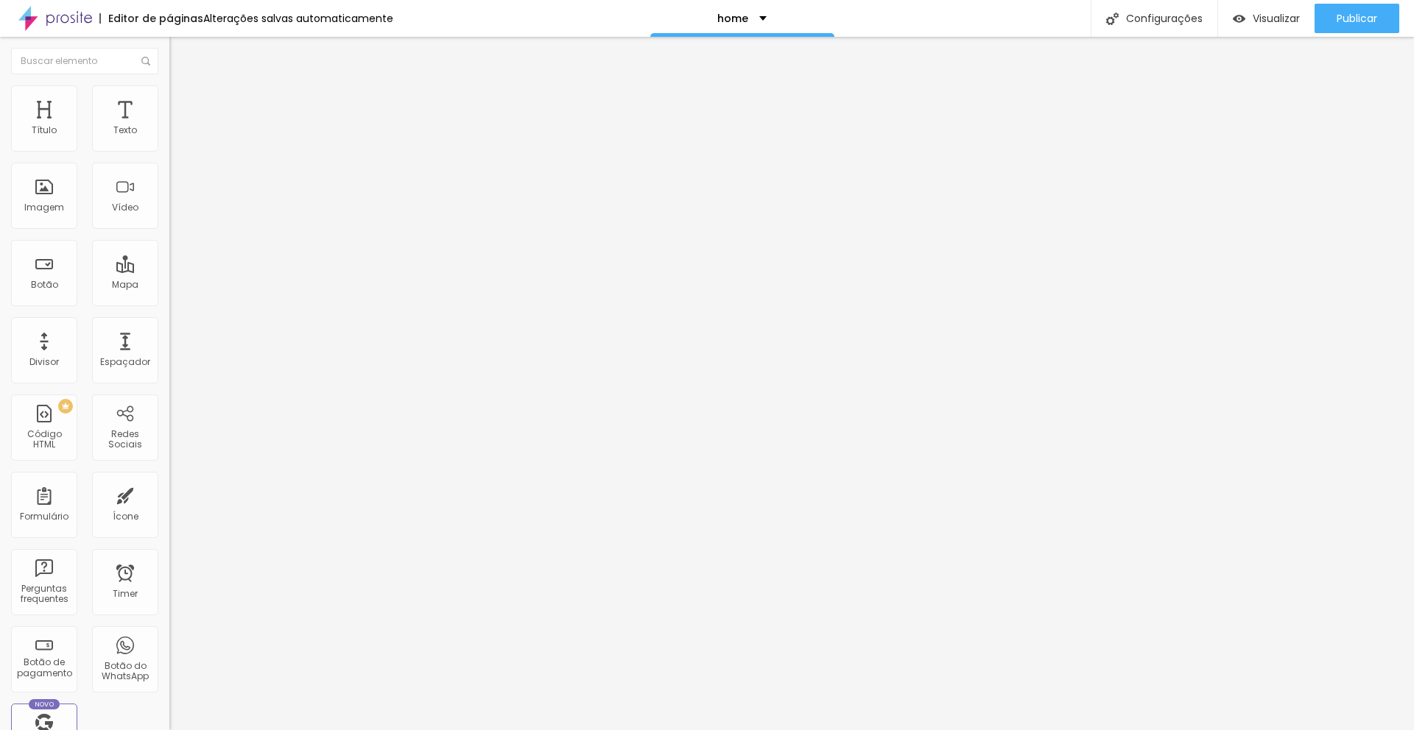
type input "244"
type input "242"
type input "239"
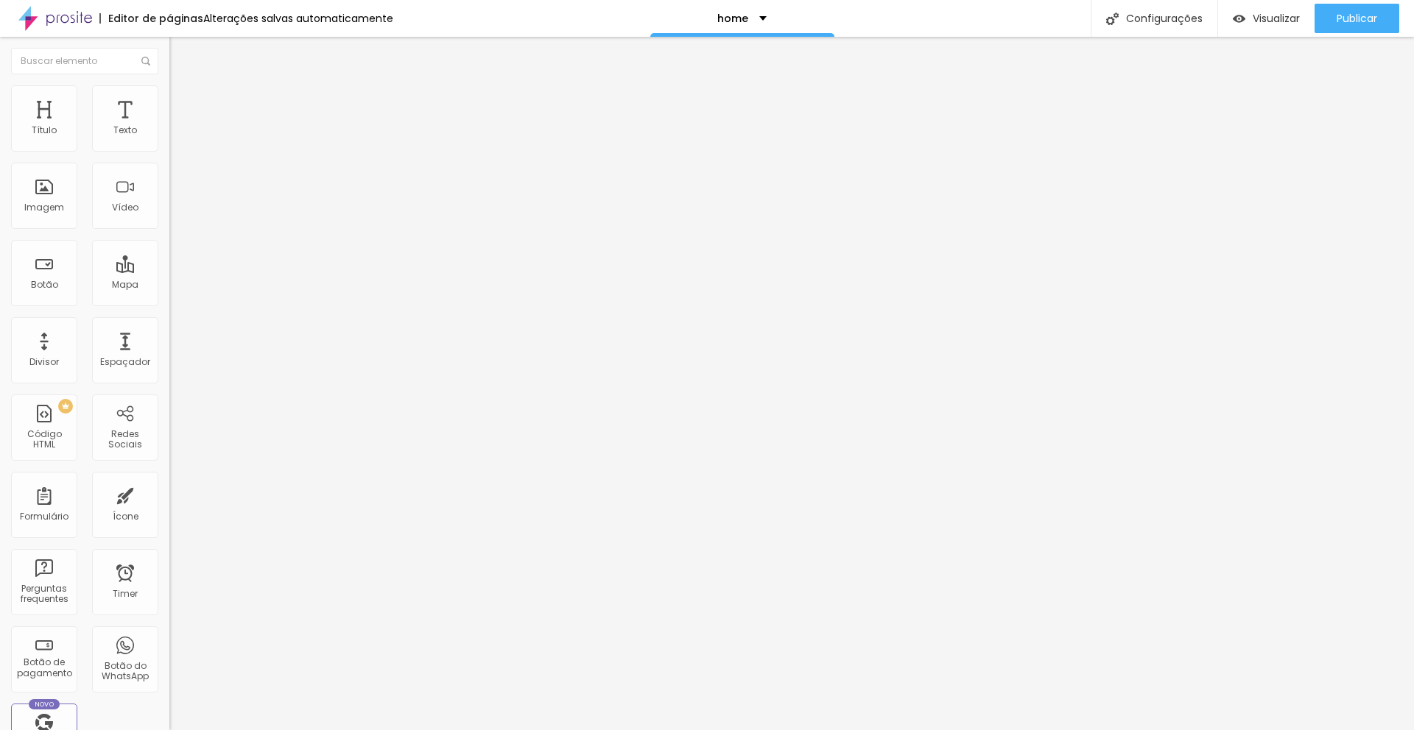
type input "238"
type input "237"
type input "236"
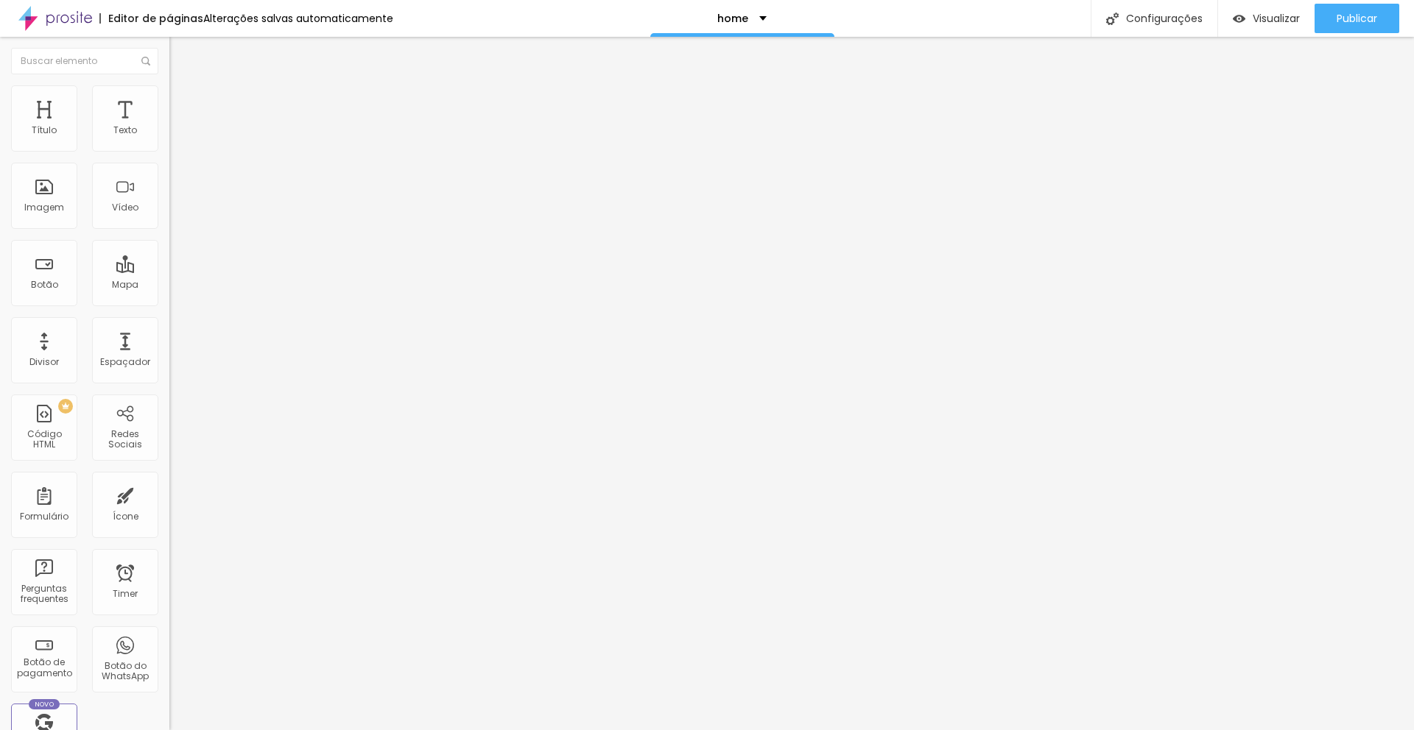
type input "236"
type input "235"
type input "233"
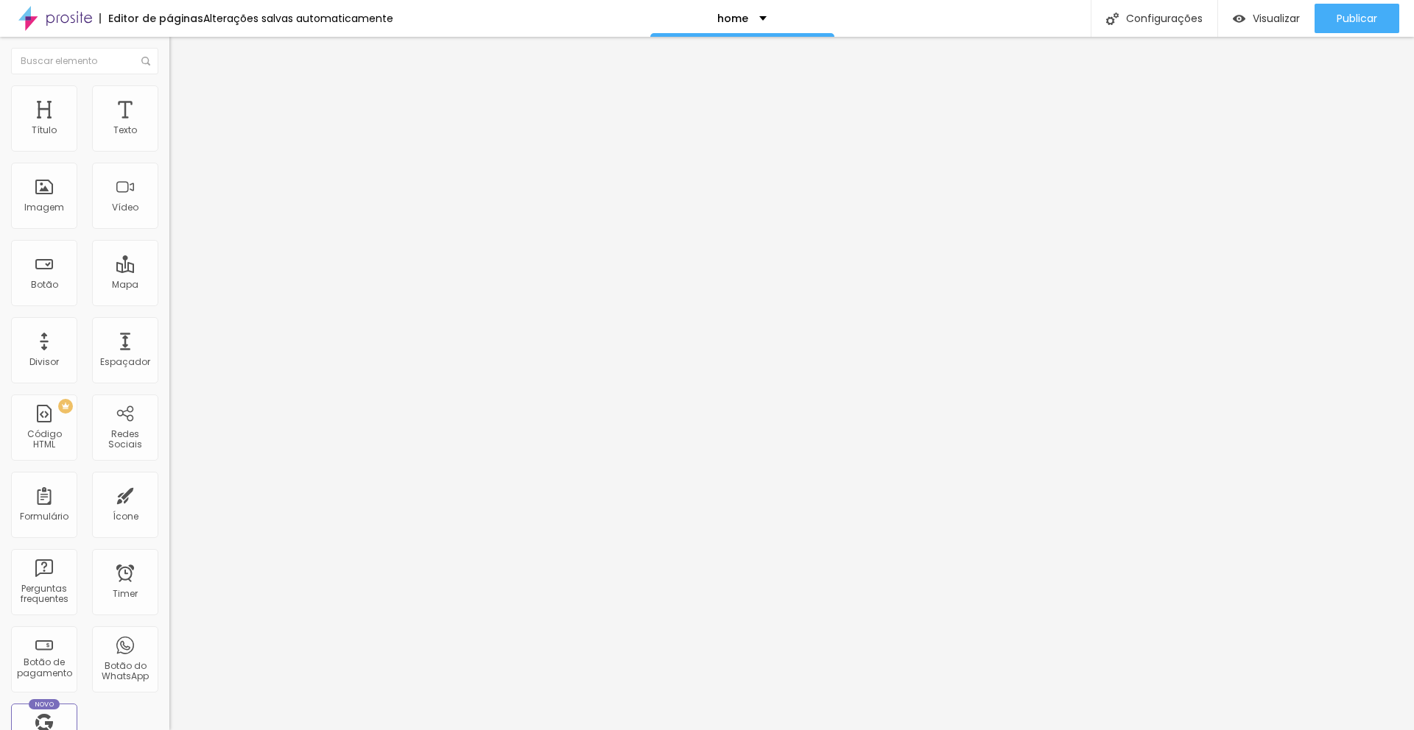
type input "232"
type input "231"
type input "229"
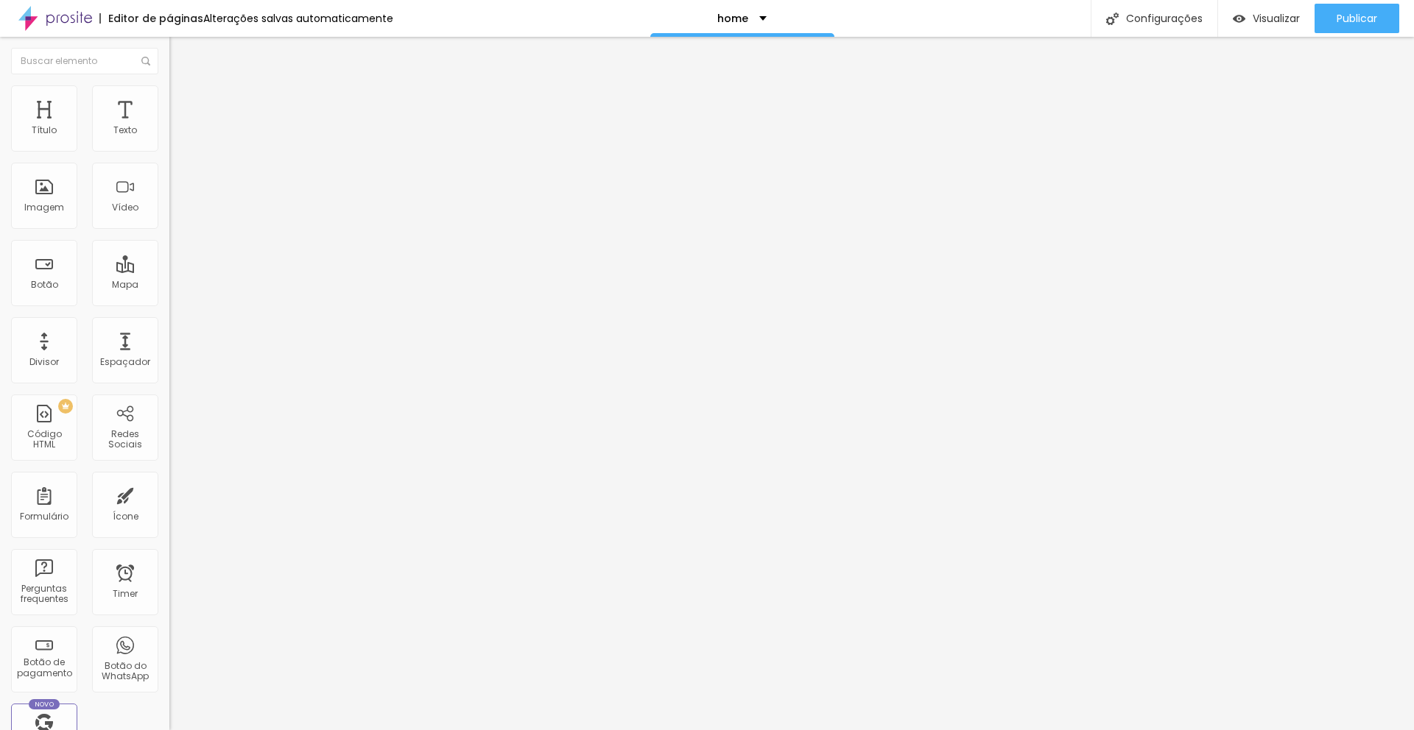
type input "229"
type input "226"
type input "224"
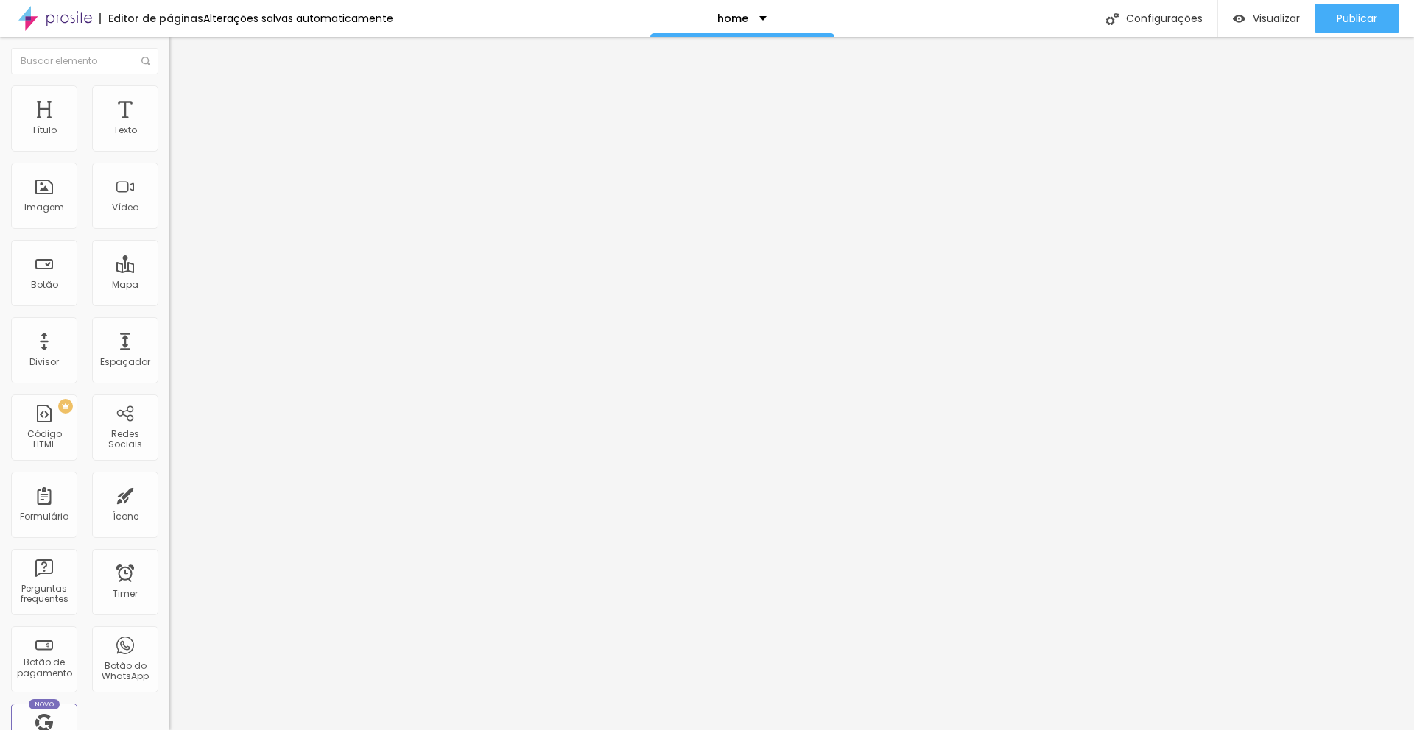
type input "223"
drag, startPoint x: 70, startPoint y: 144, endPoint x: 63, endPoint y: 143, distance: 7.4
type input "223"
click at [169, 271] on input "range" at bounding box center [216, 277] width 95 height 12
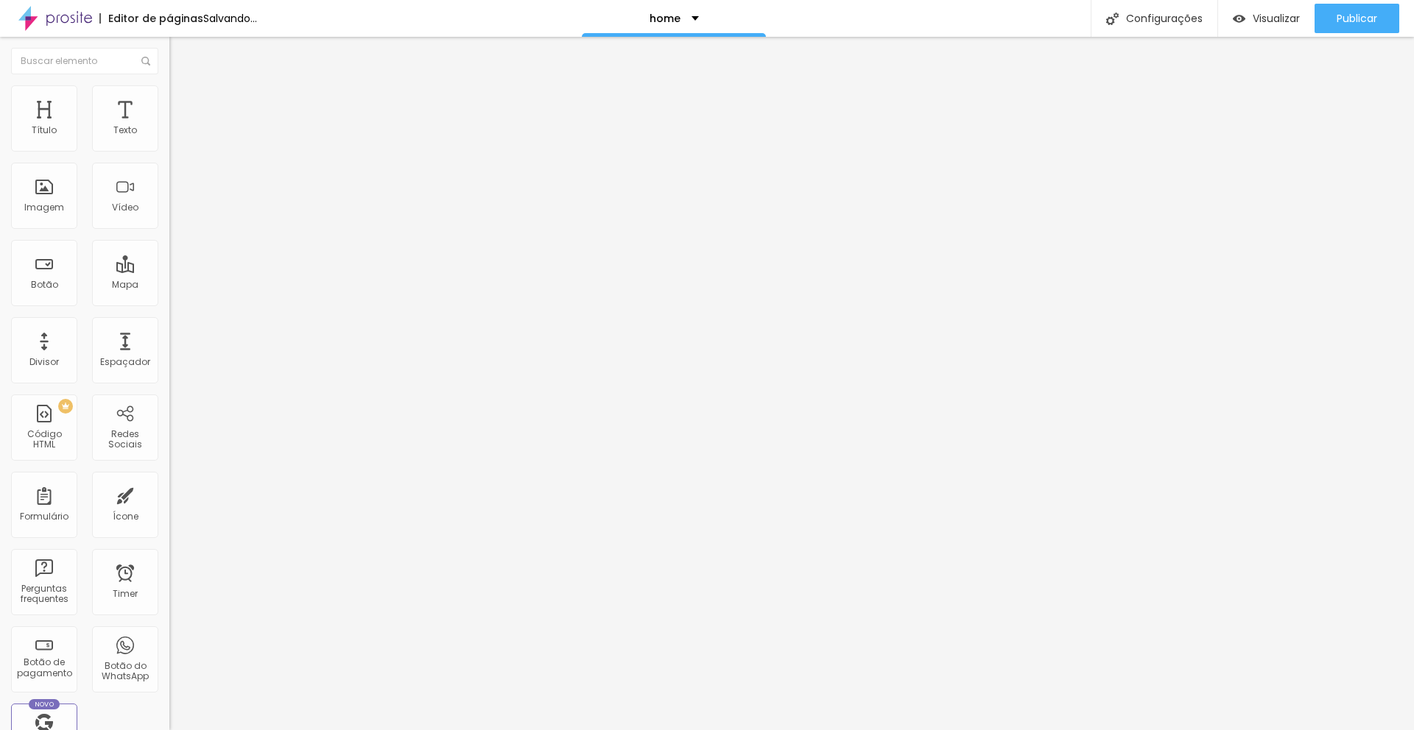
click at [169, 332] on div "Editar Espaçador Conteúdo Avançado 223 px Tamanho" at bounding box center [253, 384] width 169 height 694
click at [180, 54] on img "button" at bounding box center [186, 54] width 12 height 12
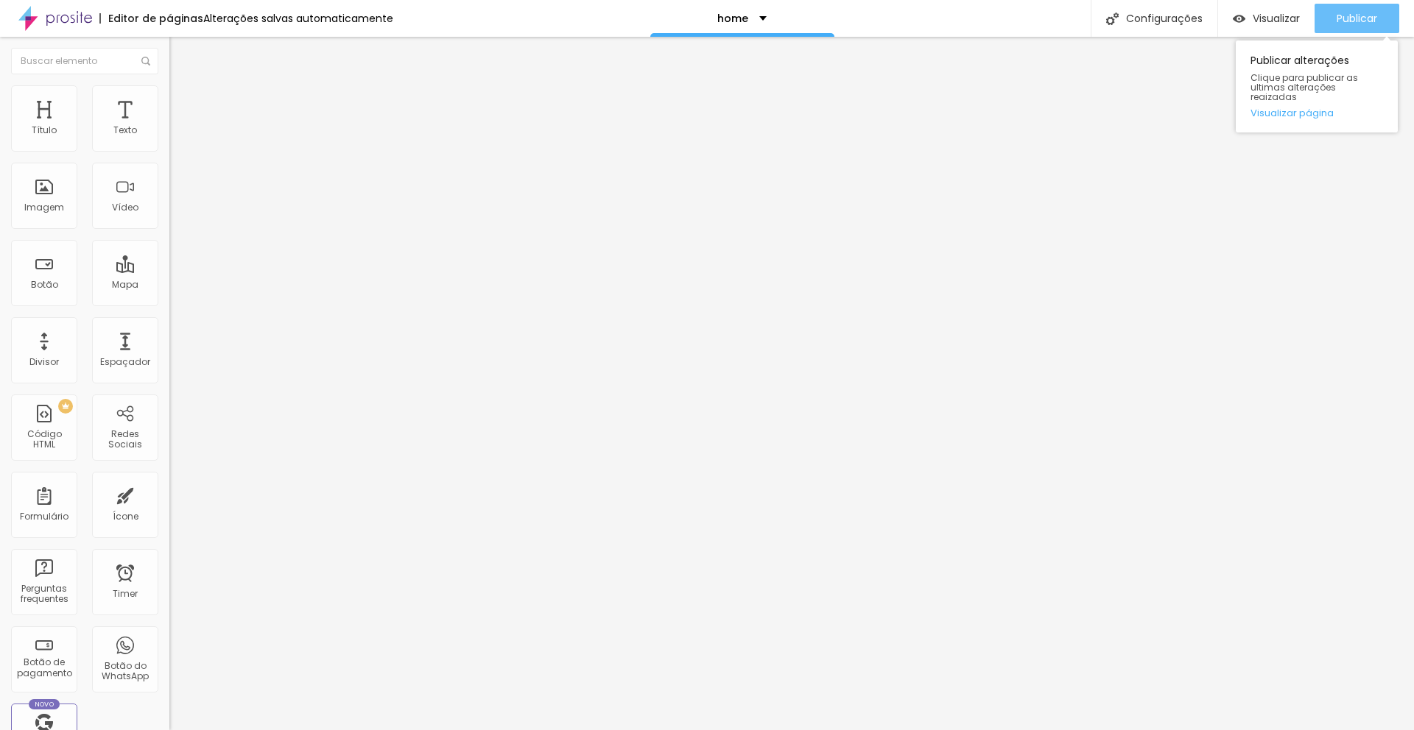
click at [1356, 14] on span "Publicar" at bounding box center [1356, 19] width 40 height 12
click at [1264, 21] on span "Visualizar" at bounding box center [1275, 19] width 47 height 12
